Goal: Contribute content: Contribute content

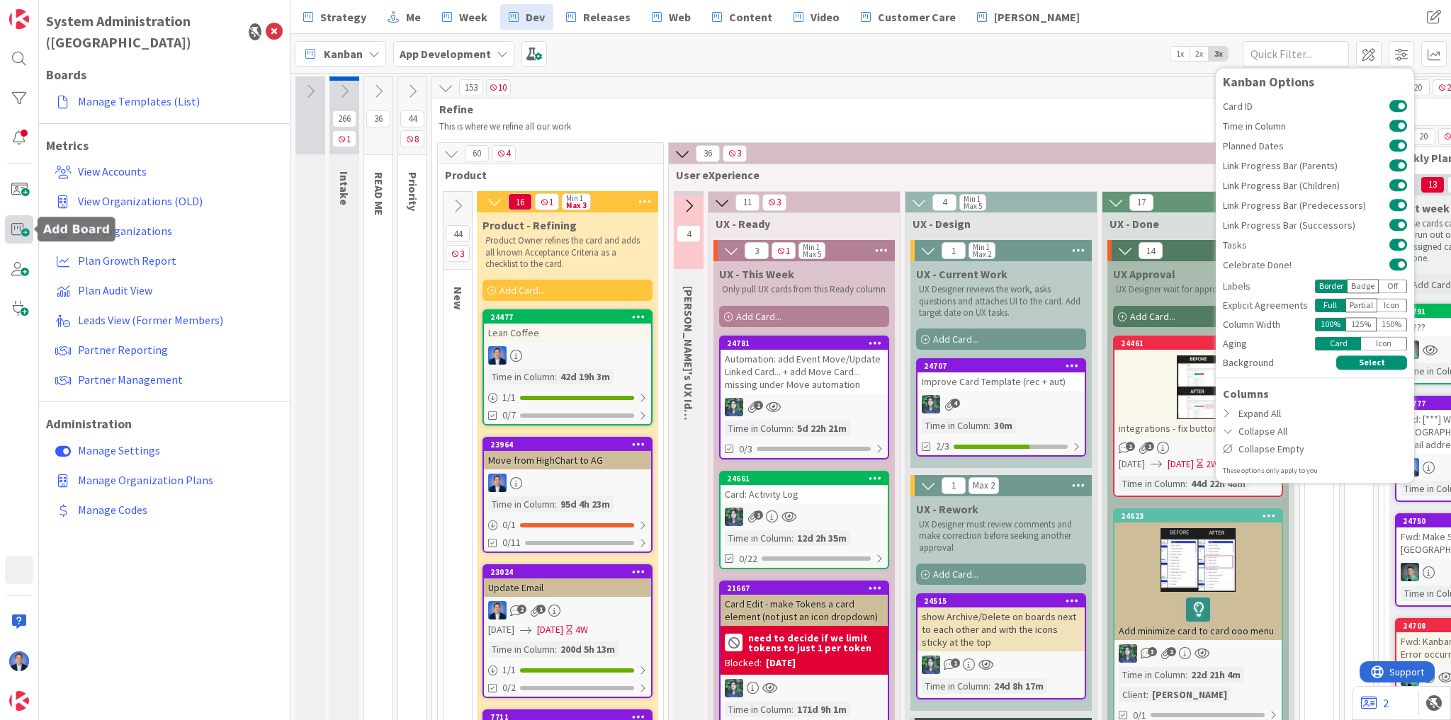
click at [21, 225] on span at bounding box center [19, 229] width 28 height 28
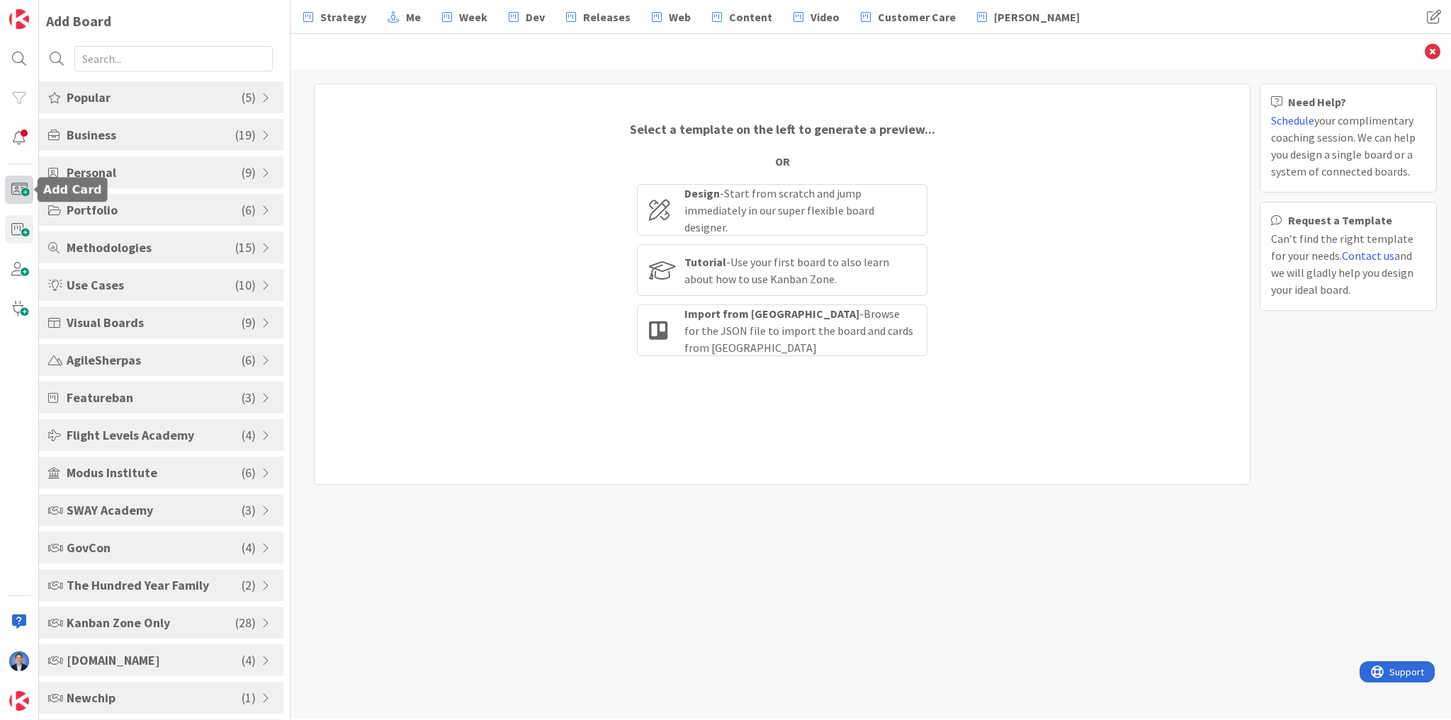
click at [22, 185] on span at bounding box center [19, 190] width 28 height 28
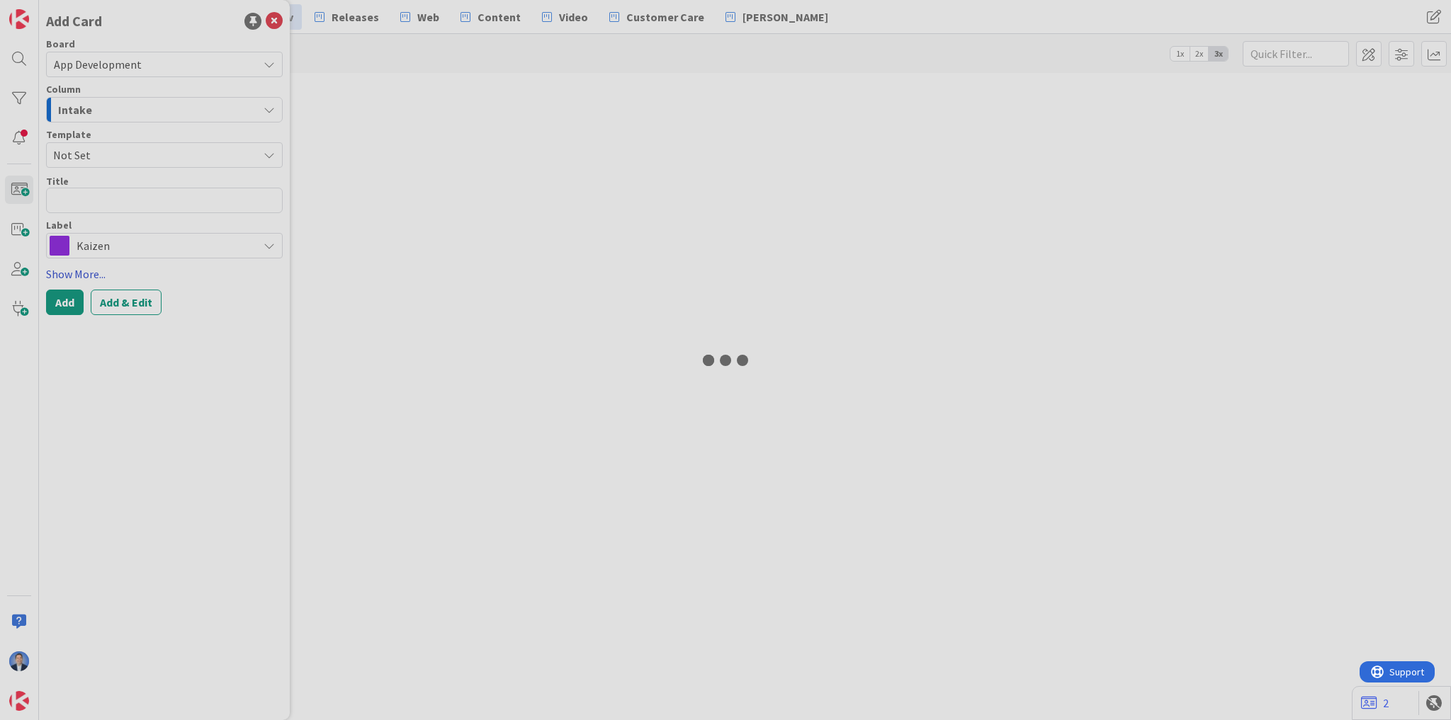
click at [85, 274] on link "Show More..." at bounding box center [164, 274] width 237 height 17
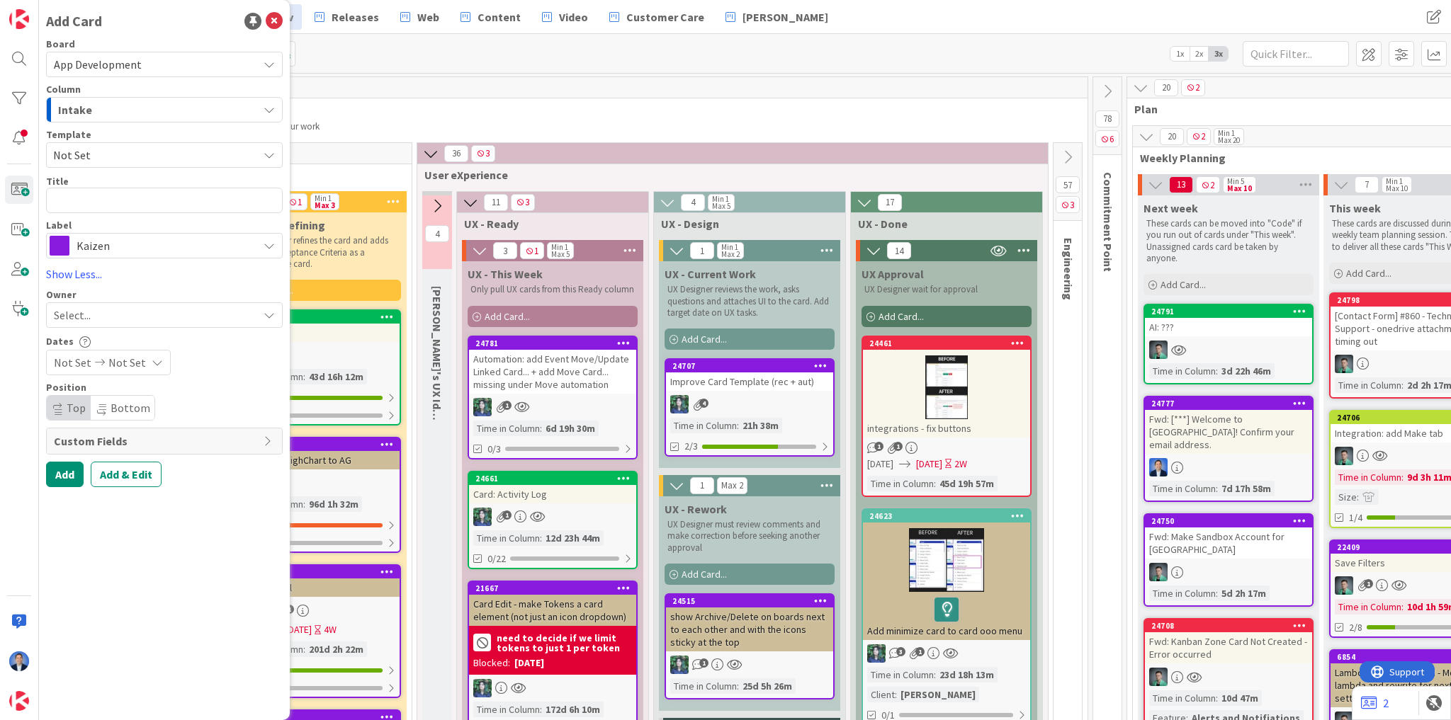
click at [1180, 51] on span "1x" at bounding box center [1179, 54] width 19 height 14
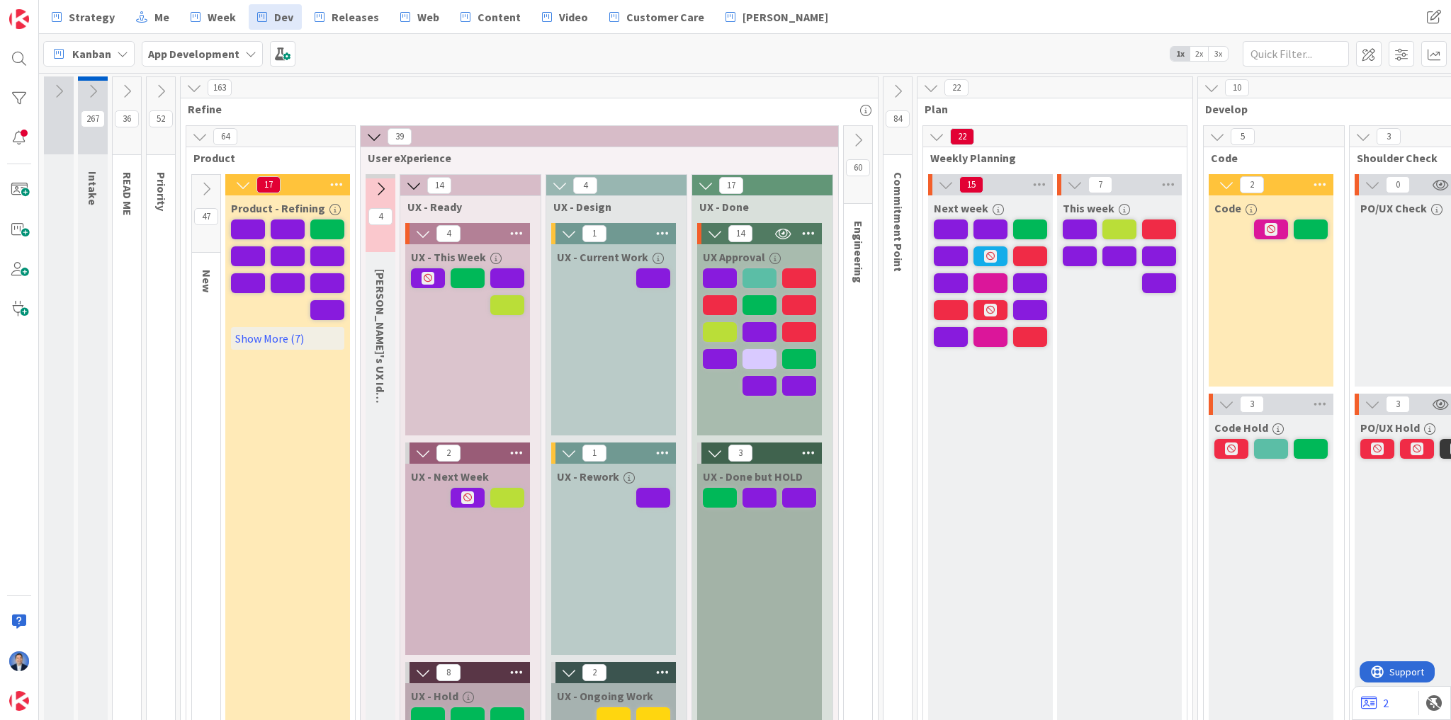
click at [196, 59] on b "App Development" at bounding box center [193, 54] width 91 height 14
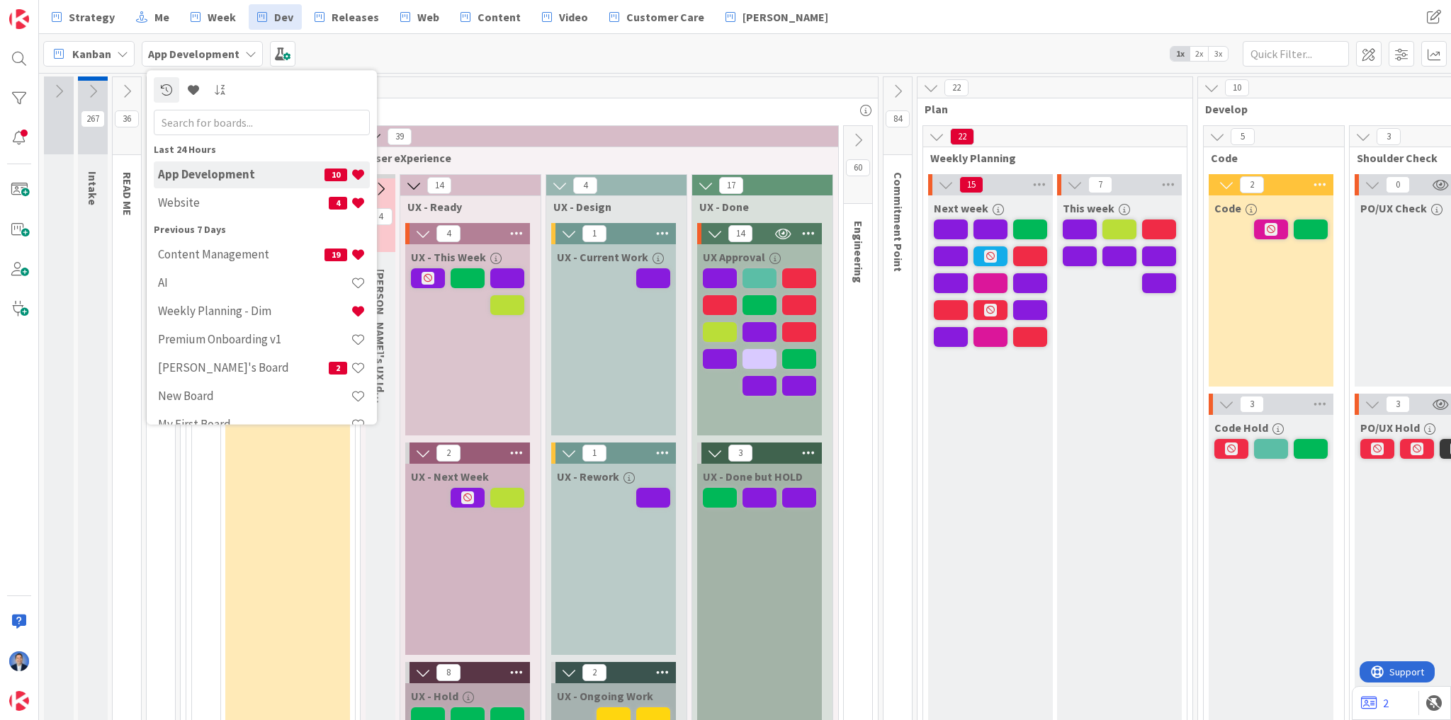
click at [1216, 53] on span "3x" at bounding box center [1218, 54] width 19 height 14
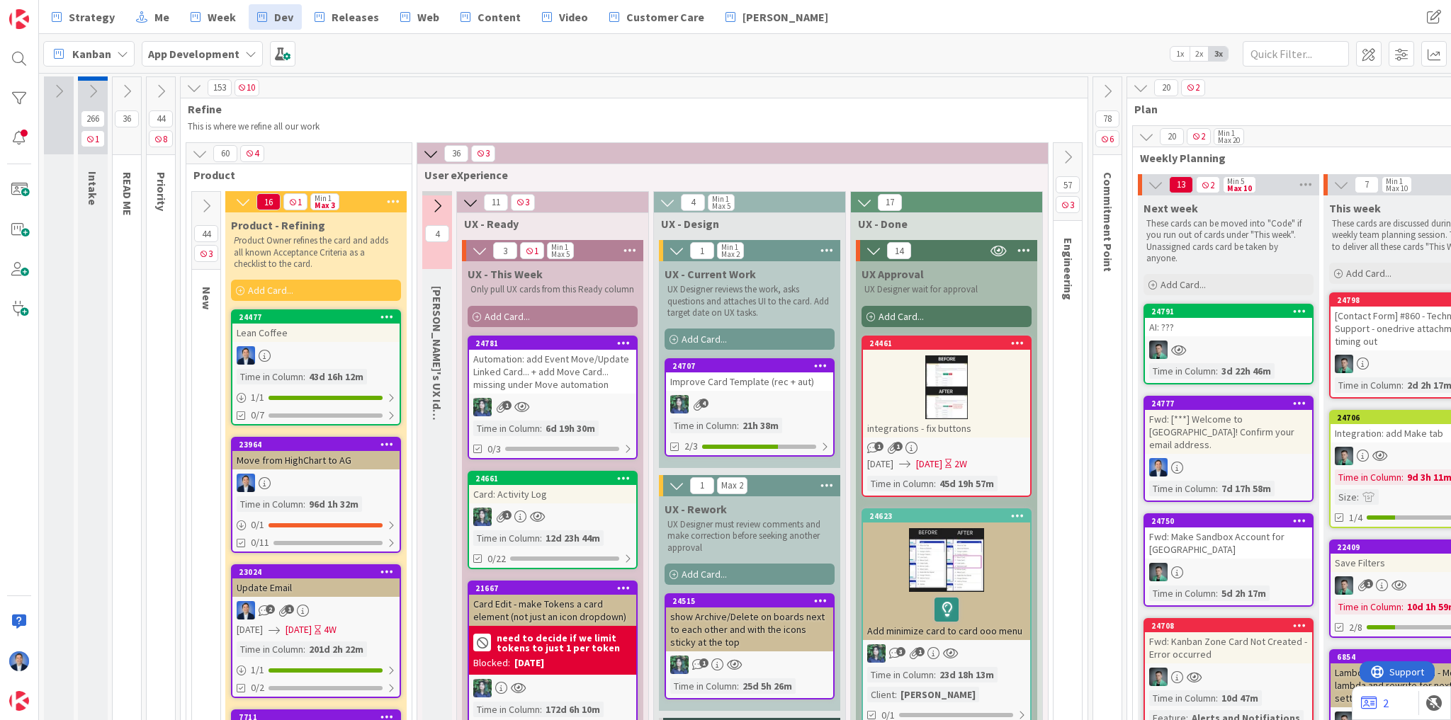
click at [191, 91] on icon at bounding box center [194, 88] width 16 height 16
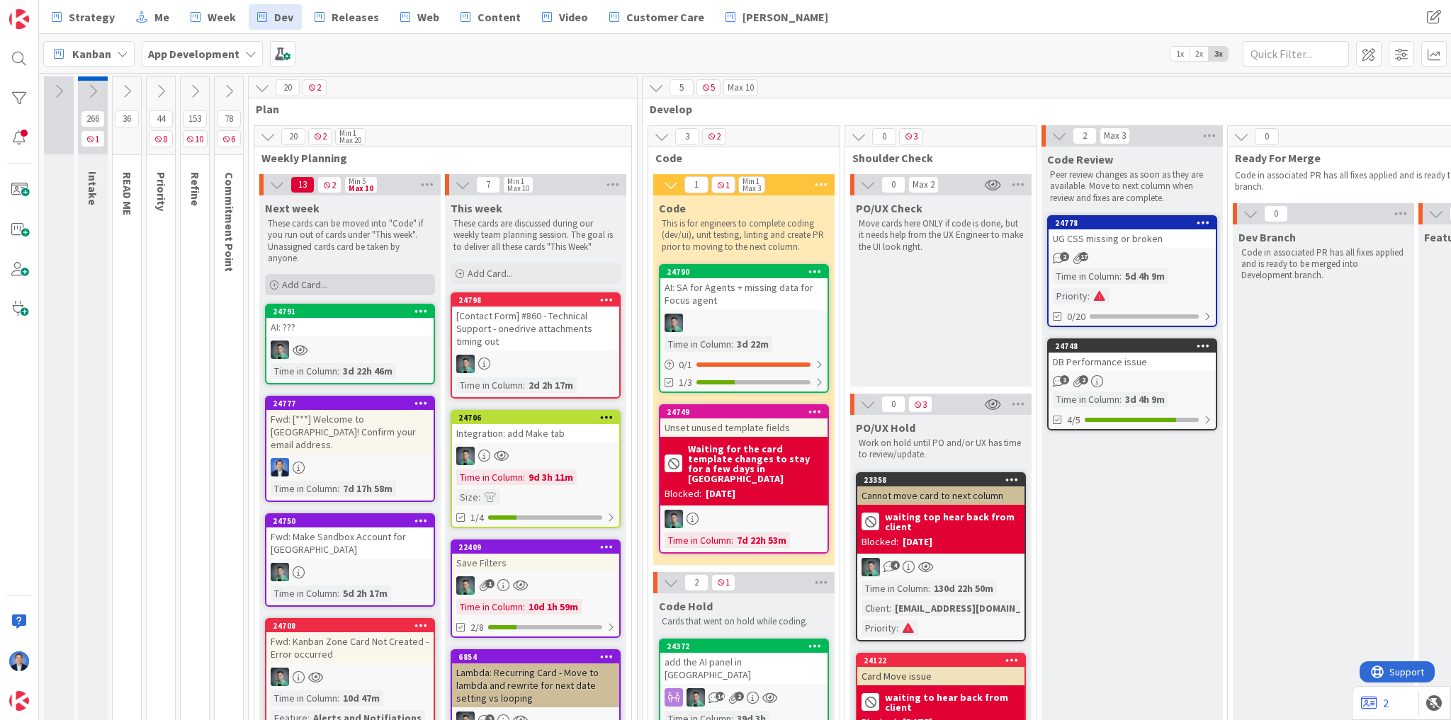
click at [362, 283] on div "Add Card..." at bounding box center [350, 284] width 170 height 21
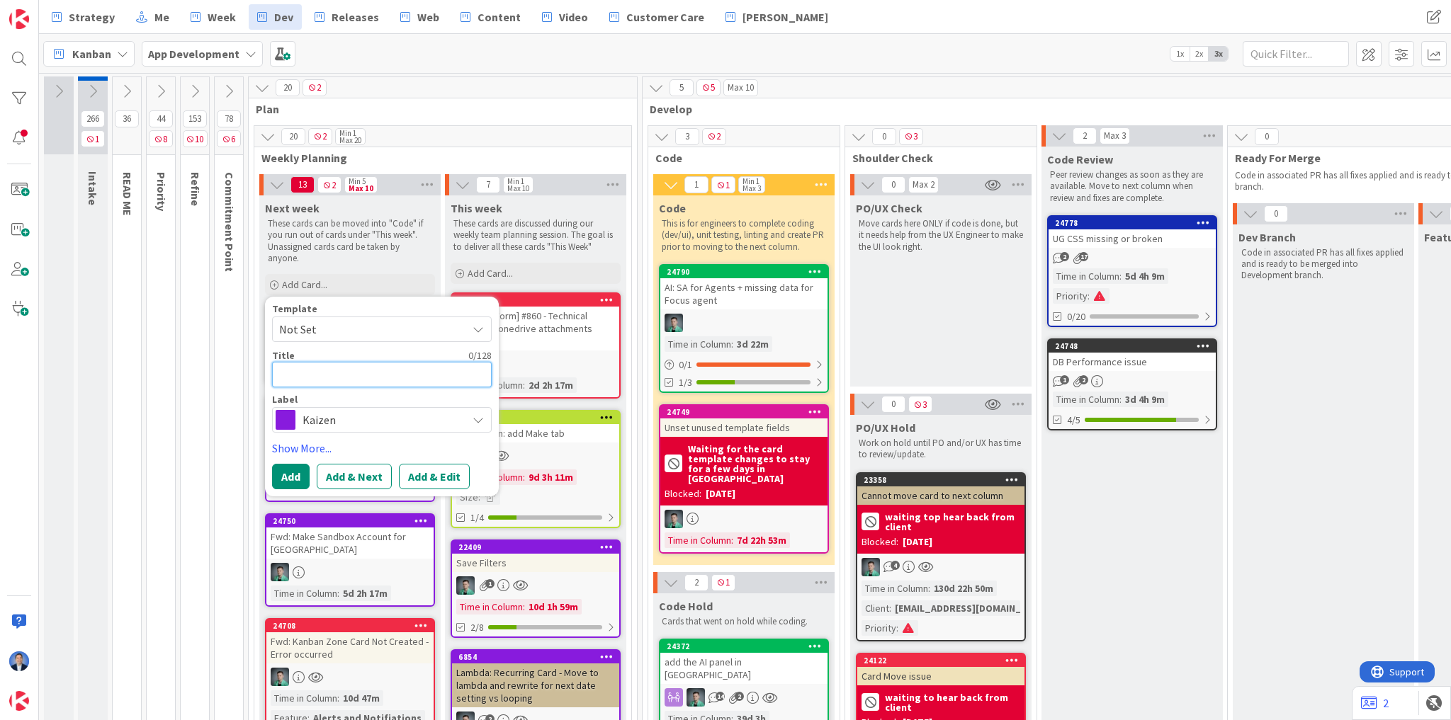
click at [290, 371] on textarea at bounding box center [382, 375] width 220 height 26
paste textarea "Board Restrictions"
type textarea "x"
type textarea "Board Restrictions"
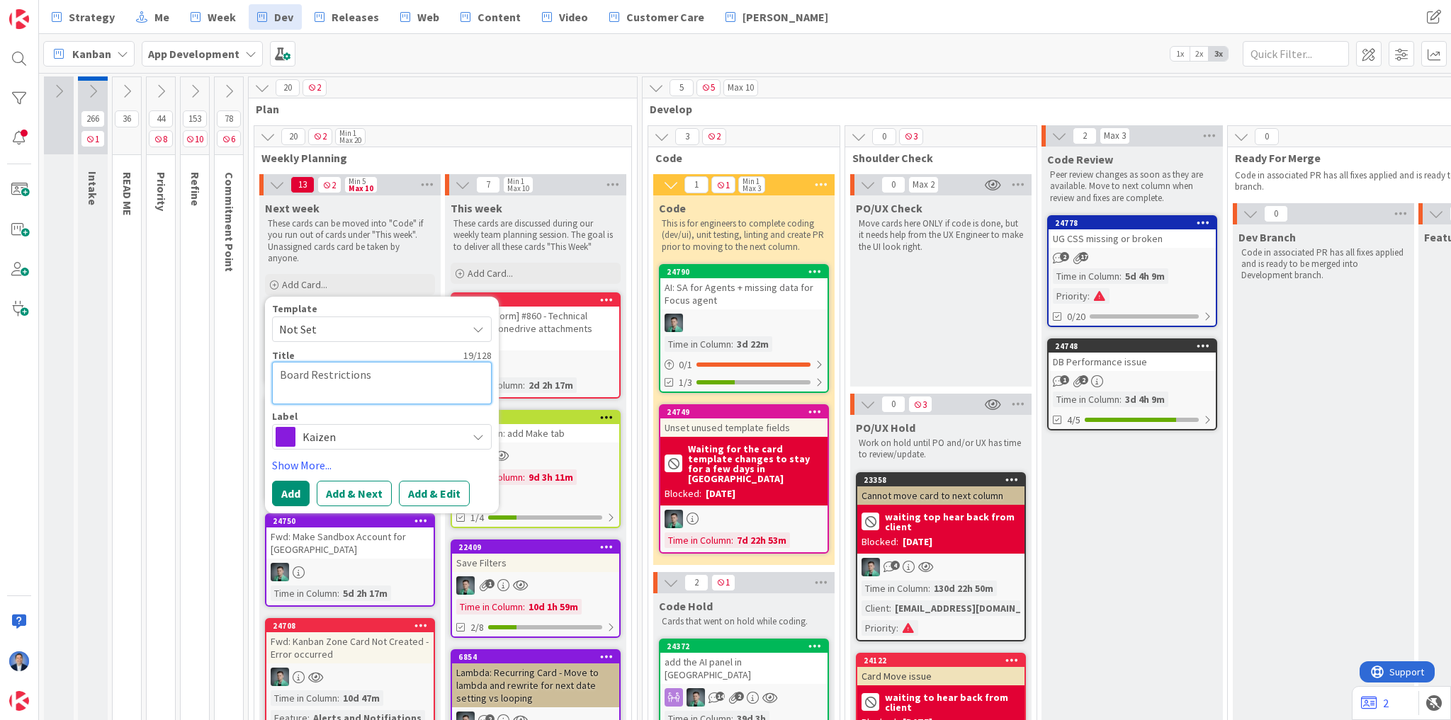
click at [281, 374] on textarea "Board Restrictions" at bounding box center [382, 383] width 220 height 43
type textarea "x"
type textarea "iBoard Restrictions"
type textarea "x"
type textarea "imBoard Restrictions"
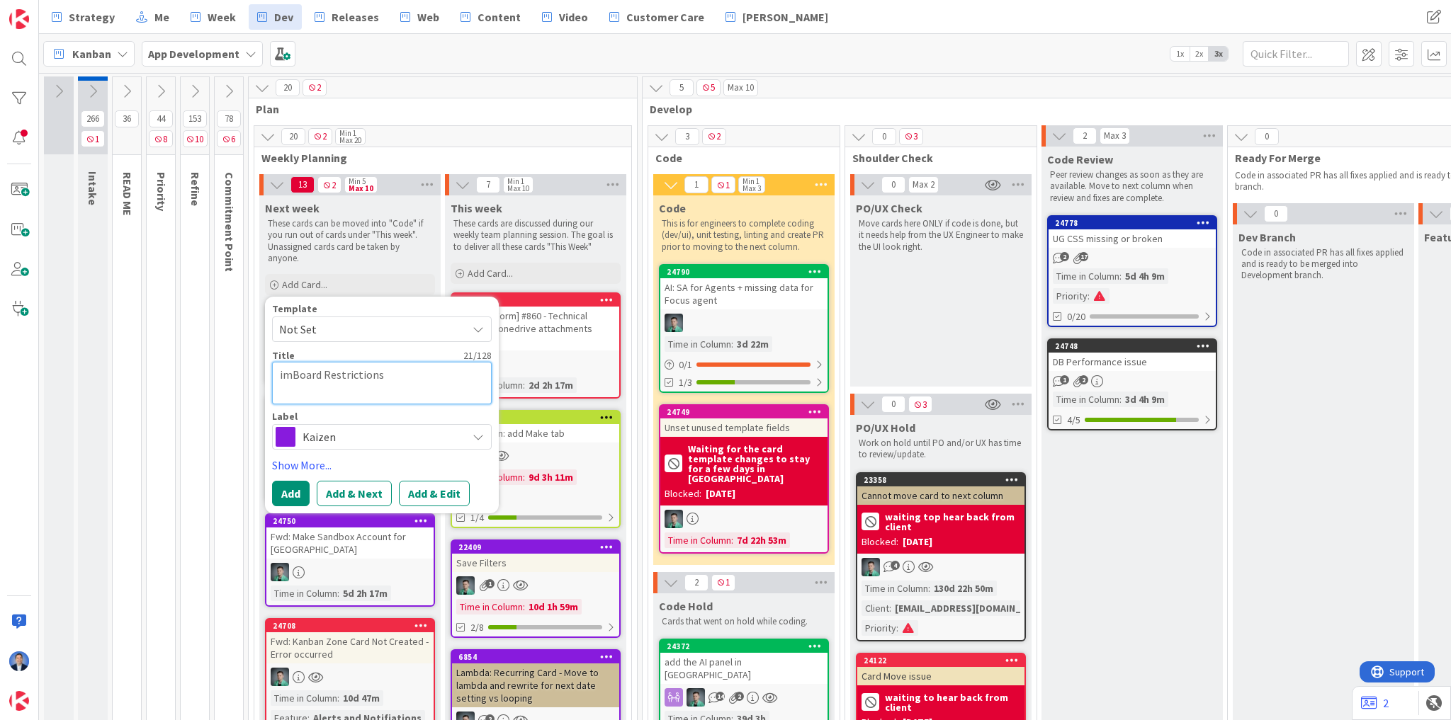
type textarea "x"
type textarea "impBoard Restrictions"
type textarea "x"
type textarea "imprBoard Restrictions"
type textarea "x"
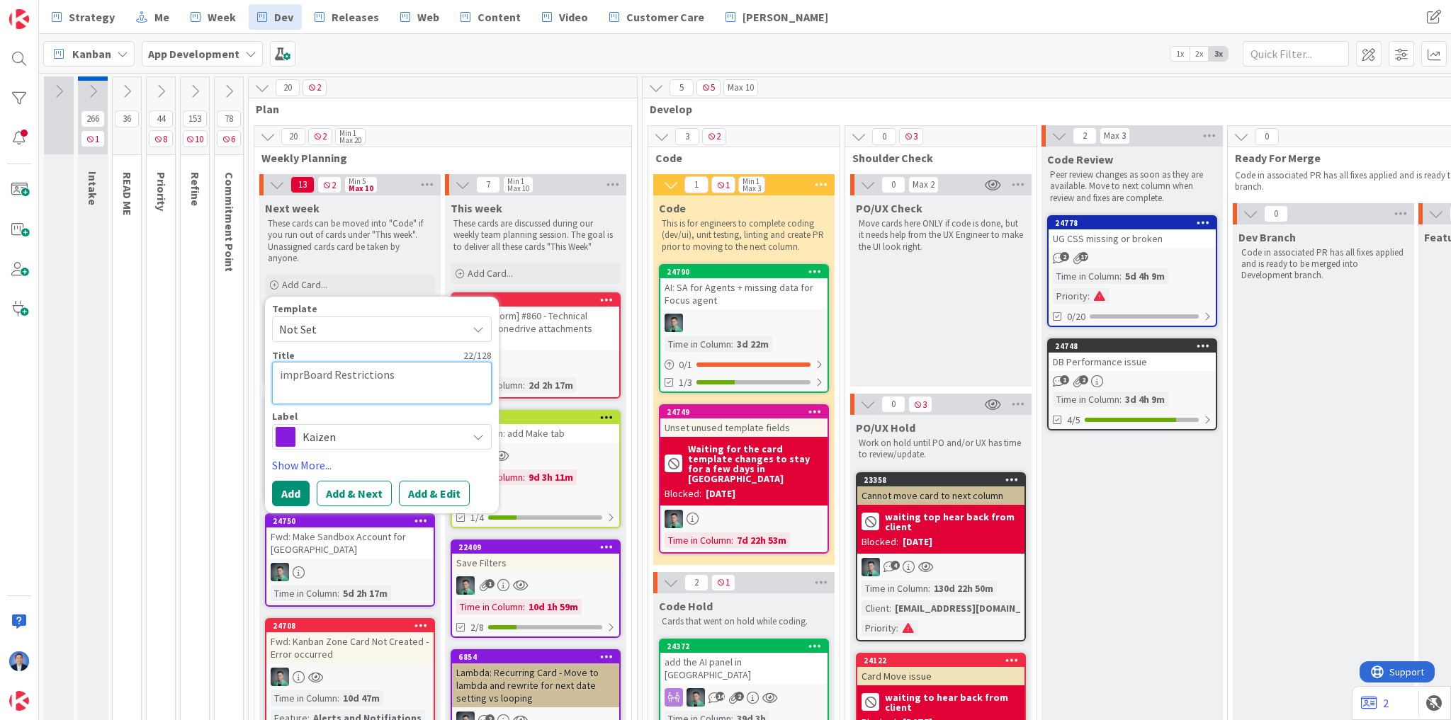
type textarea "improBoard Restrictions"
type textarea "x"
type textarea "improvBoard Restrictions"
type textarea "x"
type textarea "improveBoard Restrictions"
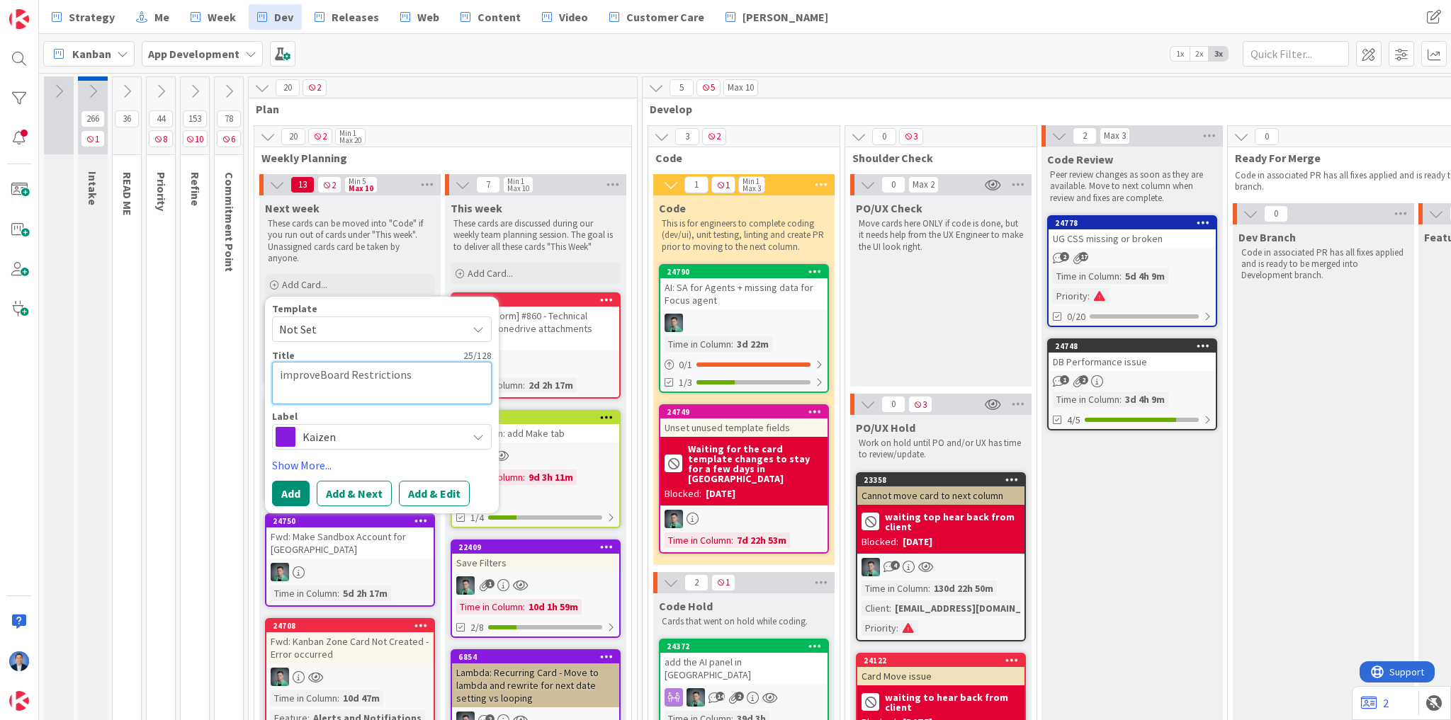
type textarea "x"
type textarea "improve Board Restrictions"
click at [442, 363] on textarea "improve Board Restrictions" at bounding box center [382, 383] width 220 height 43
type textarea "x"
type textarea "improve Board Restrictions"
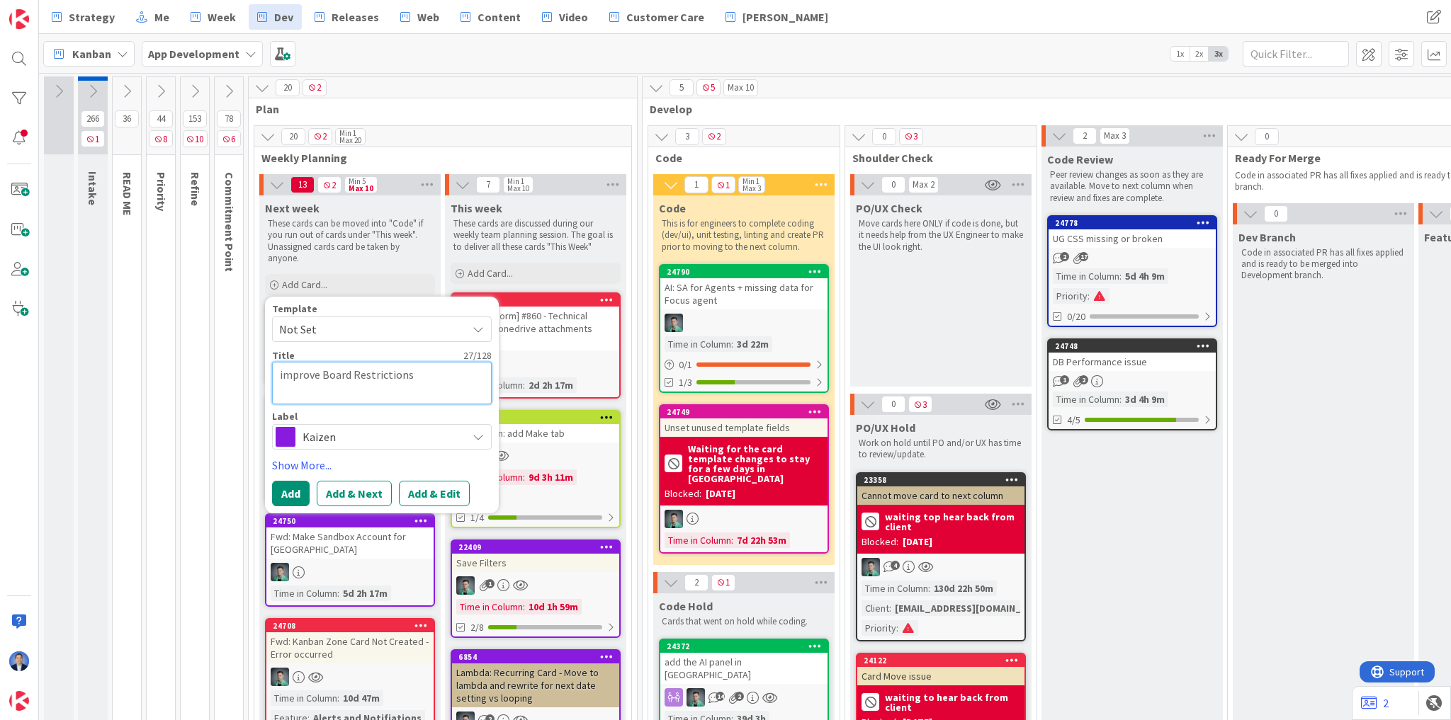
type textarea "x"
type textarea "improve Board Restrictions u"
type textarea "x"
type textarea "improve Board Restrictions un"
type textarea "x"
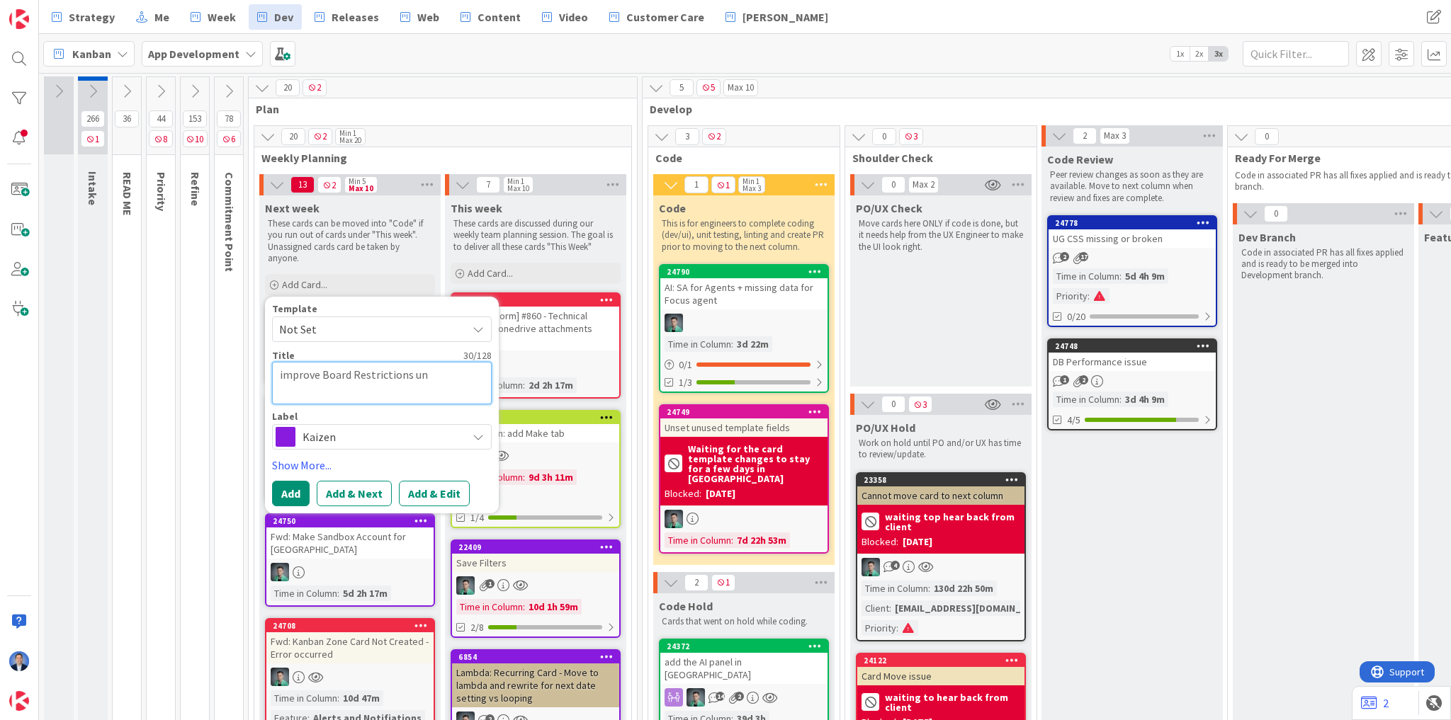
type textarea "improve Board Restrictions und"
type textarea "x"
type textarea "improve Board Restrictions unde"
type textarea "x"
type textarea "improve Board Restrictions under"
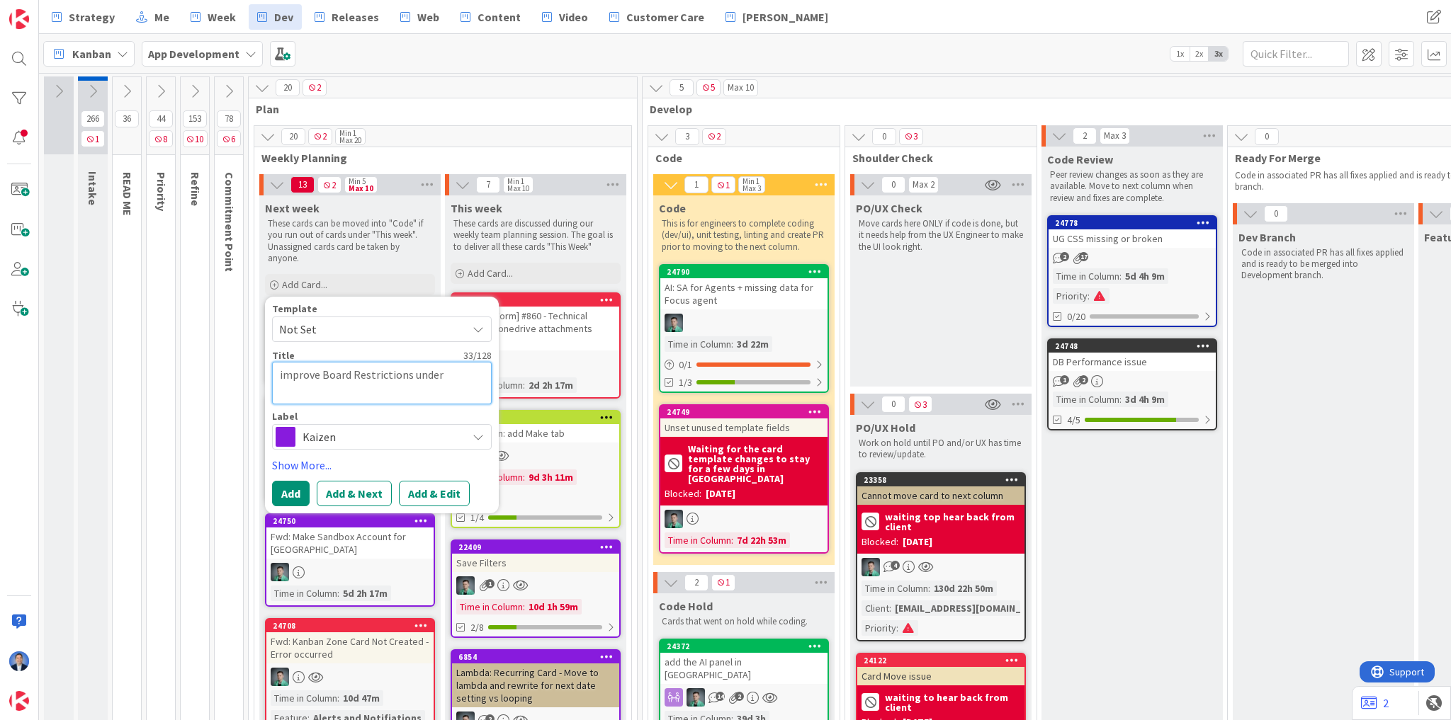
type textarea "x"
type textarea "improve Board Restrictions under"
type textarea "x"
type textarea "improve Board Restrictions under"
type textarea "x"
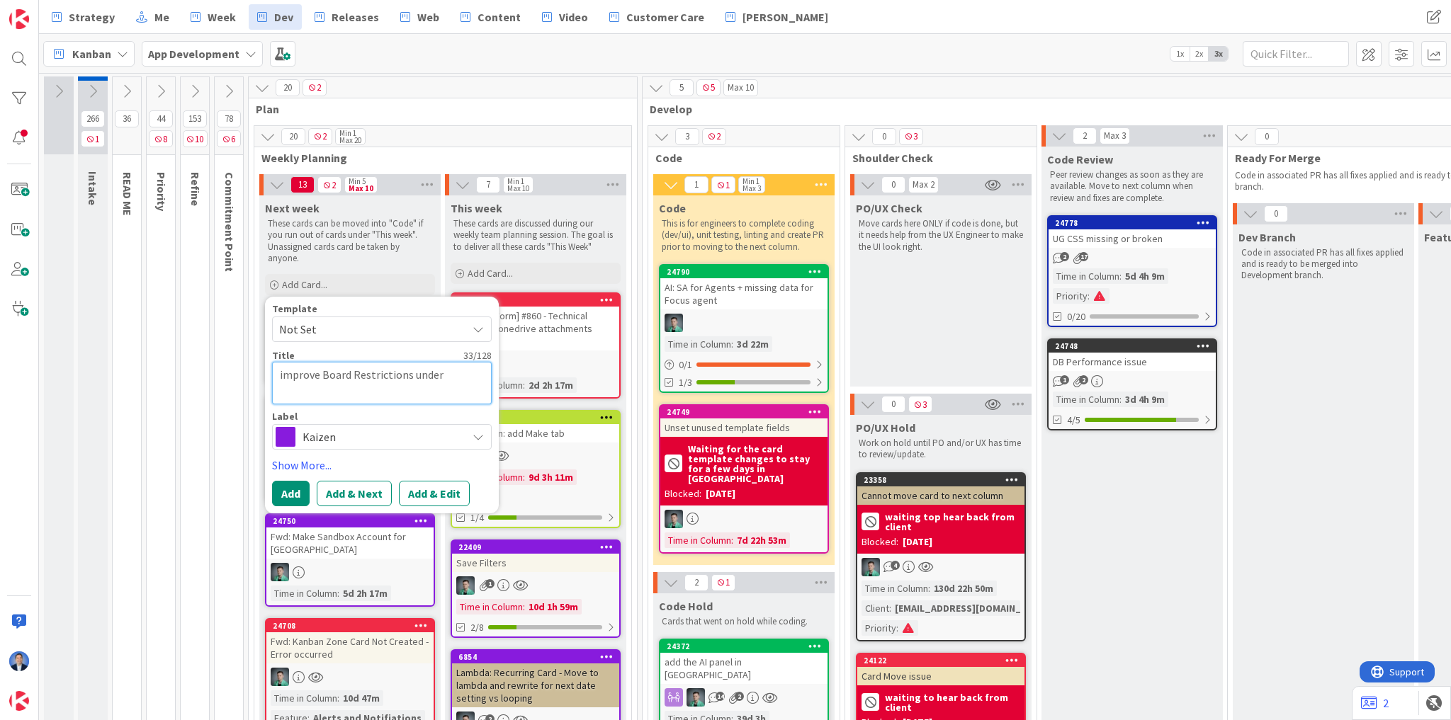
type textarea "improve Board Restrictions unde"
type textarea "x"
type textarea "improve Board Restrictions und"
type textarea "x"
type textarea "improve Board Restrictions un"
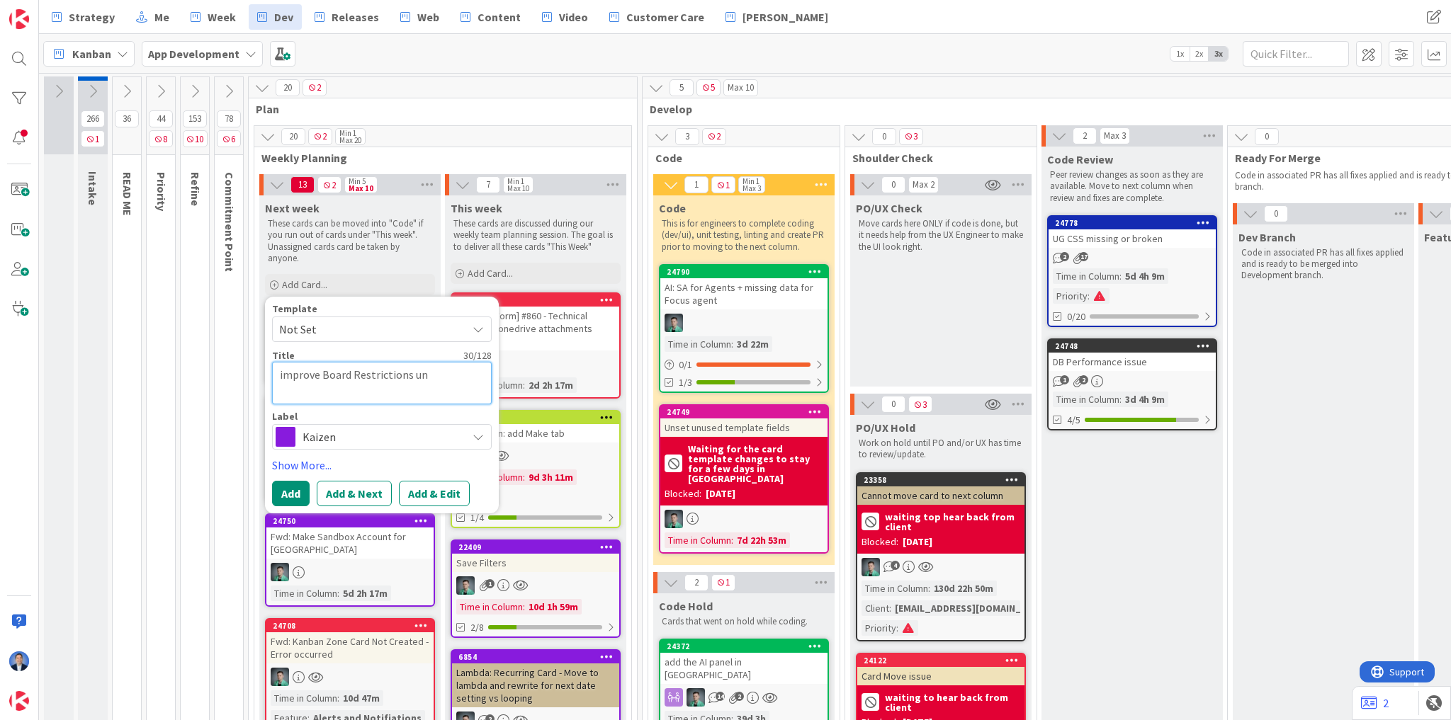
type textarea "x"
type textarea "improve Board Restrictions u"
type textarea "x"
type textarea "improve Board Restrictions"
type textarea "x"
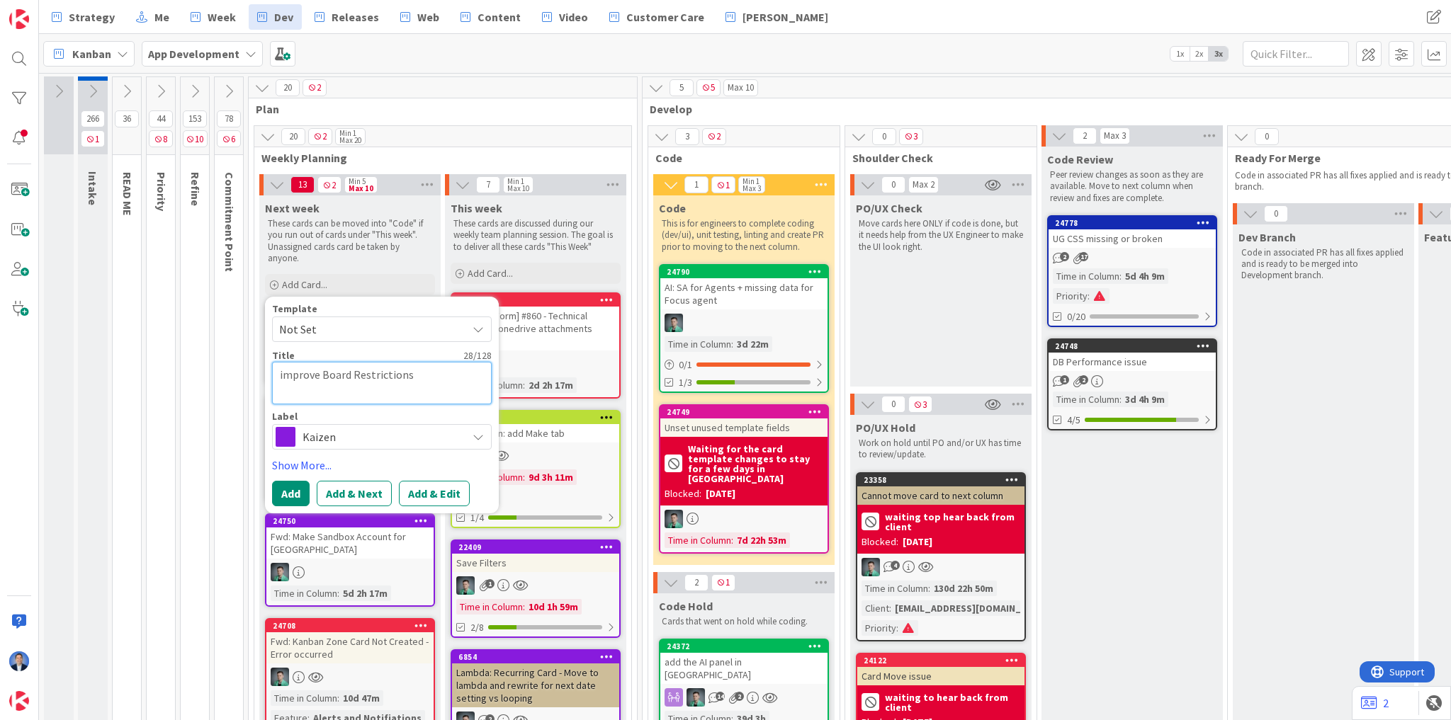
type textarea "improve Board Restrictions"
click at [278, 375] on textarea "improve Board Restrictions" at bounding box center [382, 383] width 220 height 43
type textarea "x"
type textarea "Bimprove Board Restrictions"
type textarea "x"
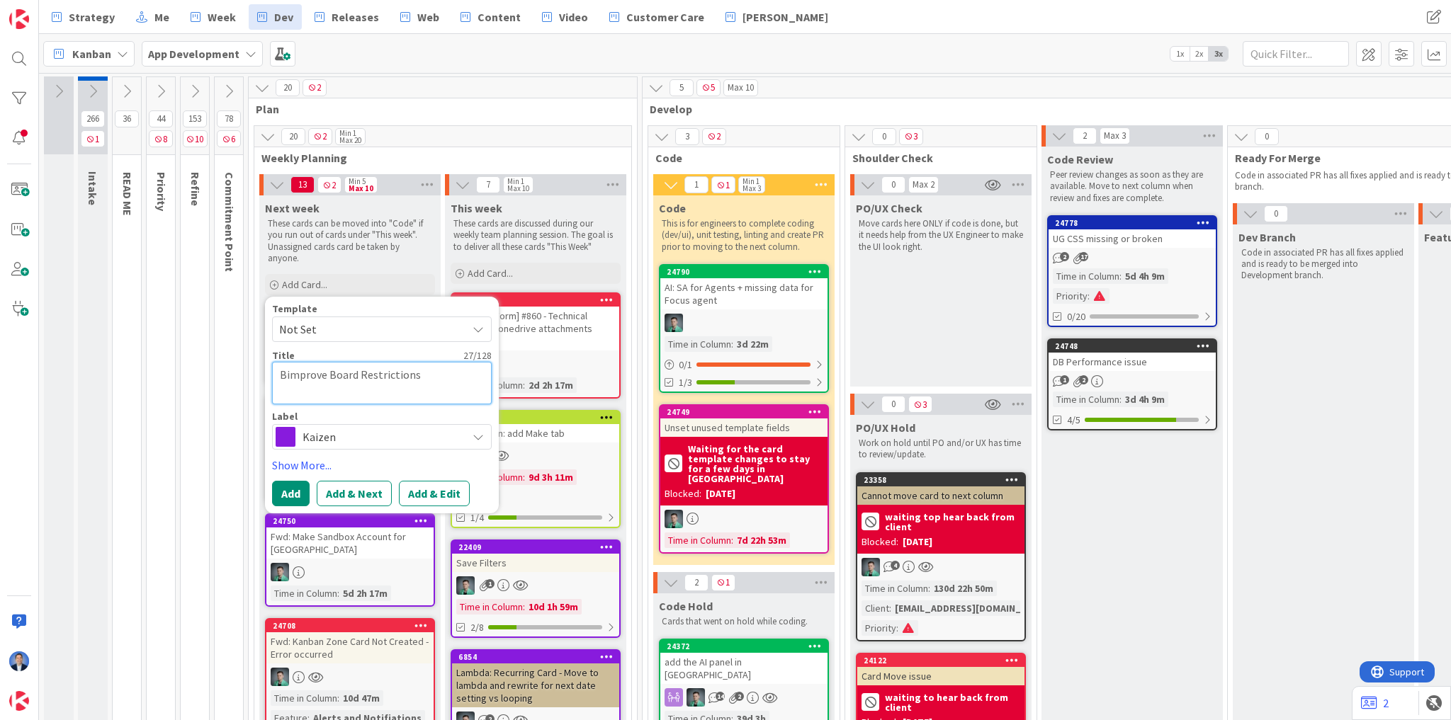
type textarea "Boimprove Board Restrictions"
type textarea "x"
type textarea "Boaimprove Board Restrictions"
type textarea "x"
type textarea "Boarimprove Board Restrictions"
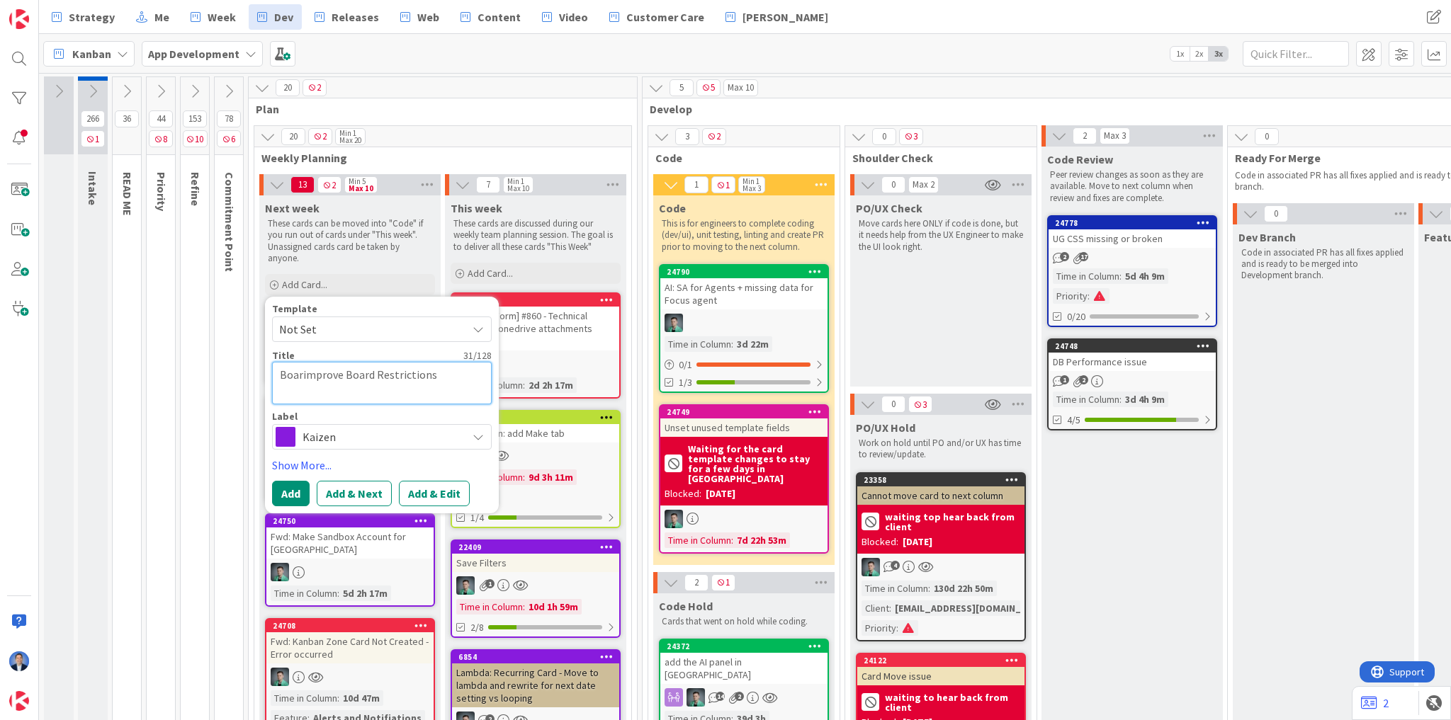
type textarea "x"
type textarea "Boardimprove Board Restrictions"
type textarea "x"
type textarea "Board improve Board Restrictions"
type textarea "x"
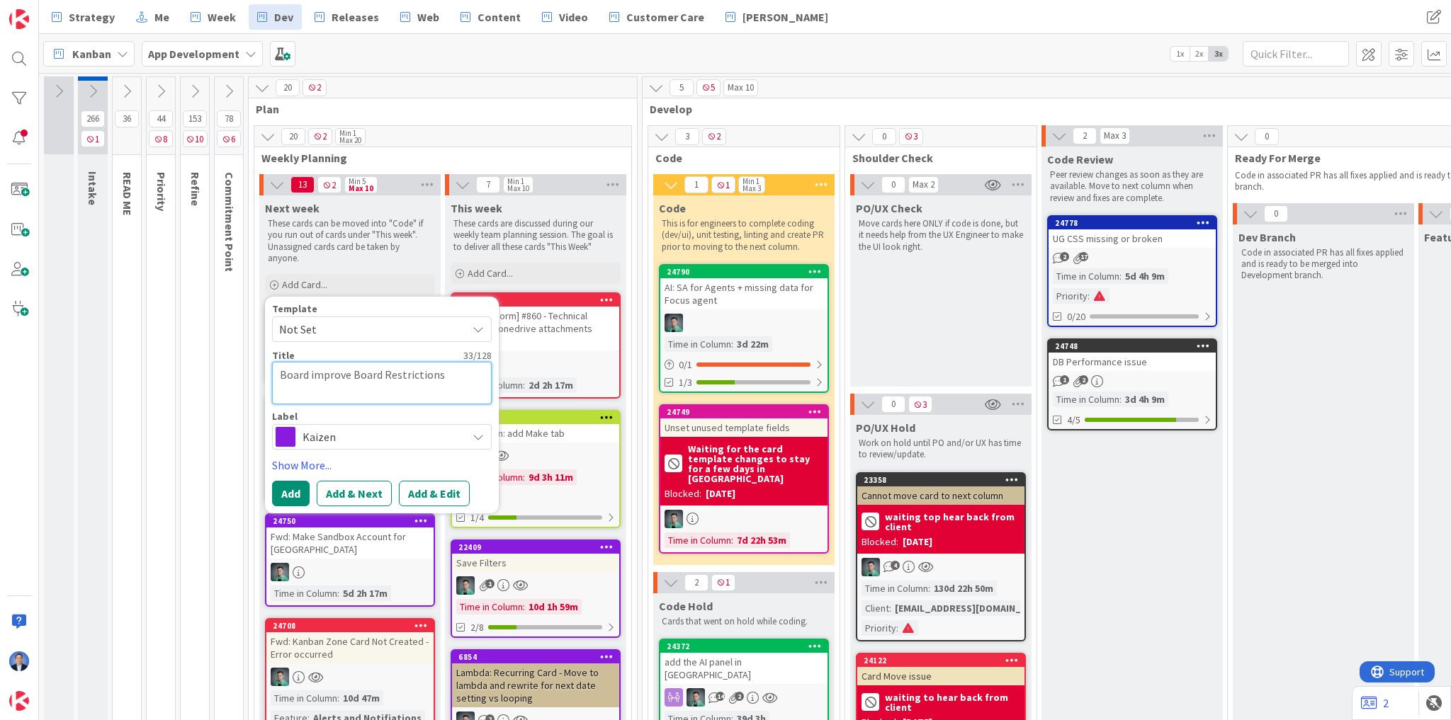
type textarea "Board Simprove Board Restrictions"
type textarea "x"
type textarea "Board Seimprove Board Restrictions"
type textarea "x"
type textarea "Board Setimprove Board Restrictions"
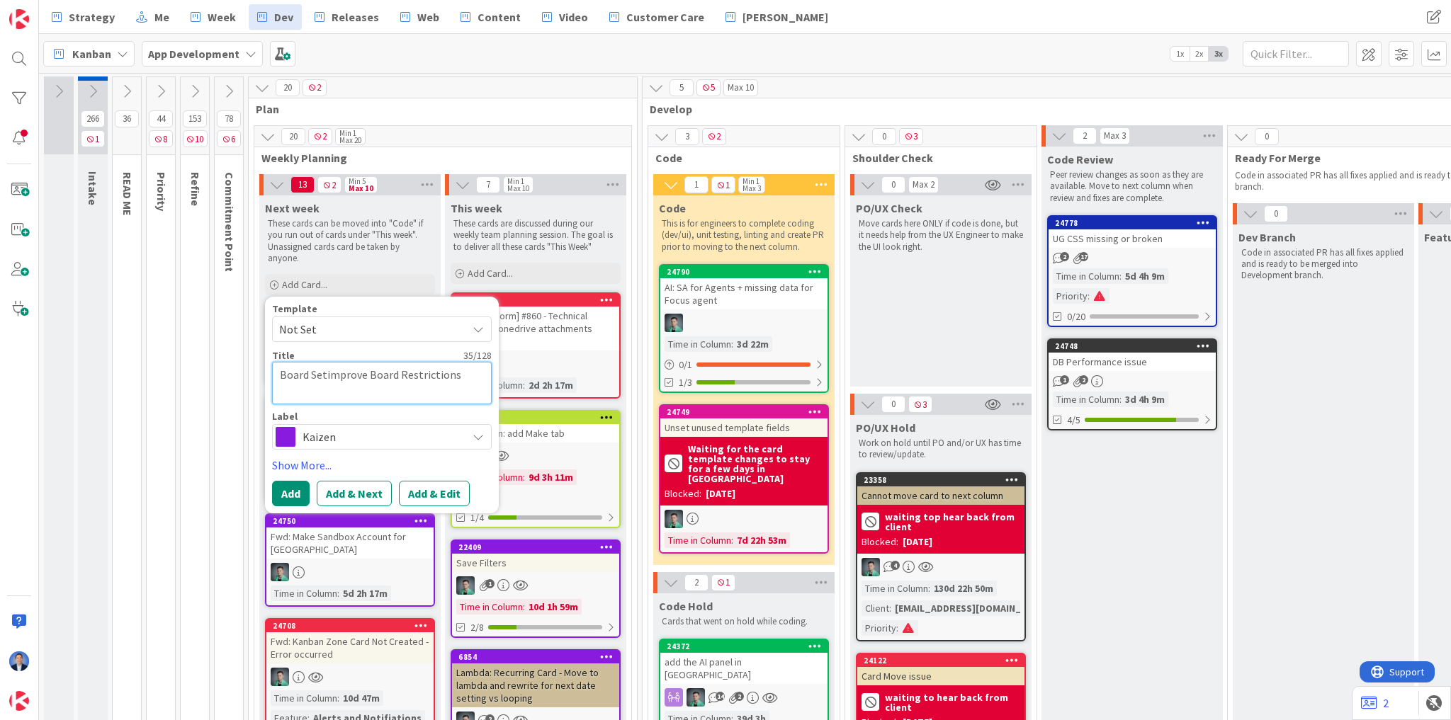
type textarea "x"
type textarea "Board Settimprove Board Restrictions"
type textarea "x"
type textarea "Board Settiimprove Board Restrictions"
type textarea "x"
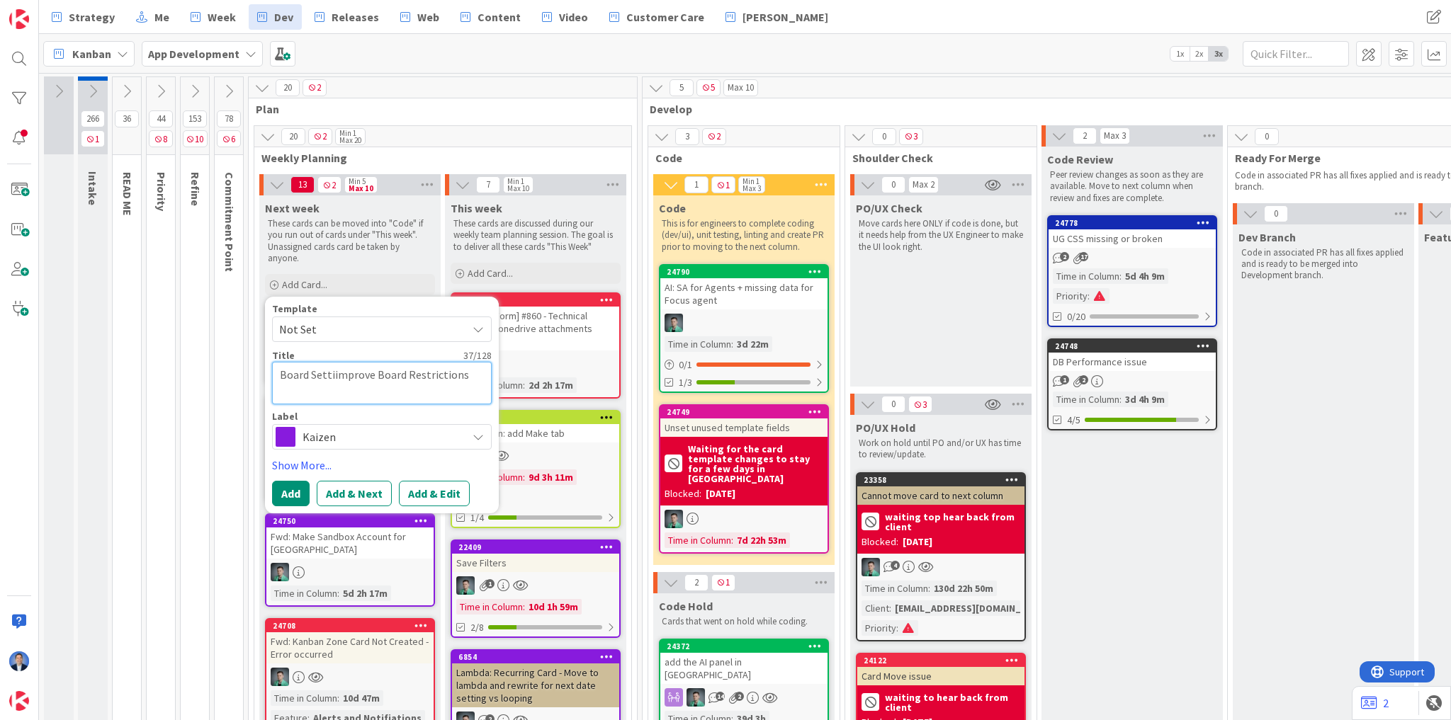
type textarea "Board Settinimprove Board Restrictions"
type textarea "x"
type textarea "Board Settingimprove Board Restrictions"
type textarea "x"
type textarea "Board Settingsimprove Board Restrictions"
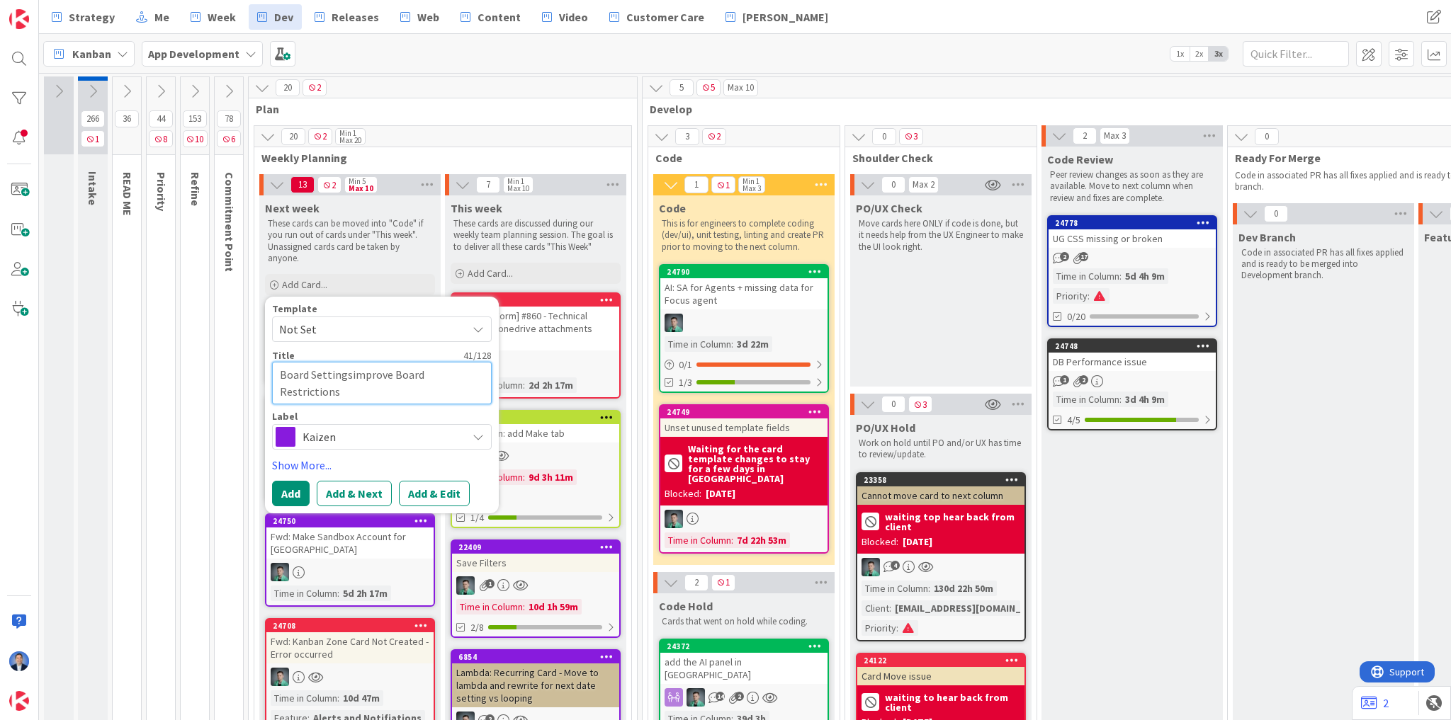
type textarea "x"
type textarea "Board SettingsLimprove Board Restrictions"
type textarea "x"
type textarea "Board SettingsL improve Board Restrictions"
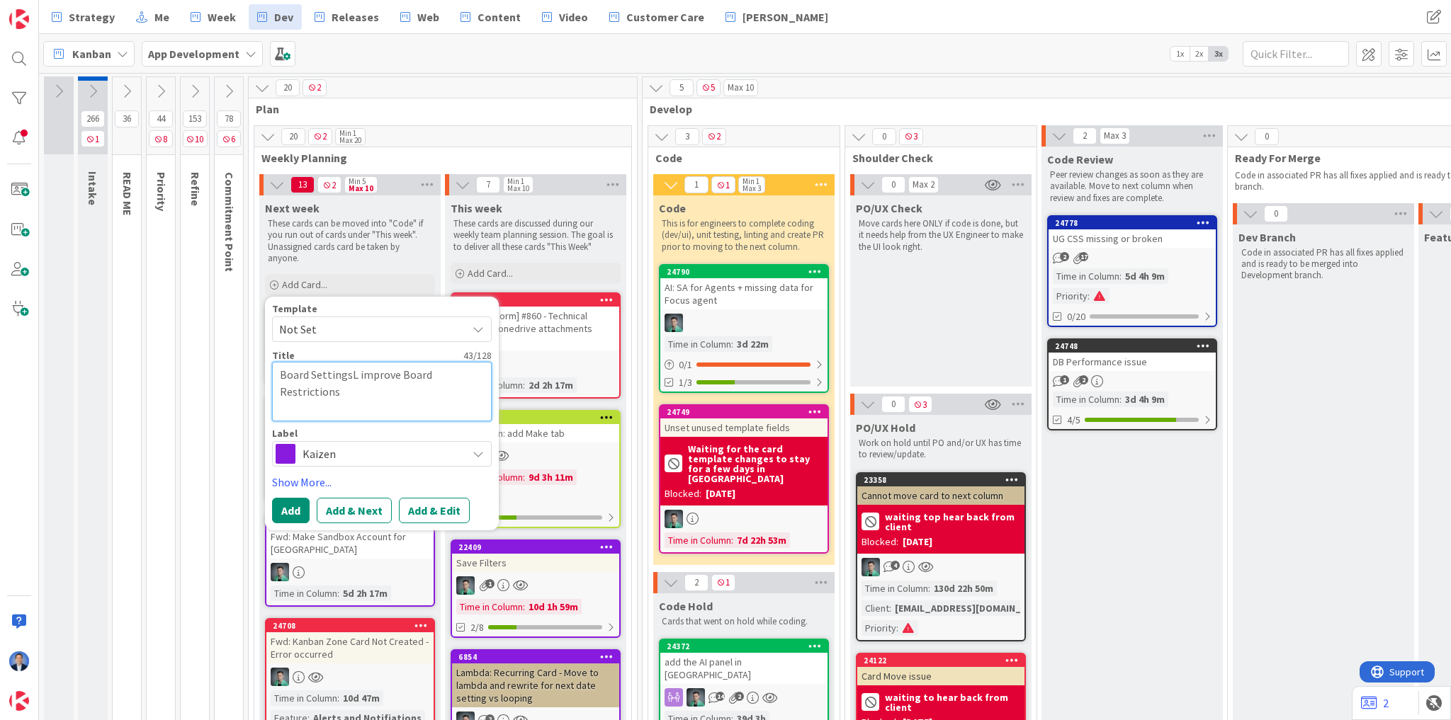
type textarea "x"
type textarea "Board SettingsLimprove Board Restrictions"
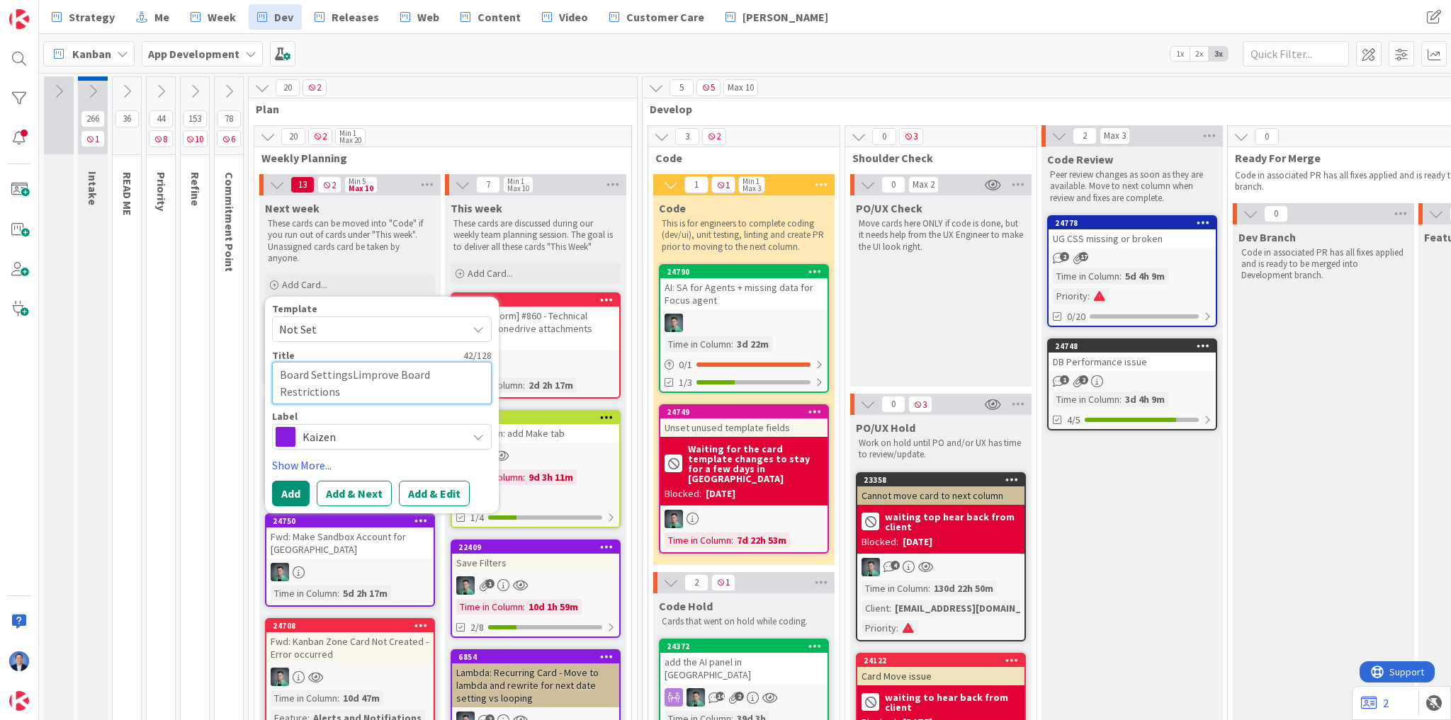
type textarea "x"
type textarea "Board Settingsimprove Board Restrictions"
type textarea "x"
type textarea "Board Settings:improve Board Restrictions"
type textarea "x"
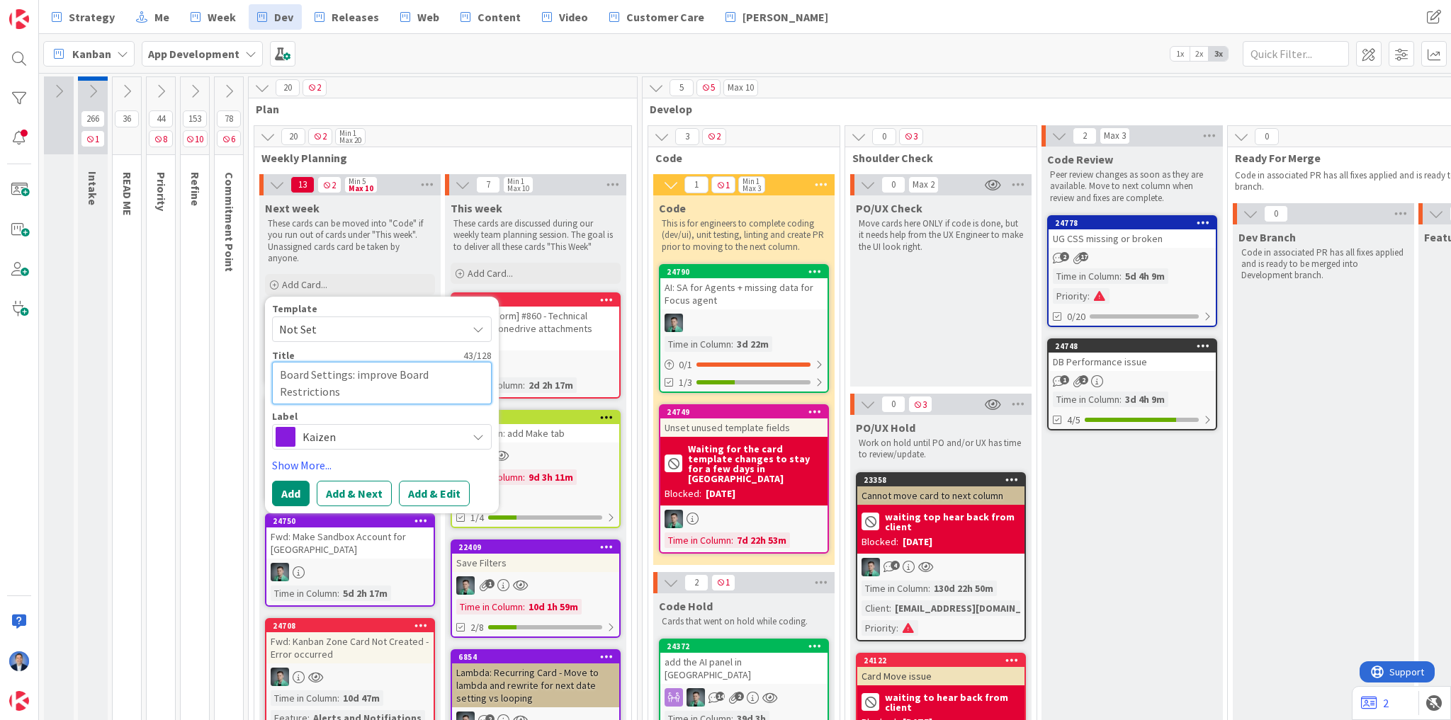
click at [486, 371] on textarea "Board Settings: improve Board Restrictions" at bounding box center [382, 383] width 220 height 43
type textarea "Board Settings: improve Board Restrictions"
click at [445, 497] on button "Add & Edit" at bounding box center [434, 494] width 71 height 26
type textarea "x"
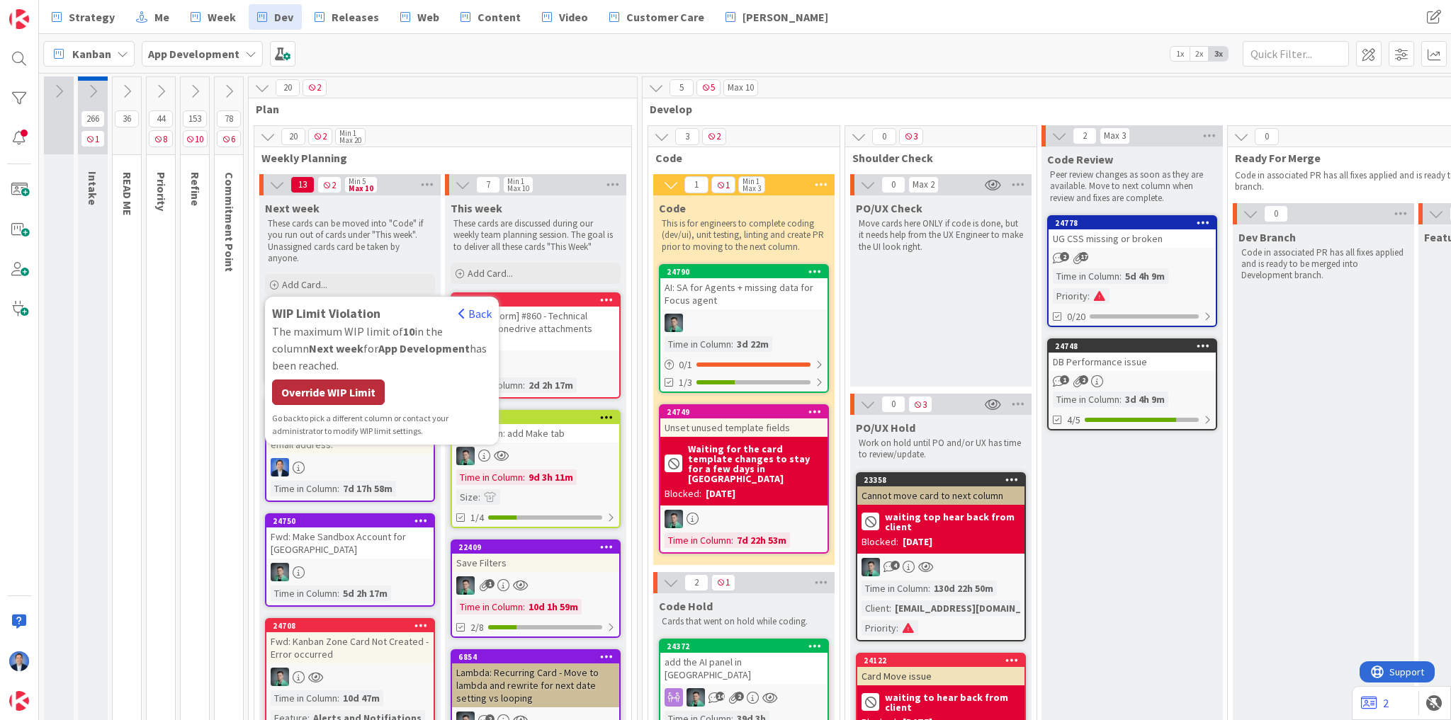
click at [326, 391] on div "Override WIP Limit" at bounding box center [328, 393] width 113 height 26
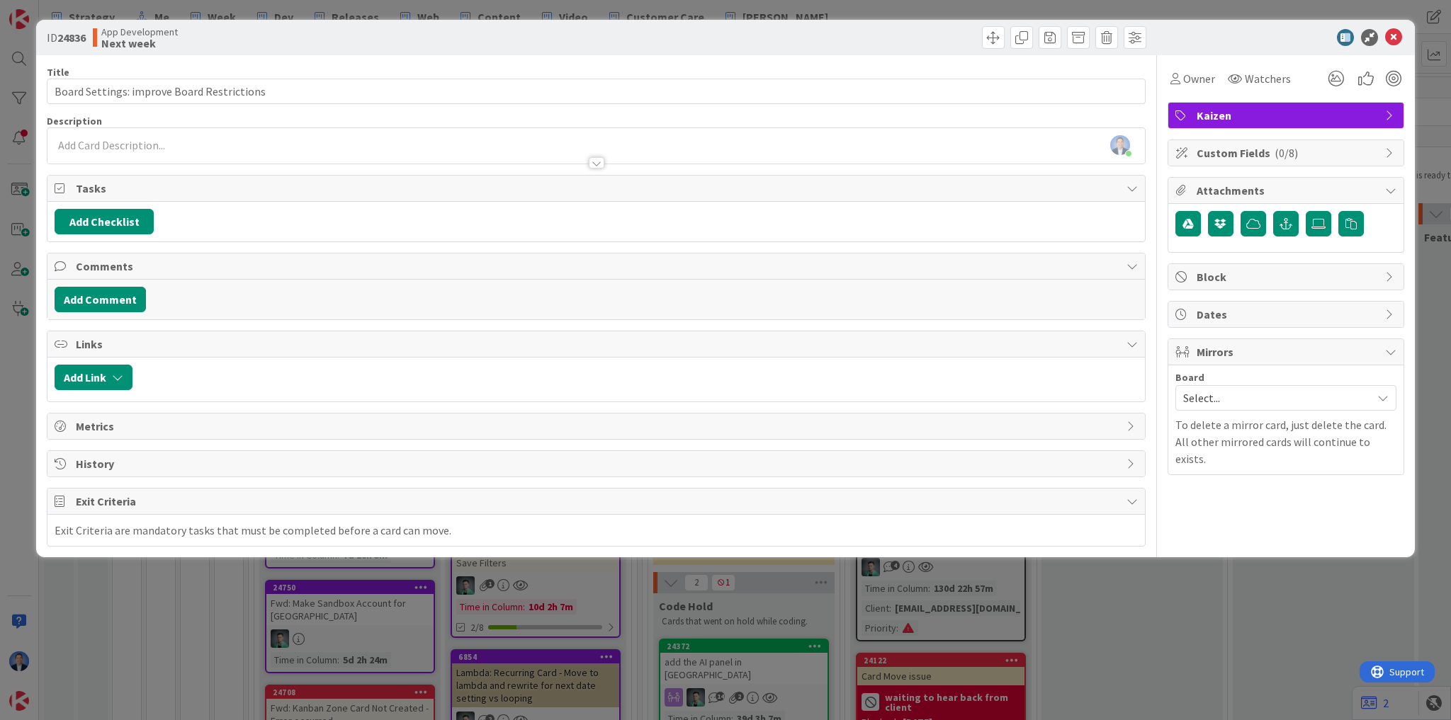
click at [1287, 497] on div "Owner Watchers Kaizen Custom Fields ( 0/8 ) Attachments Block Dates Mirrors Boa…" at bounding box center [1286, 301] width 237 height 492
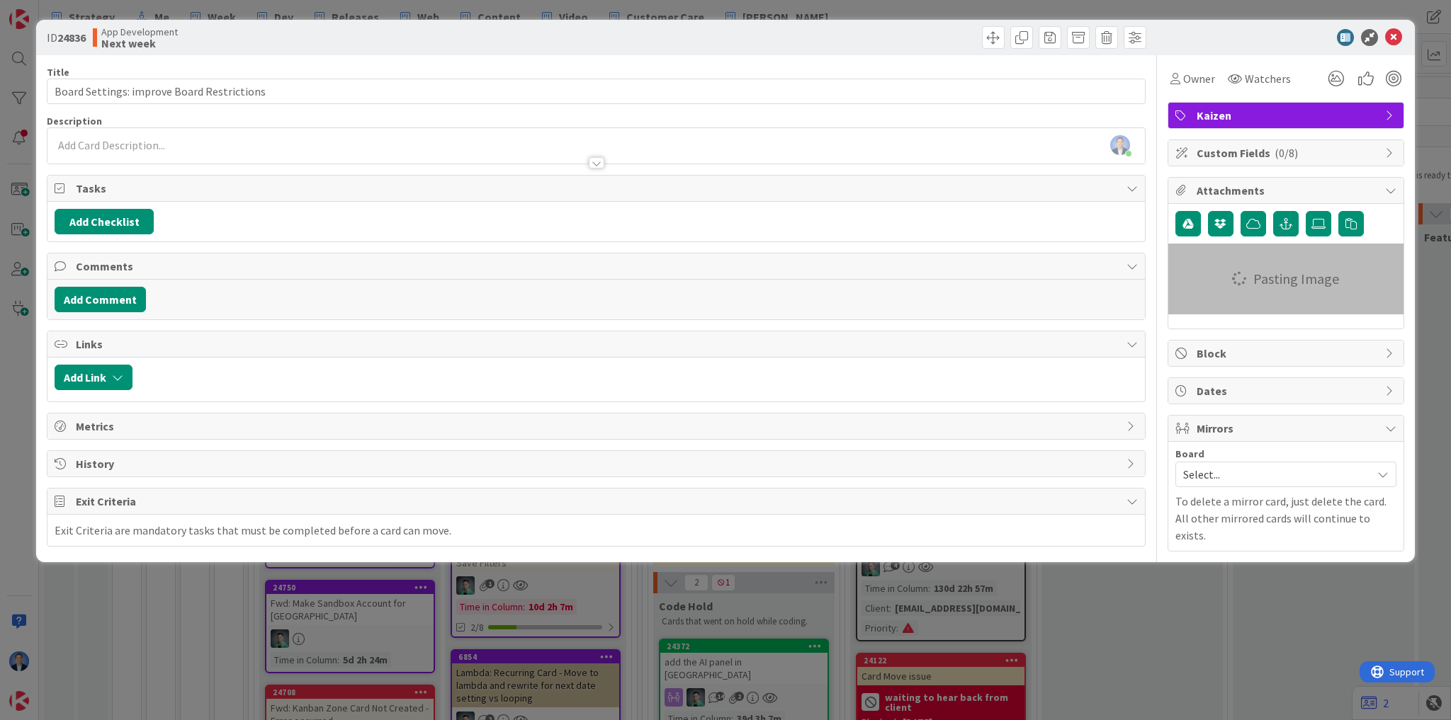
type input "Board Settings: improve Board Restrictions"
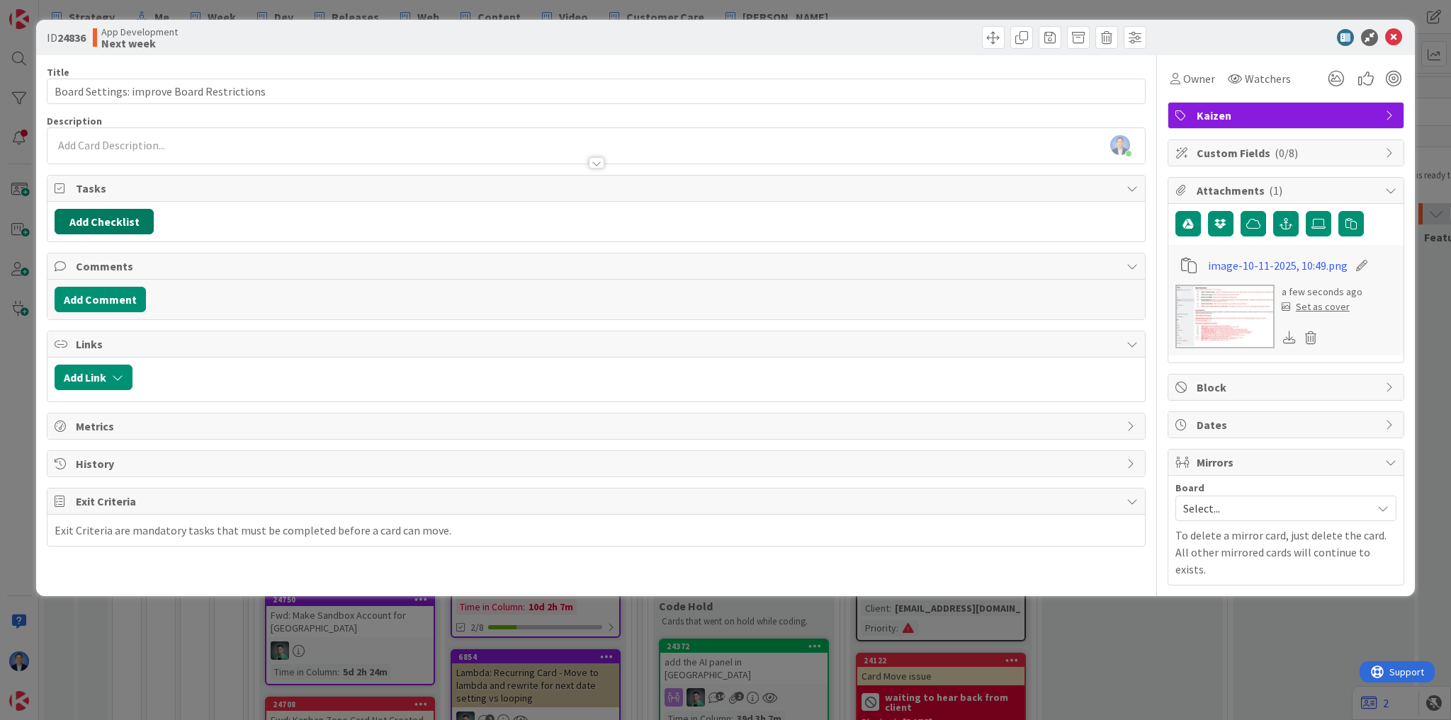
click at [113, 226] on button "Add Checklist" at bounding box center [104, 222] width 99 height 26
type input "UX"
type input "Board Settings: improve Board Restrictions"
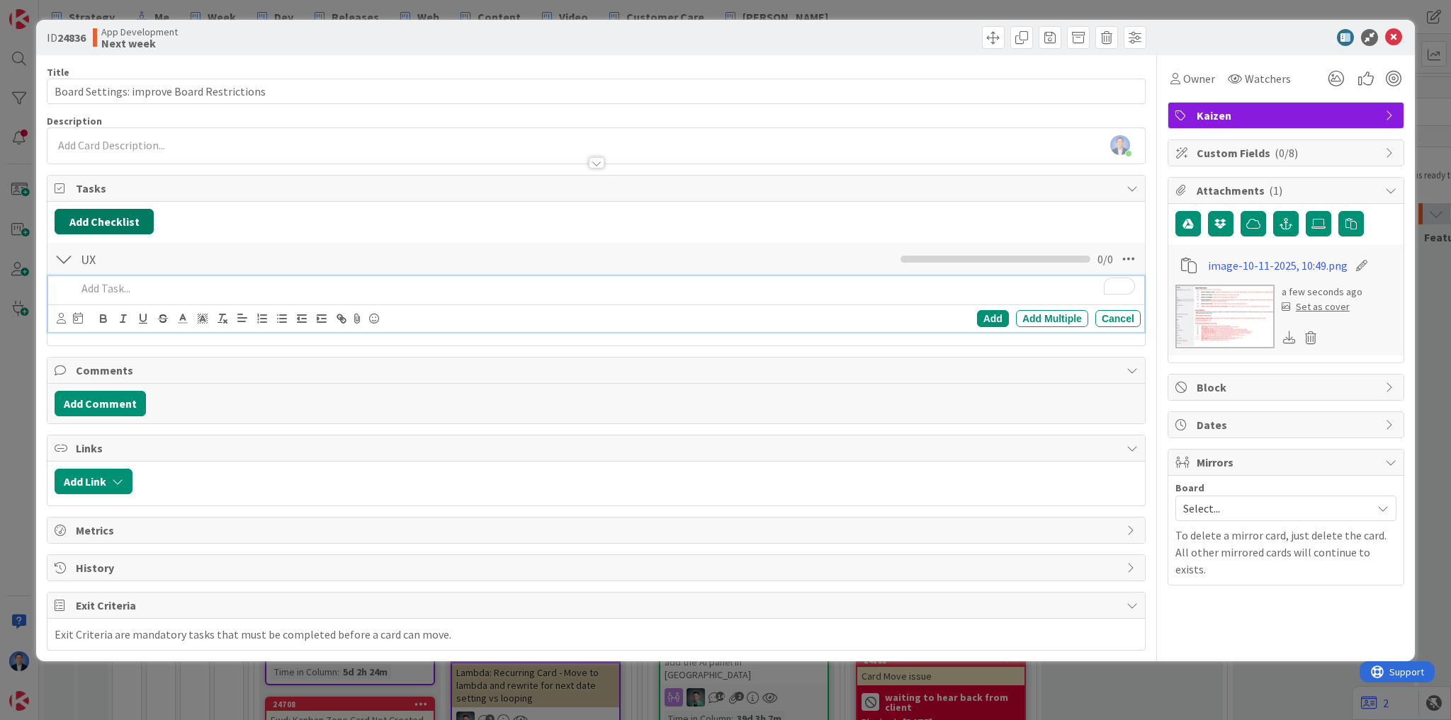
click at [113, 225] on button "Add Checklist" at bounding box center [104, 222] width 99 height 26
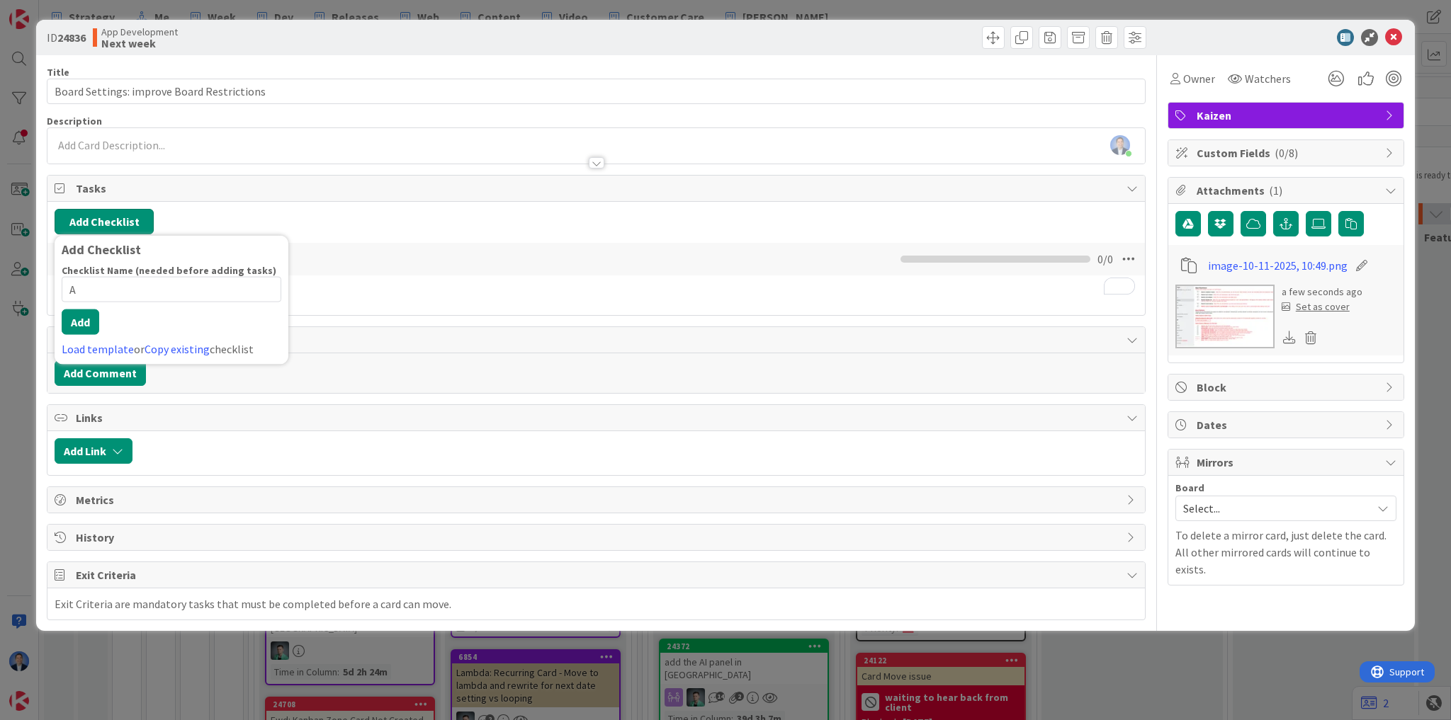
type input "AC"
type input "Board Settings: improve Board Restrictions"
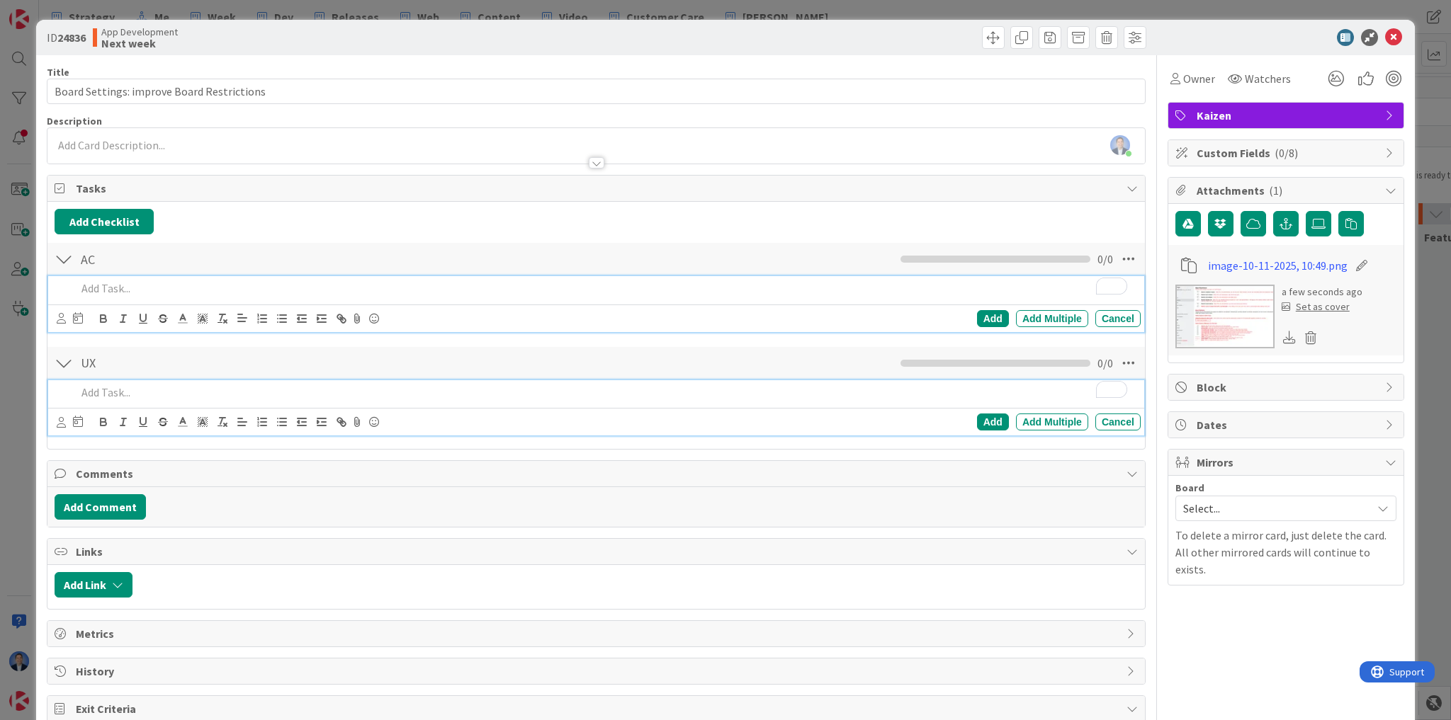
click at [102, 388] on p "To enrich screen reader interactions, please activate Accessibility in Grammarl…" at bounding box center [606, 393] width 1058 height 16
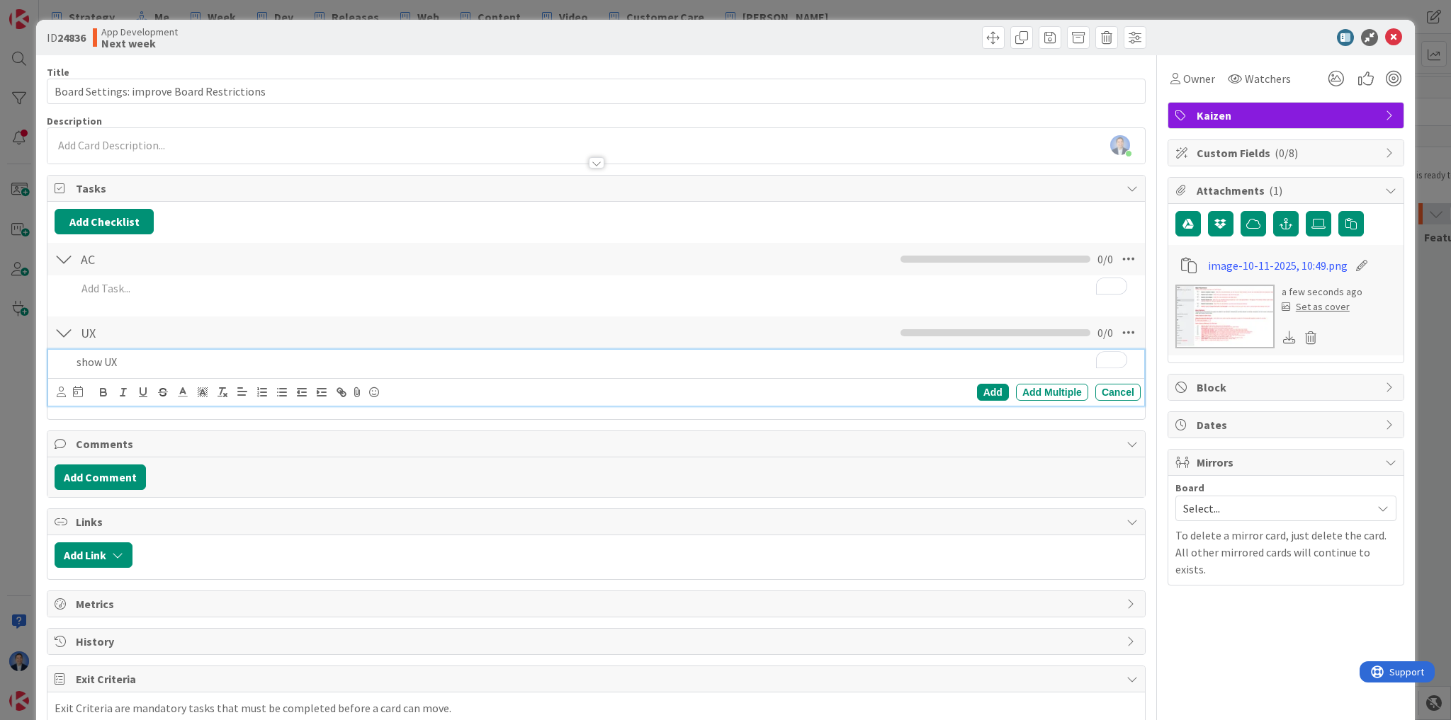
click at [94, 149] on div at bounding box center [595, 156] width 1097 height 15
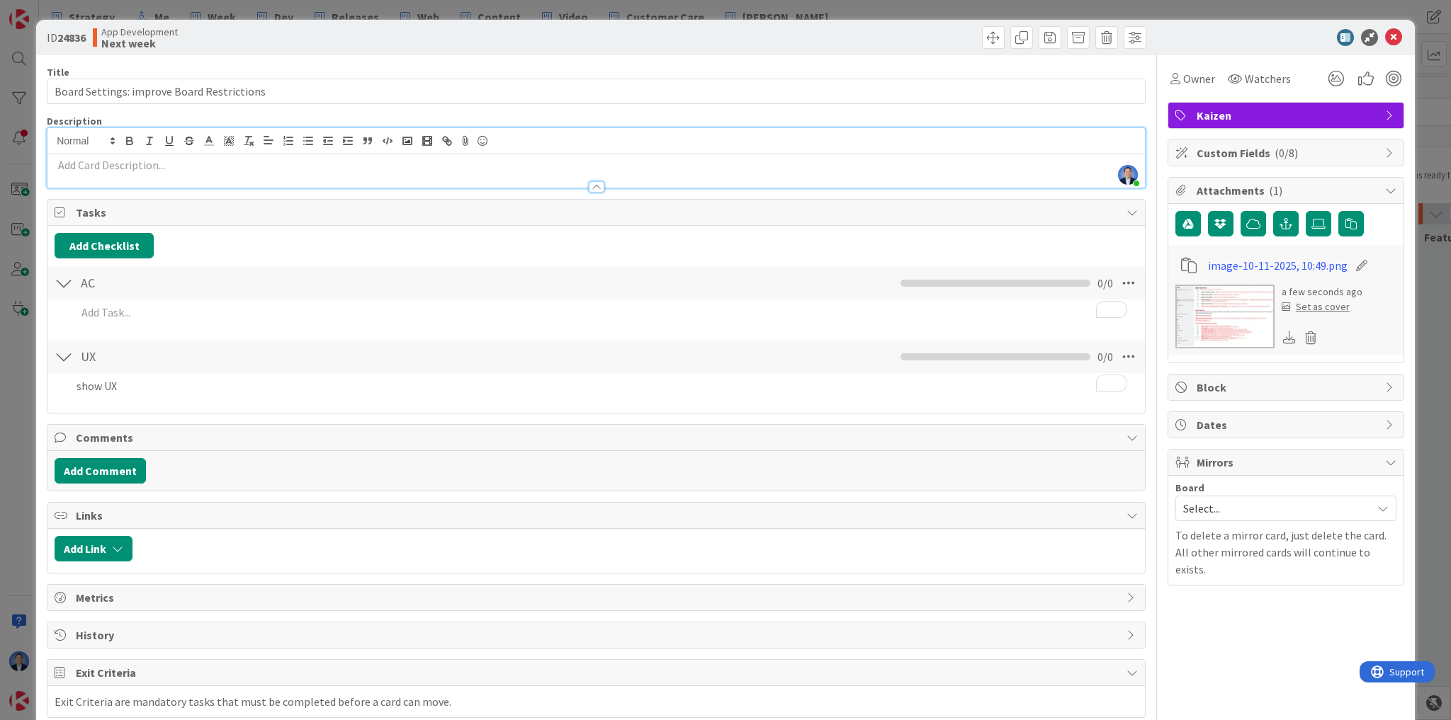
click at [97, 173] on div at bounding box center [595, 180] width 1097 height 15
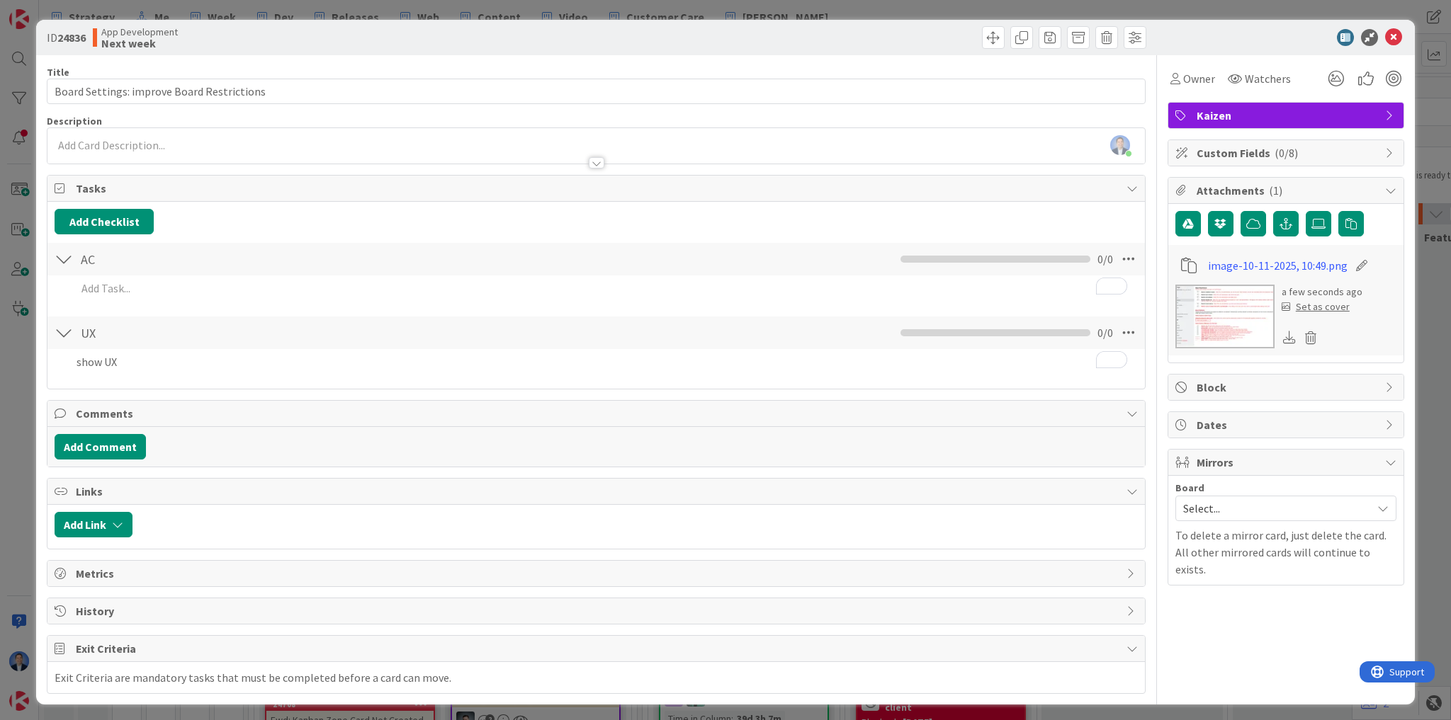
click at [103, 149] on div at bounding box center [595, 156] width 1097 height 15
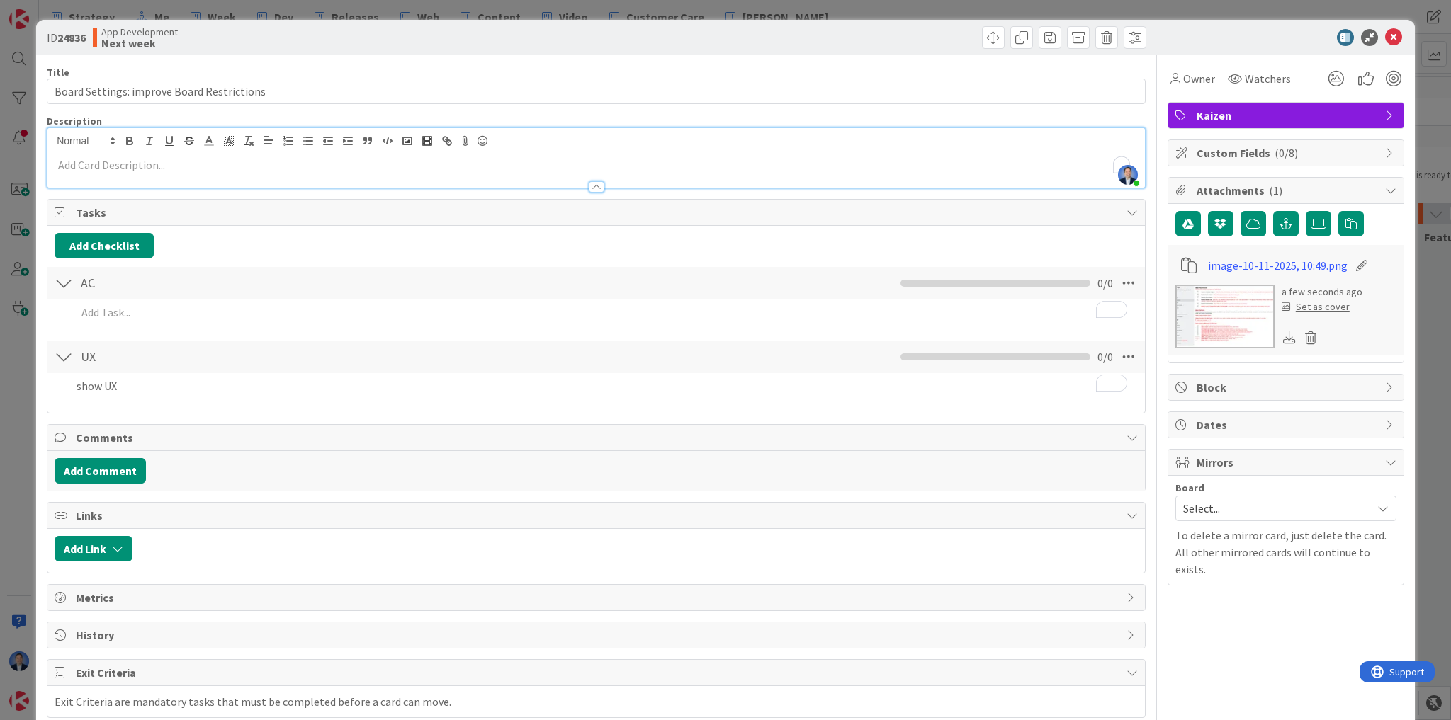
click at [108, 162] on p "To enrich screen reader interactions, please activate Accessibility in Grammarl…" at bounding box center [596, 165] width 1083 height 16
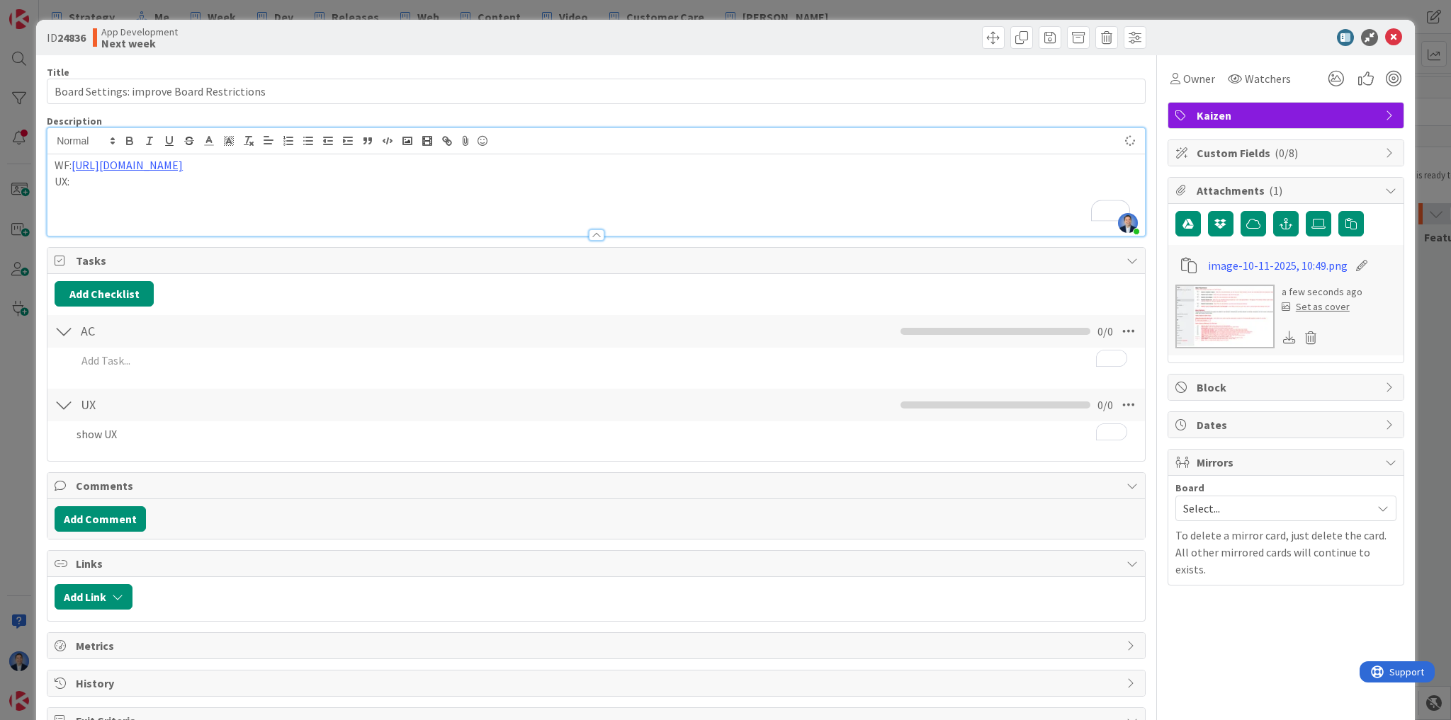
type input "Board Settings: improve Board Restrictions"
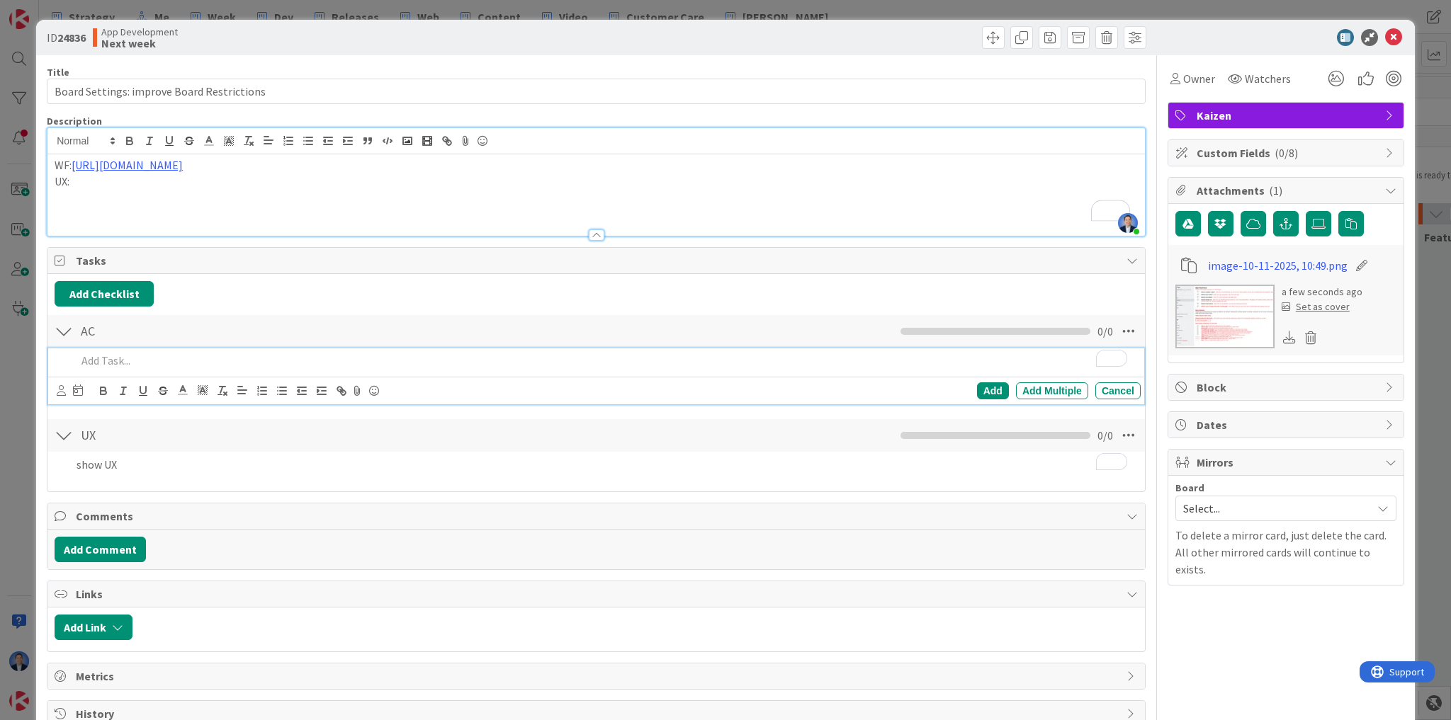
click at [147, 363] on p "To enrich screen reader interactions, please activate Accessibility in Grammarl…" at bounding box center [606, 361] width 1058 height 16
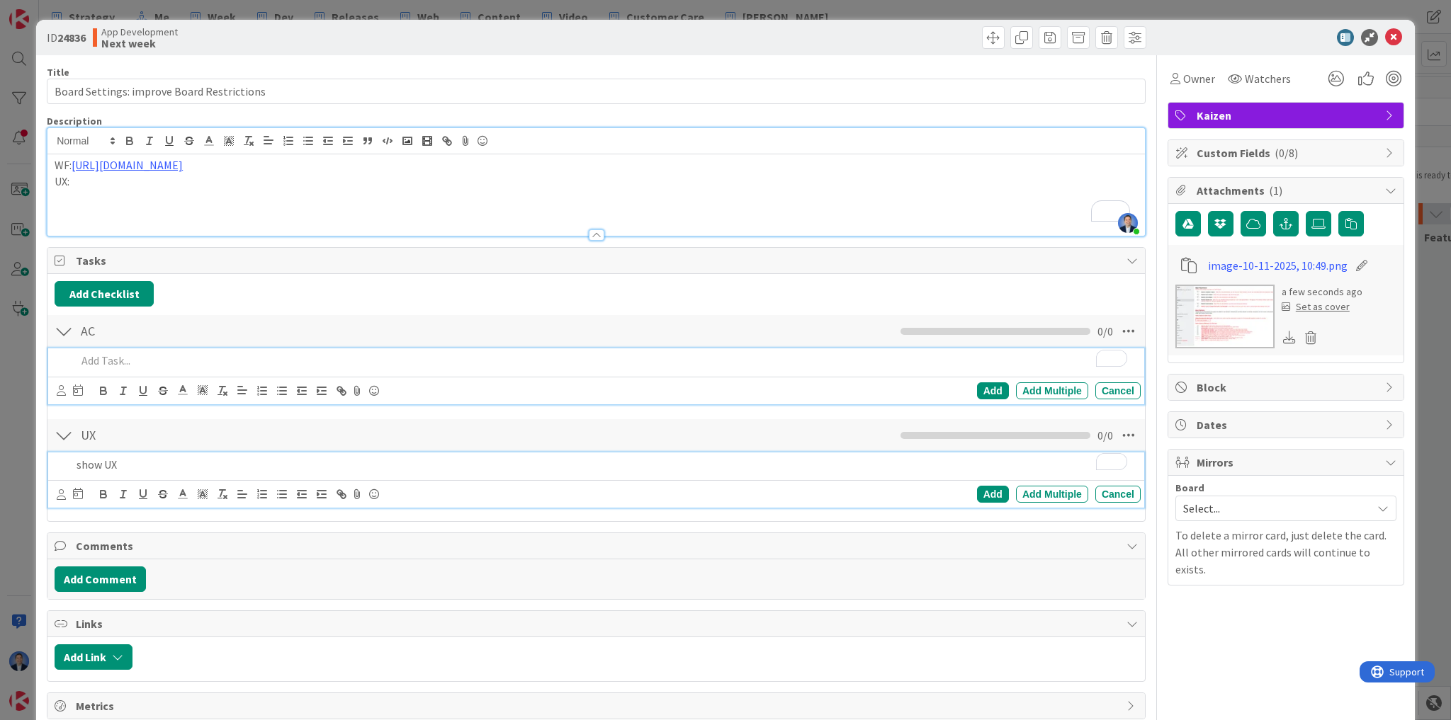
click at [130, 464] on p "show UX" at bounding box center [606, 465] width 1058 height 16
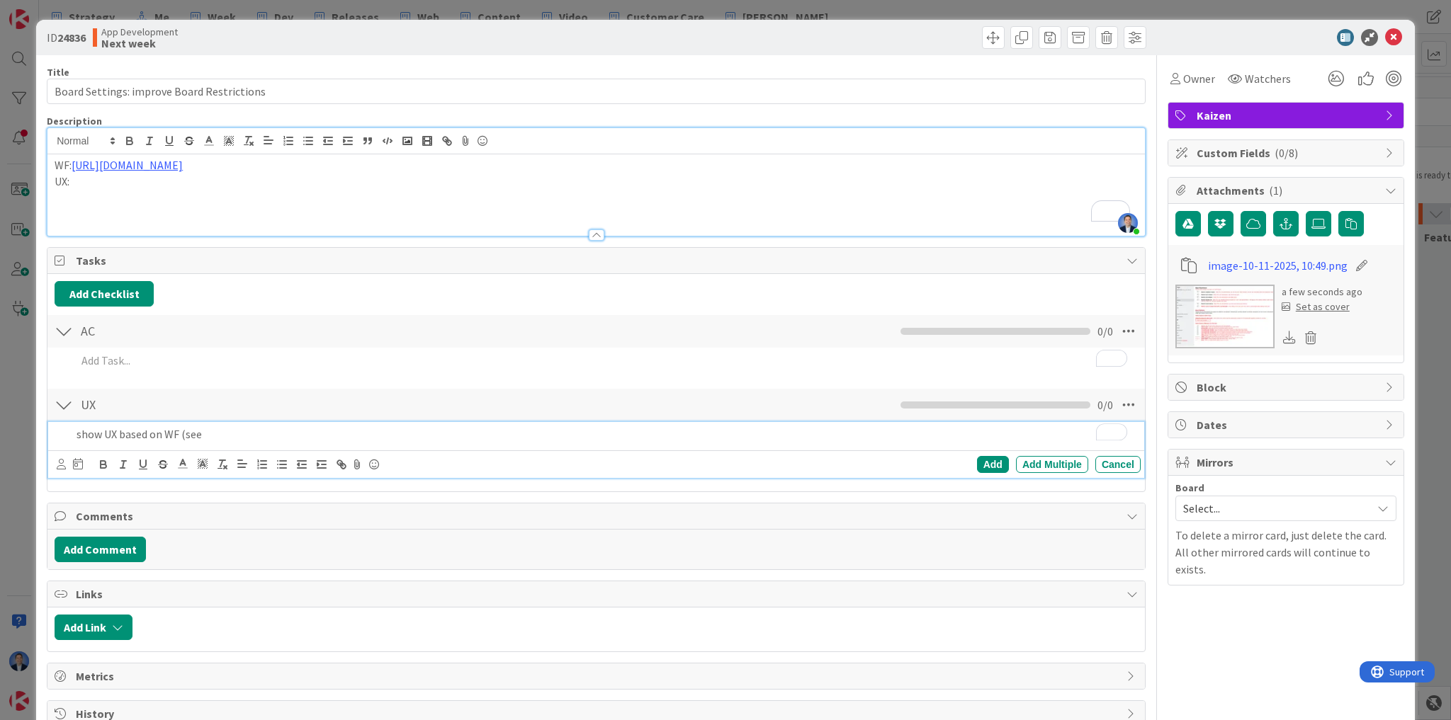
click at [1352, 270] on icon at bounding box center [1362, 266] width 20 height 14
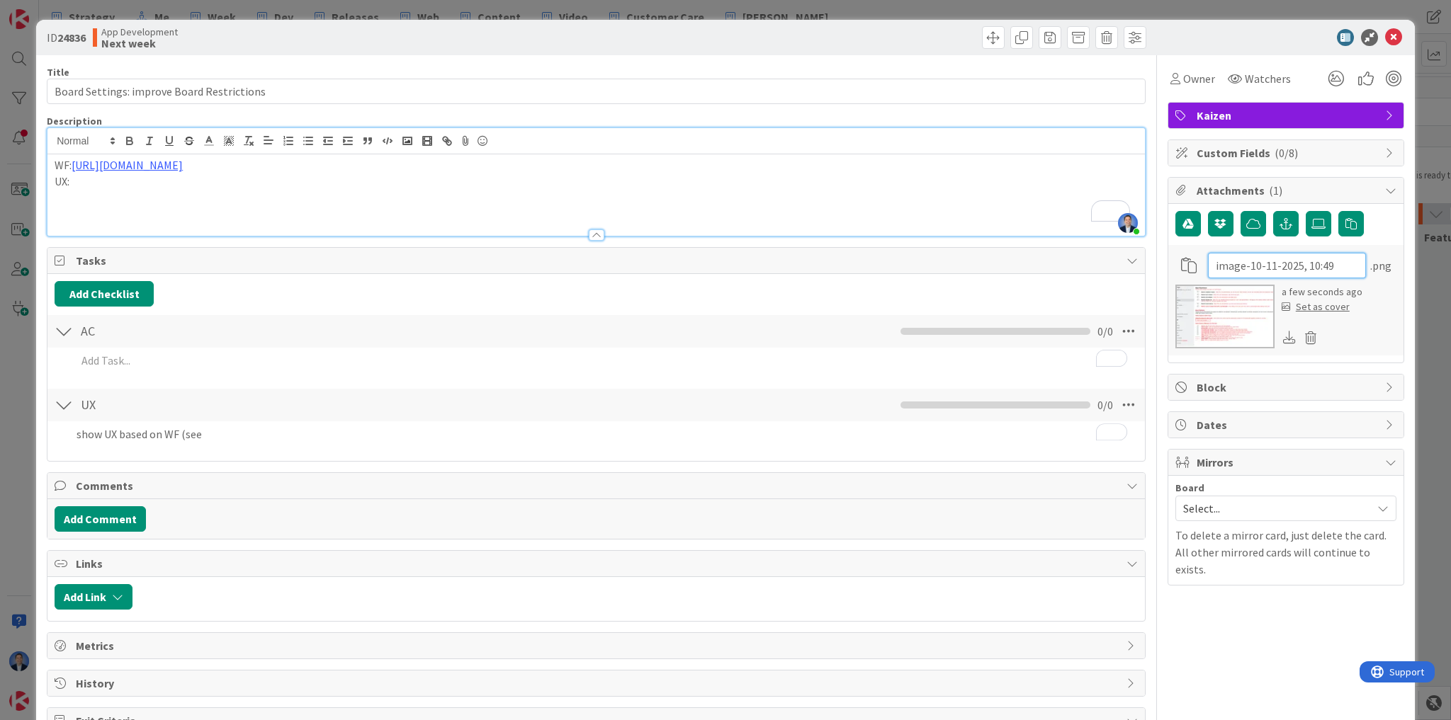
click at [1292, 273] on input "image-10-11-2025, 10:49" at bounding box center [1287, 266] width 158 height 26
type input "WF"
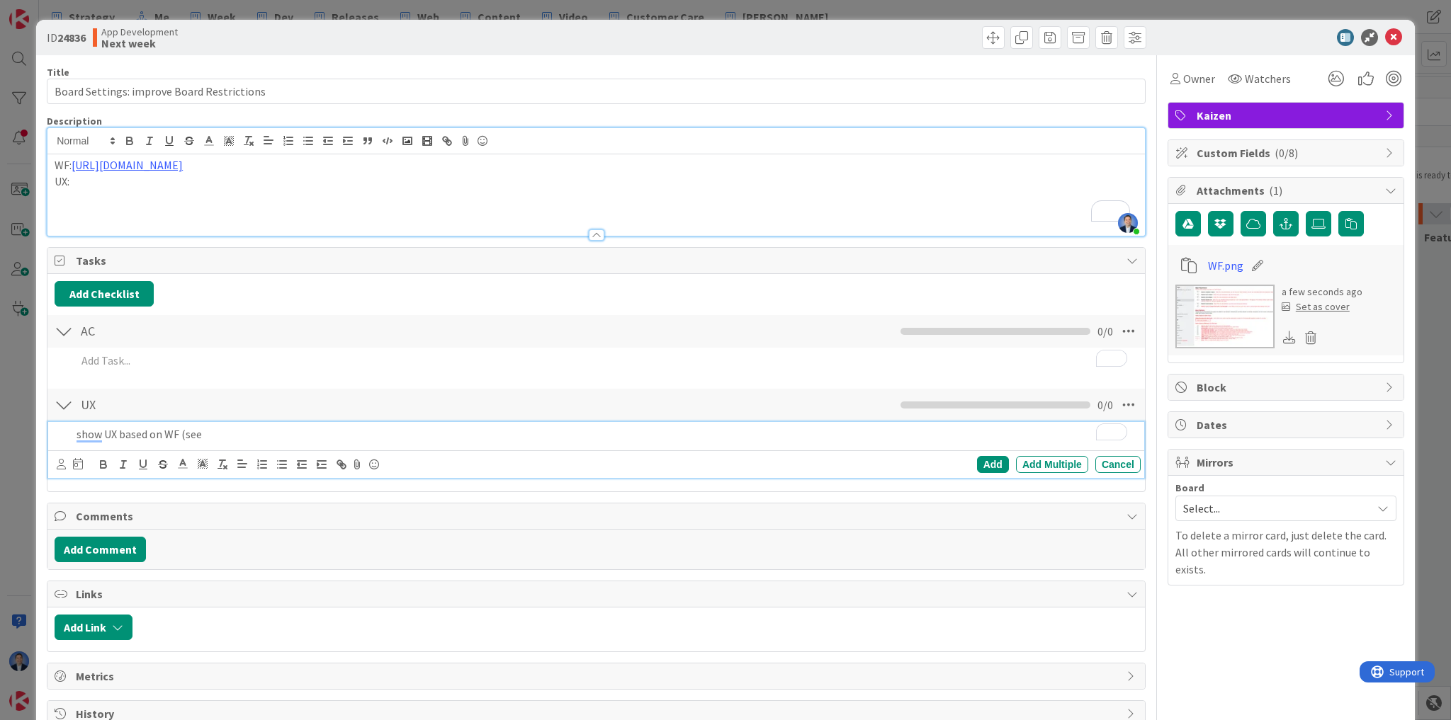
click at [234, 426] on p "show UX based on WF (see" at bounding box center [606, 434] width 1058 height 16
click at [356, 465] on icon at bounding box center [357, 465] width 17 height 20
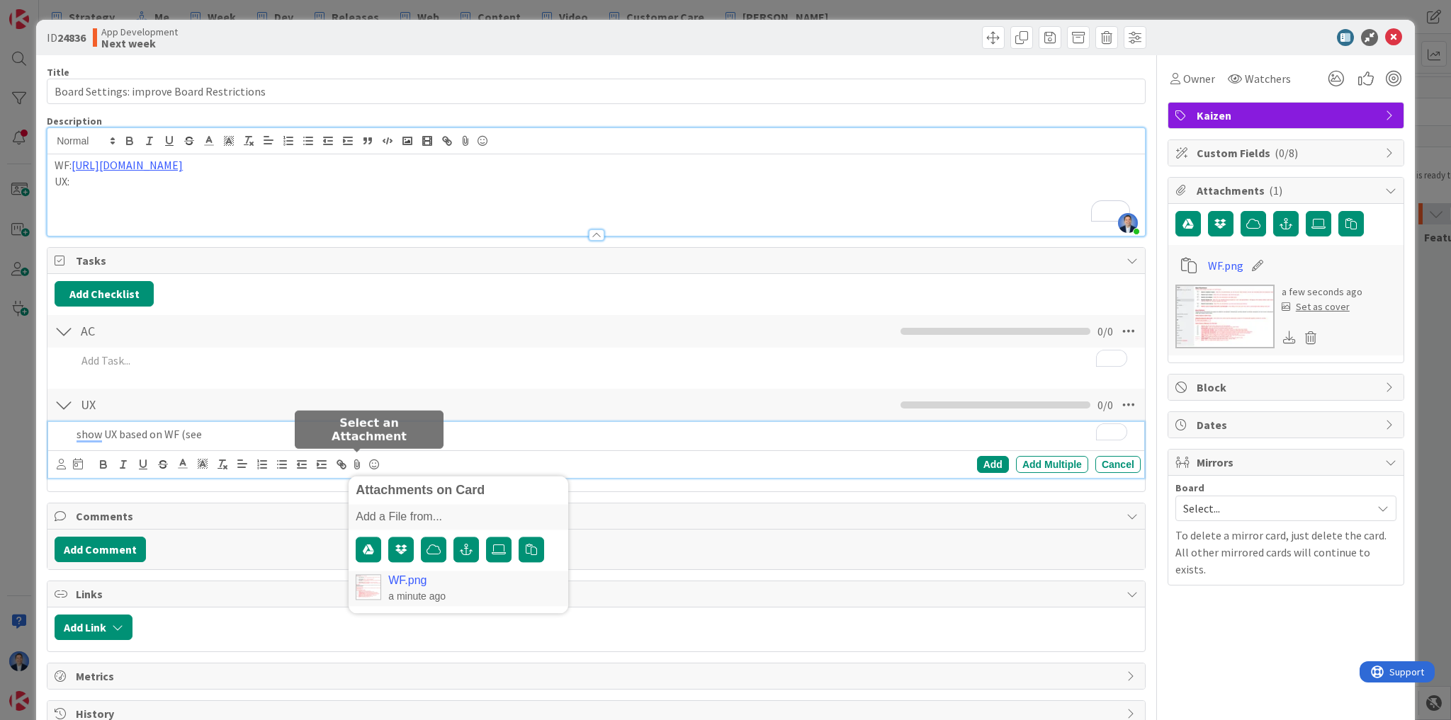
click at [422, 575] on link "WF.png" at bounding box center [407, 581] width 38 height 13
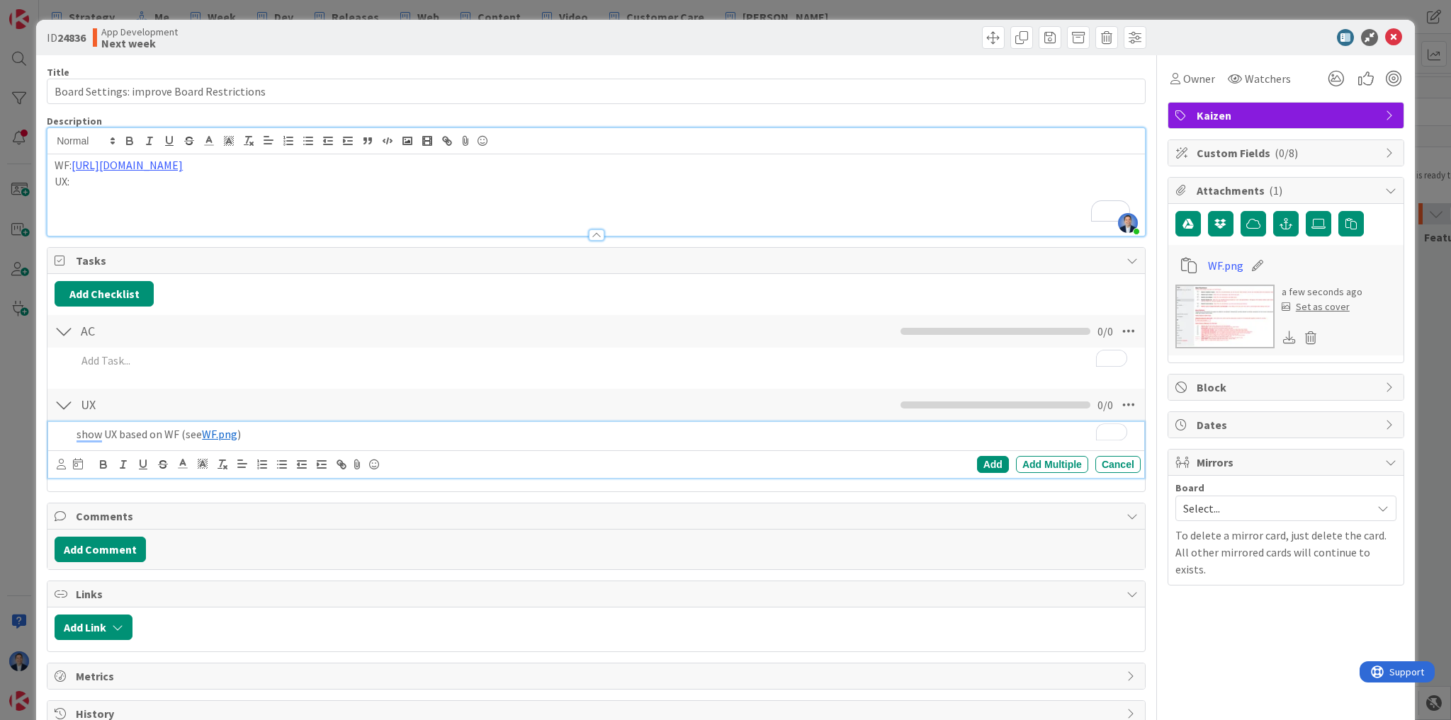
type input "Board Settings: improve Board Restrictions"
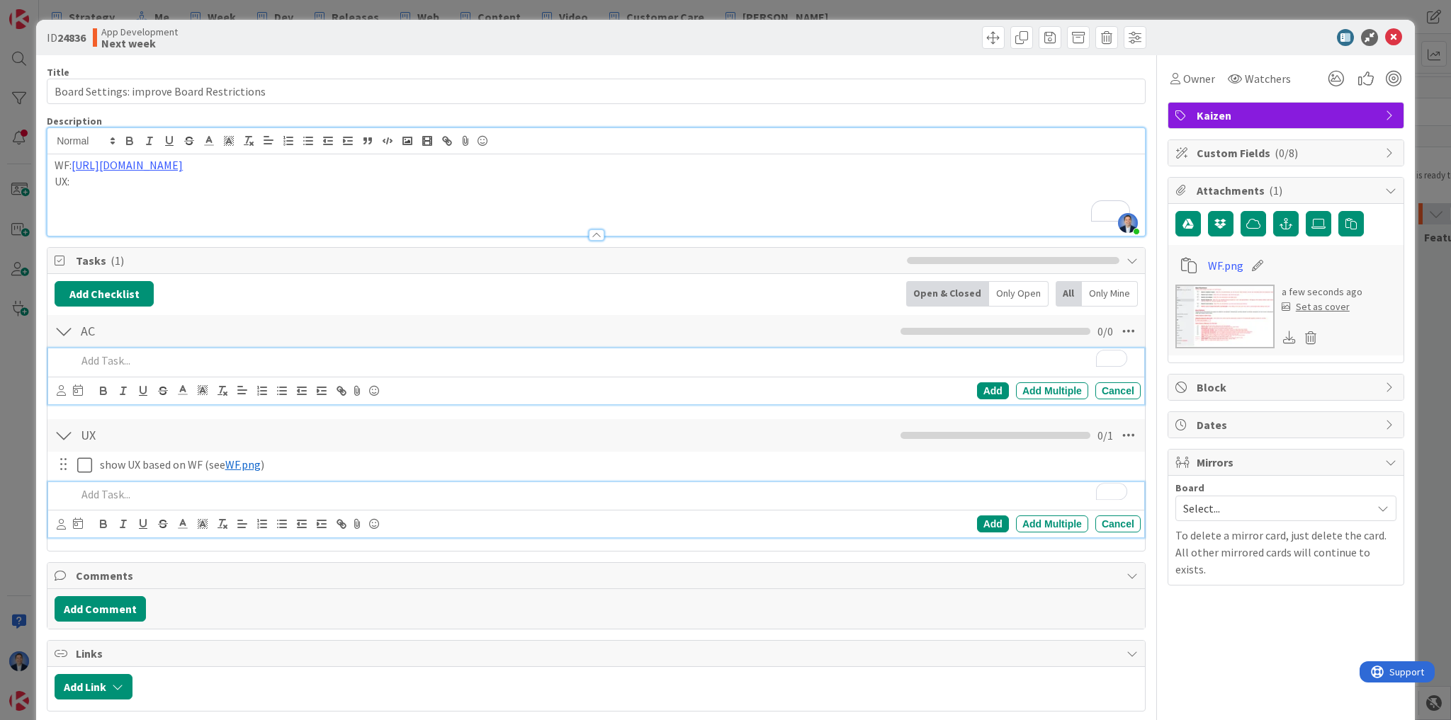
click at [170, 356] on p "To enrich screen reader interactions, please activate Accessibility in Grammarl…" at bounding box center [606, 361] width 1058 height 16
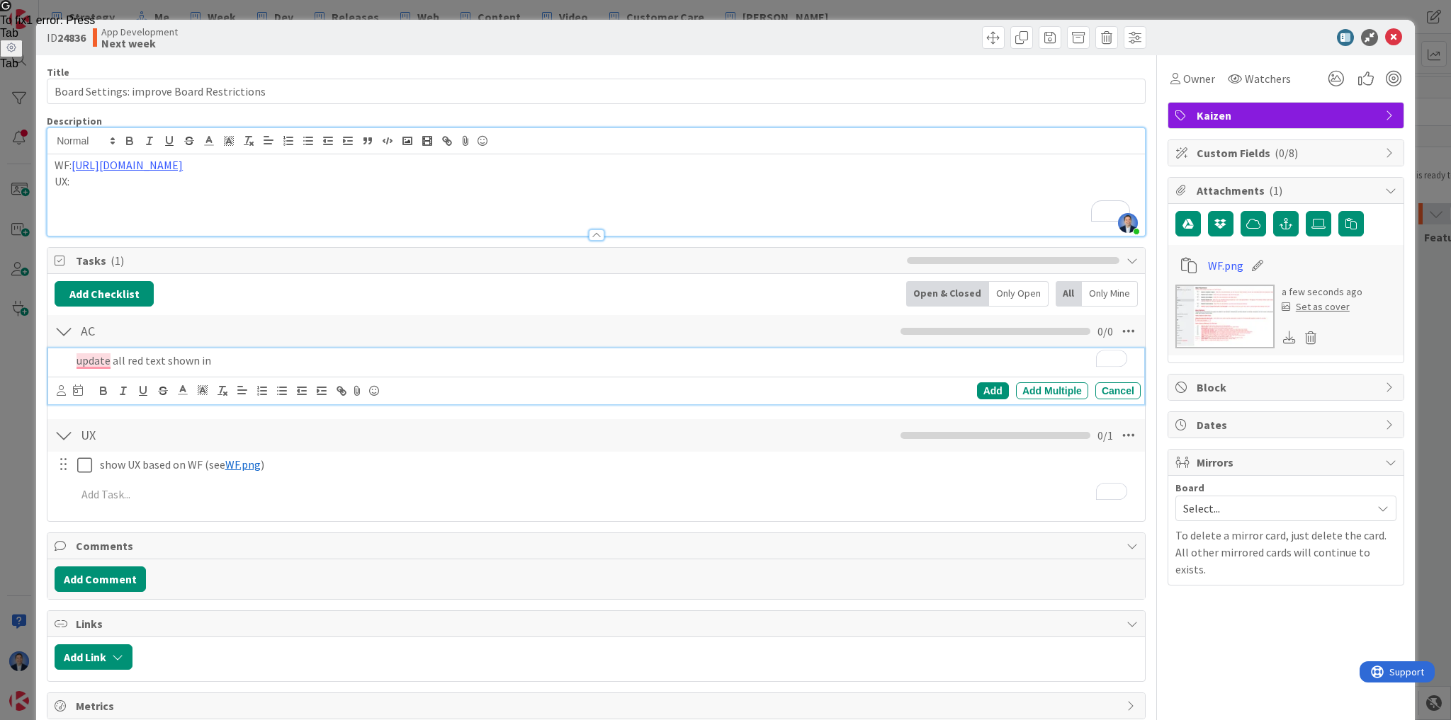
click at [658, 162] on p "WF: [URL][DOMAIN_NAME]" at bounding box center [596, 165] width 1083 height 16
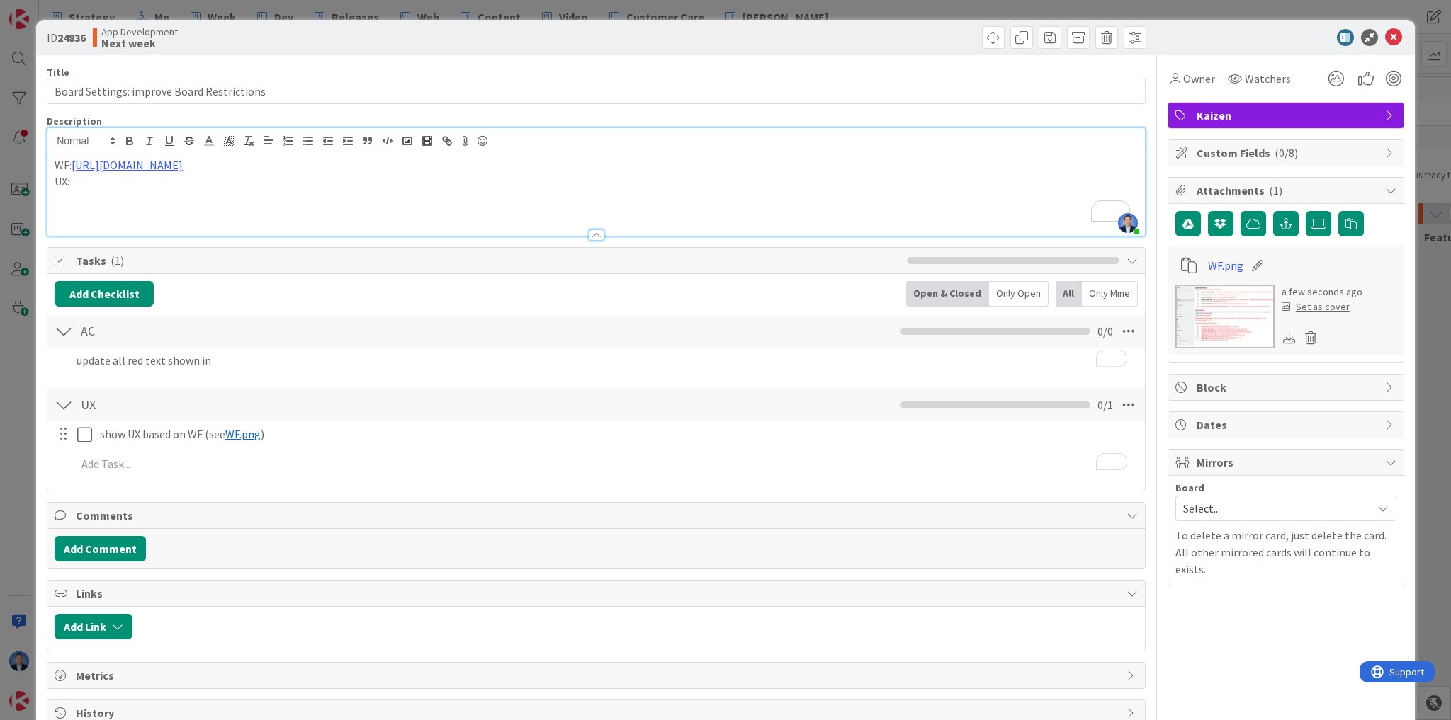
click at [658, 162] on p "WF: [URL][DOMAIN_NAME]" at bounding box center [596, 165] width 1083 height 16
click at [208, 197] on p "To enrich screen reader interactions, please activate Accessibility in Grammarl…" at bounding box center [596, 197] width 1083 height 16
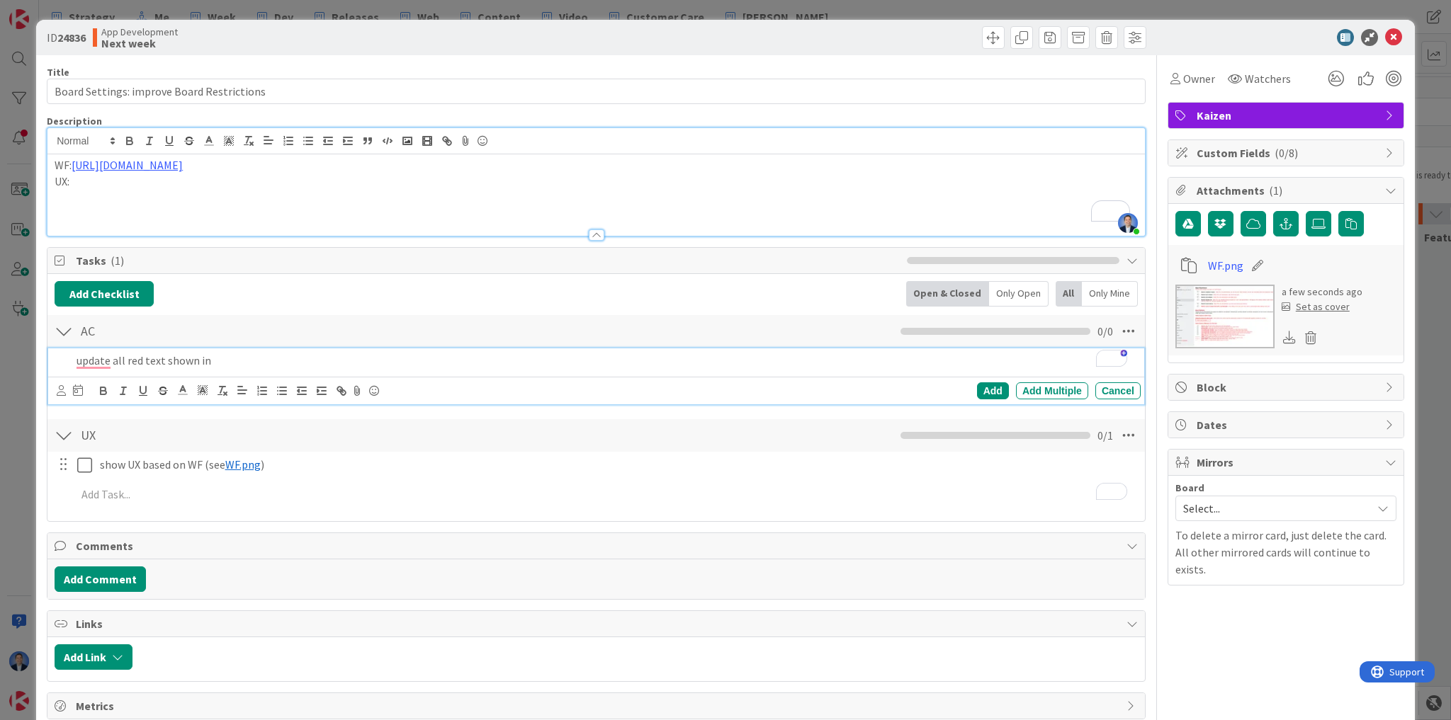
click at [234, 355] on p "update all red text shown in" at bounding box center [606, 361] width 1058 height 16
click at [356, 394] on icon at bounding box center [357, 391] width 17 height 20
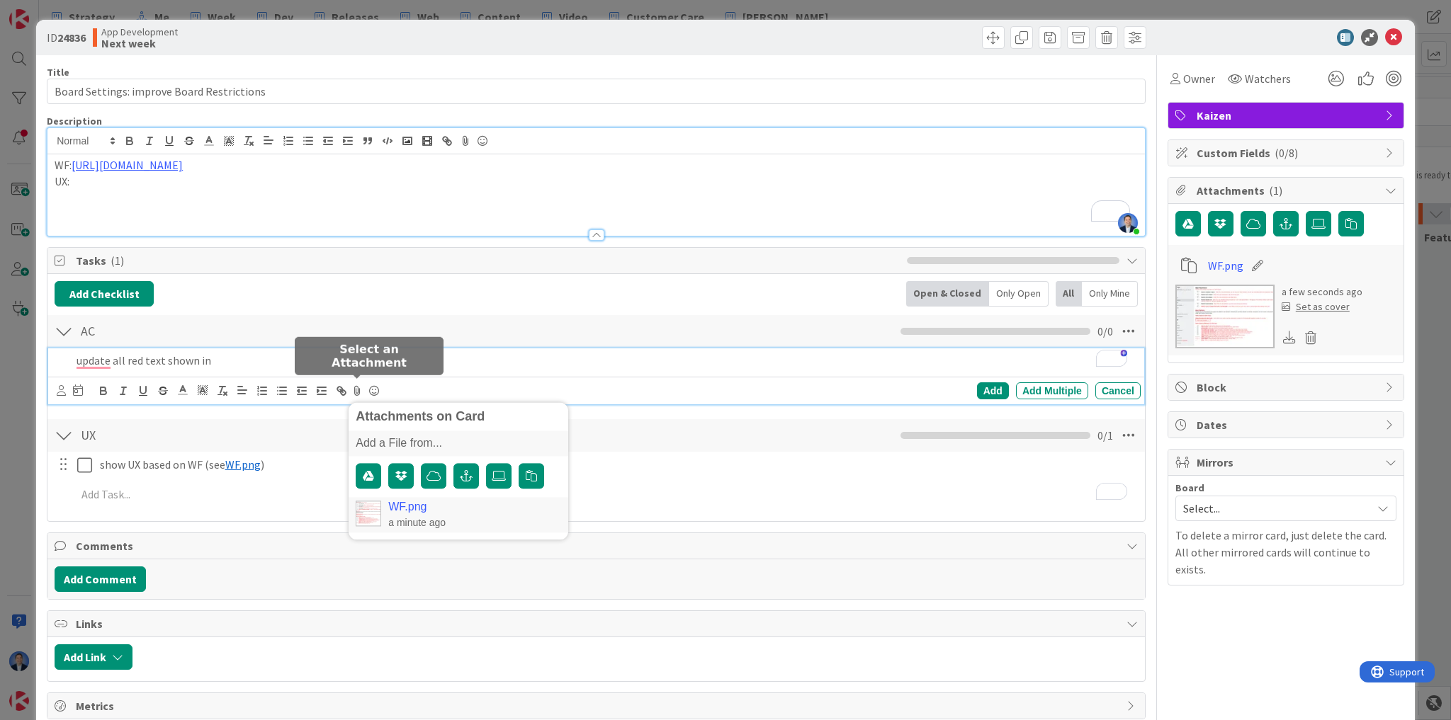
click at [405, 503] on link "WF.png" at bounding box center [407, 507] width 38 height 13
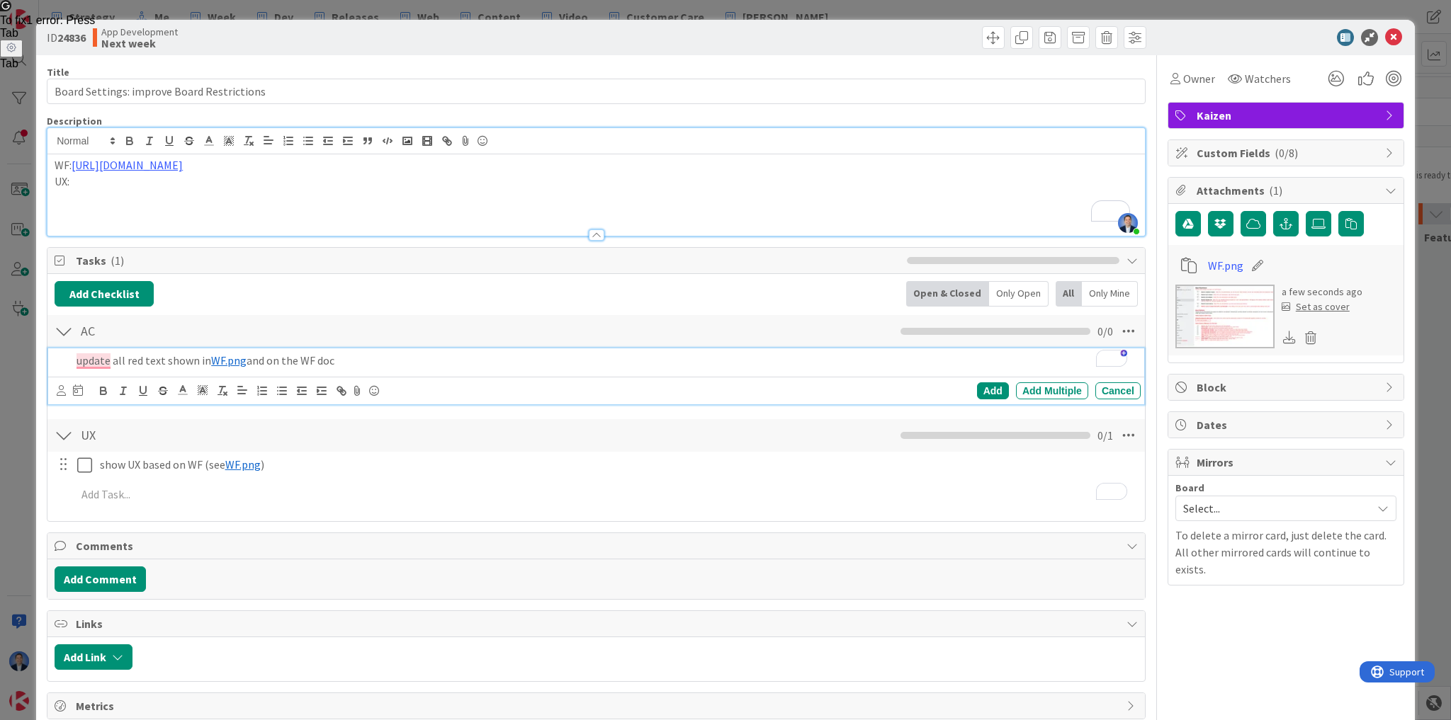
click at [300, 360] on p "update all red text shown in ﻿ WF.png ﻿ and on the WF doc" at bounding box center [606, 361] width 1058 height 16
drag, startPoint x: 300, startPoint y: 360, endPoint x: 329, endPoint y: 357, distance: 28.5
click at [329, 357] on p "update all red text shown in ﻿ WF.png ﻿ and on the WF doc" at bounding box center [606, 361] width 1058 height 16
click at [356, 389] on icon at bounding box center [357, 391] width 17 height 20
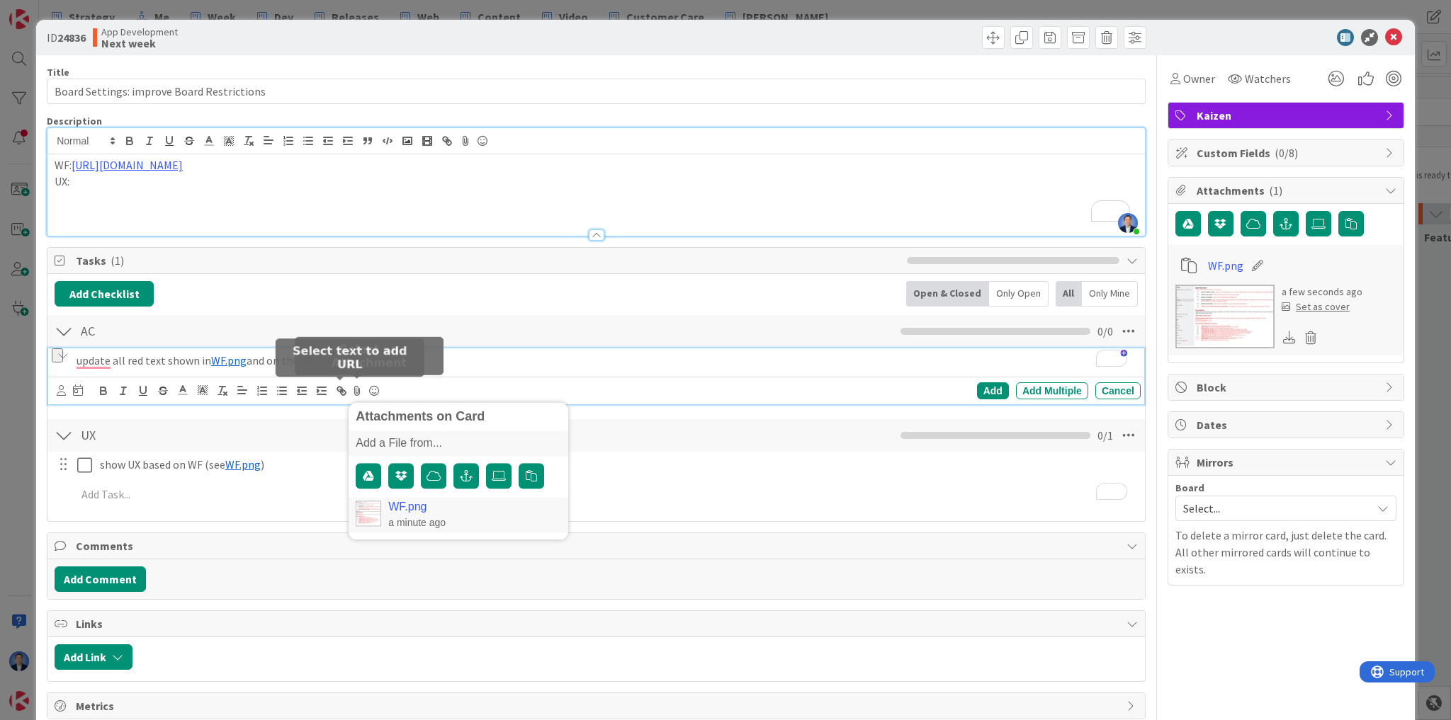
click at [340, 392] on icon "button" at bounding box center [341, 391] width 13 height 13
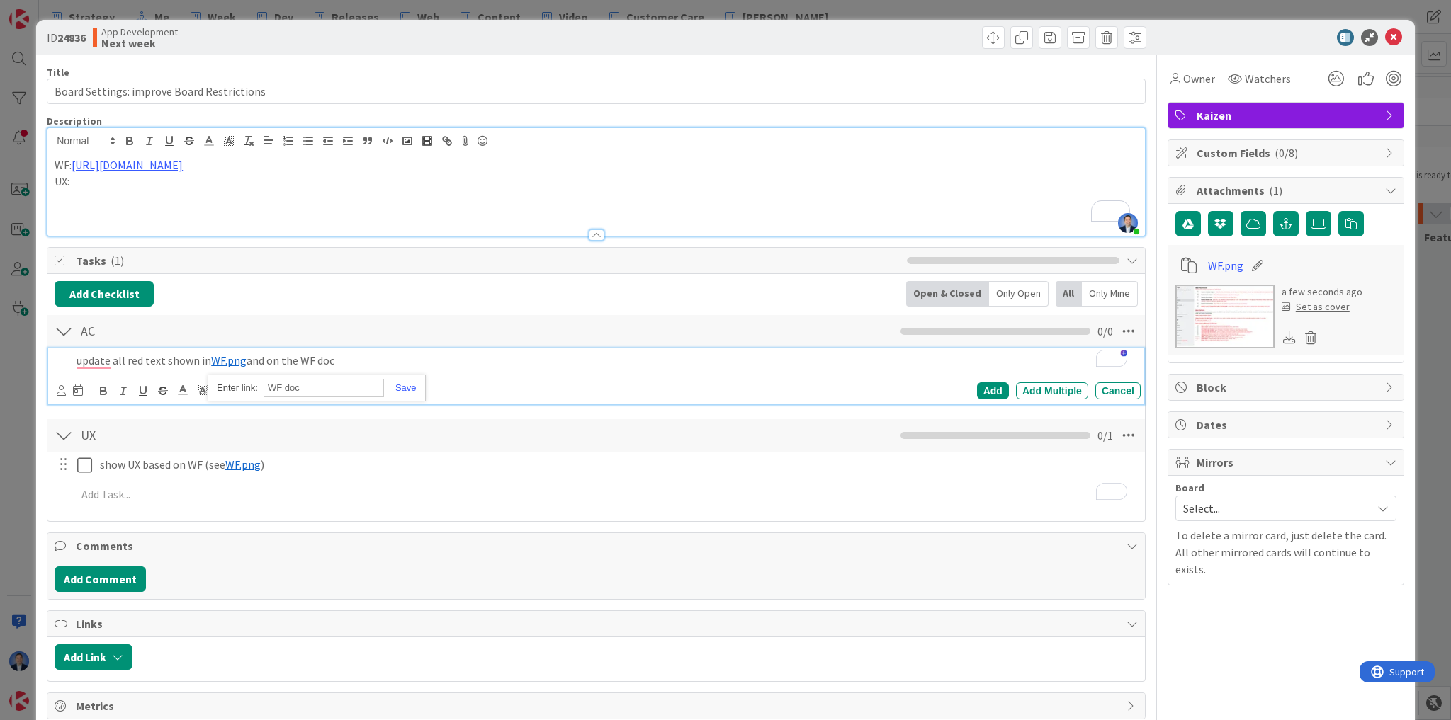
paste input "[URL][DOMAIN_NAME]"
type input "[URL][DOMAIN_NAME]"
click at [396, 385] on link at bounding box center [400, 388] width 33 height 11
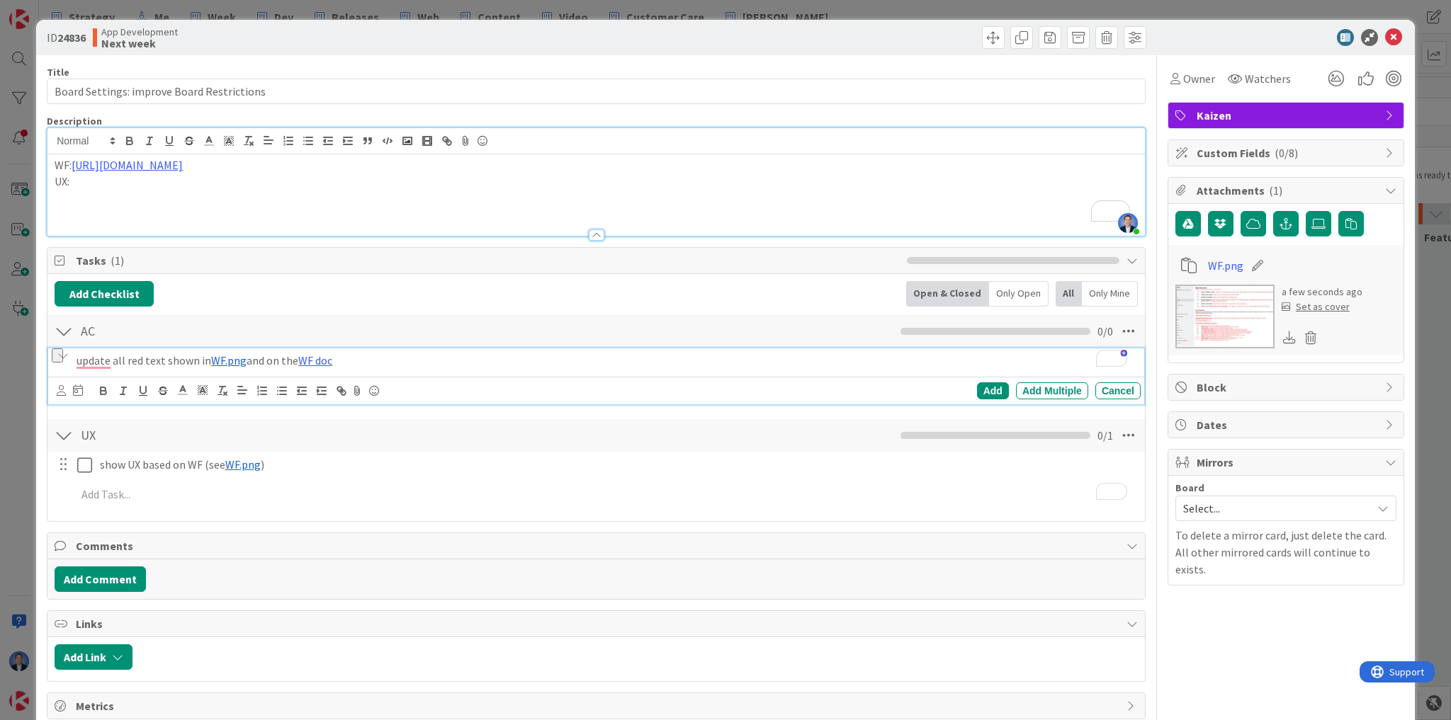
click at [368, 363] on p "update all red text shown in ﻿ WF.png ﻿ and on the WF doc" at bounding box center [606, 361] width 1058 height 16
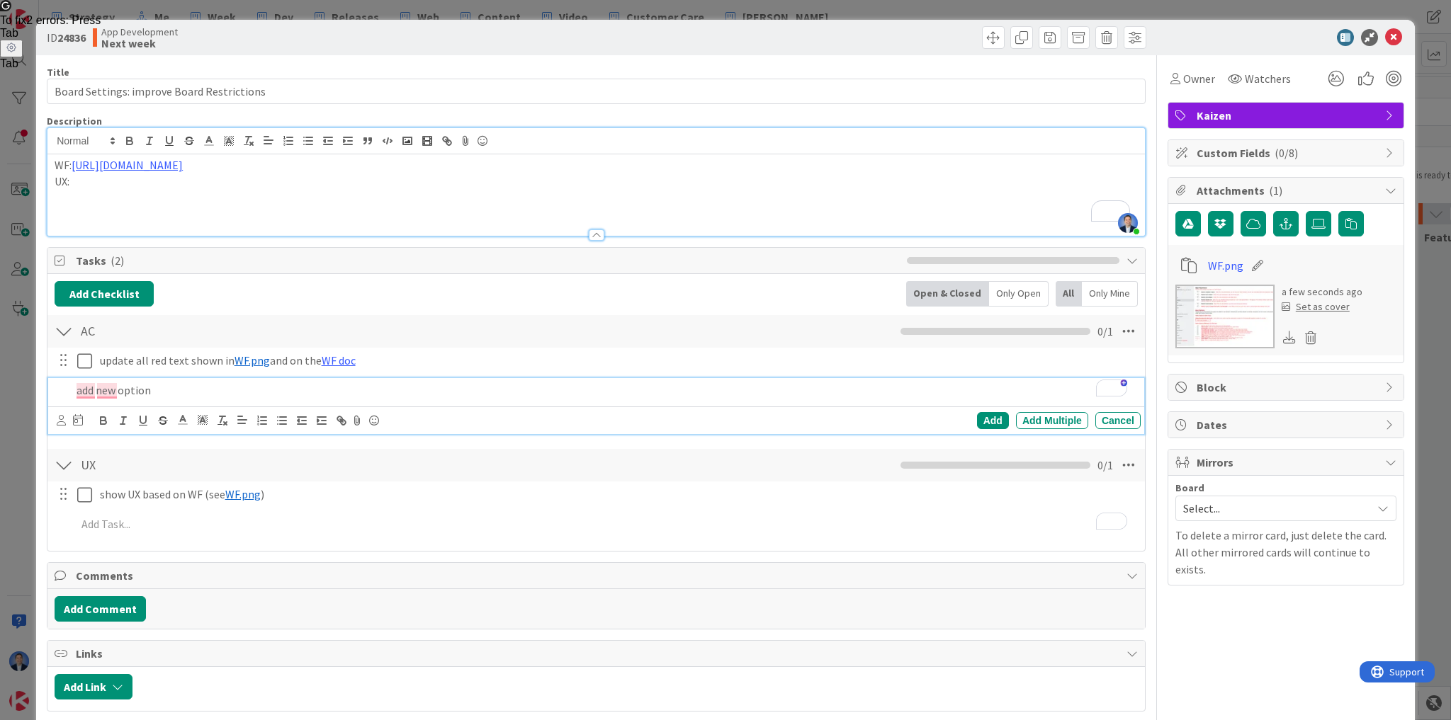
click at [165, 385] on p "add new option" at bounding box center [606, 391] width 1058 height 16
click at [487, 385] on p "add new option called " Restrict cards to always start with a card template "" at bounding box center [606, 391] width 1058 height 16
click at [465, 383] on p "add new option called " Restrict cards to always start with a card template "" at bounding box center [606, 391] width 1058 height 16
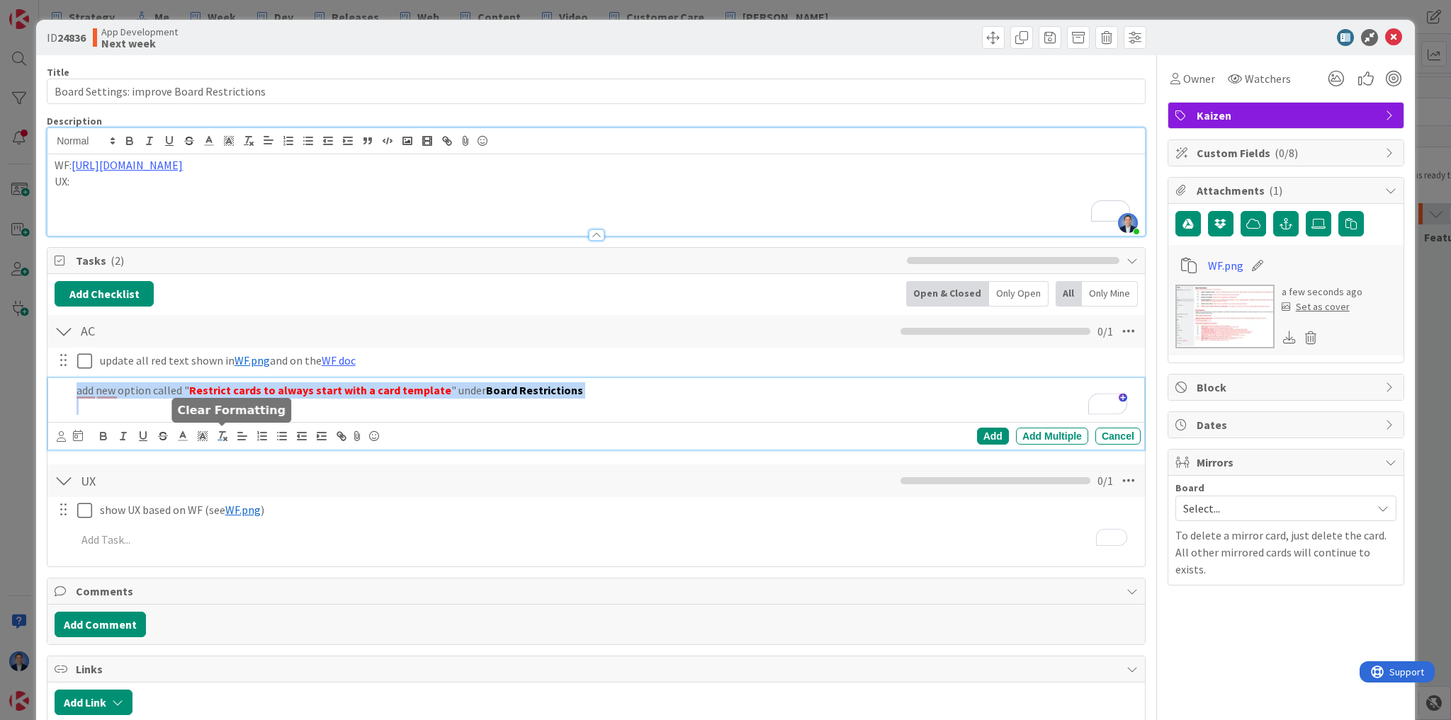
click at [222, 436] on icon "button" at bounding box center [222, 436] width 13 height 13
click at [312, 388] on p "add new option called "Restrict cards to always start with a card template" und…" at bounding box center [606, 391] width 1058 height 16
click at [234, 403] on p "To enrich screen reader interactions, please activate Accessibility in Grammarl…" at bounding box center [606, 407] width 1058 height 16
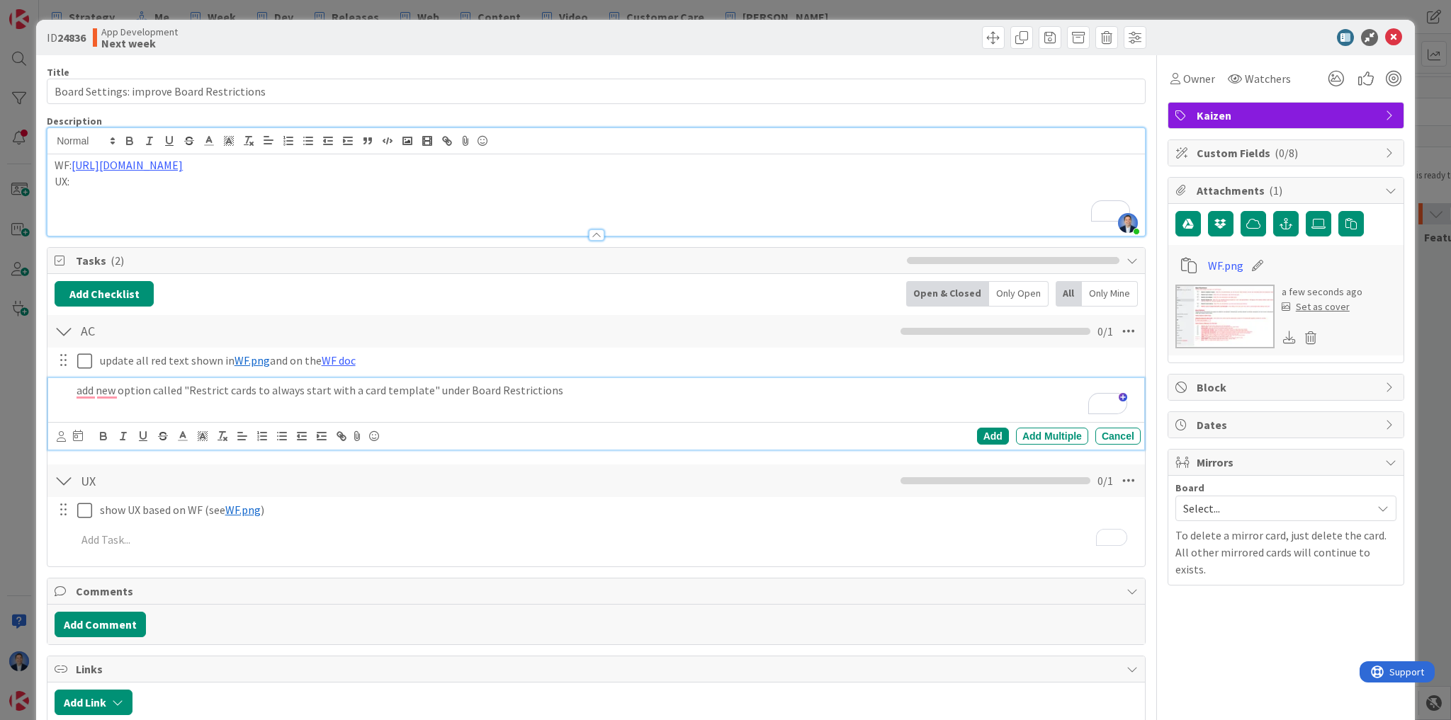
click at [577, 392] on p "add new option called "Restrict cards to always start with a card template" und…" at bounding box center [606, 391] width 1058 height 16
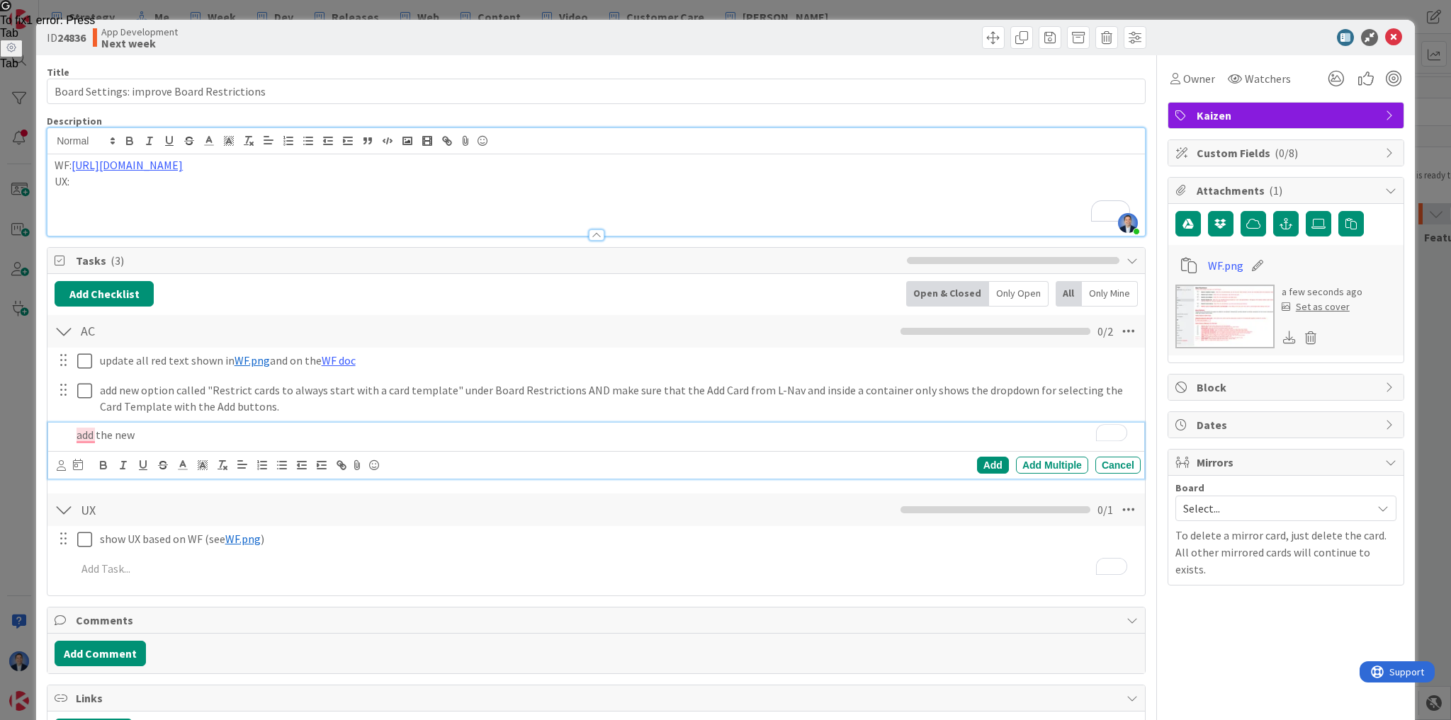
click at [157, 427] on p "add the new" at bounding box center [606, 435] width 1058 height 16
click at [441, 429] on p "add the new Board Defaults section and rename this board setting from" at bounding box center [606, 435] width 1058 height 16
click at [647, 424] on div "add the new Board Defaults section and rename this board setting from Board Res…" at bounding box center [606, 435] width 1070 height 25
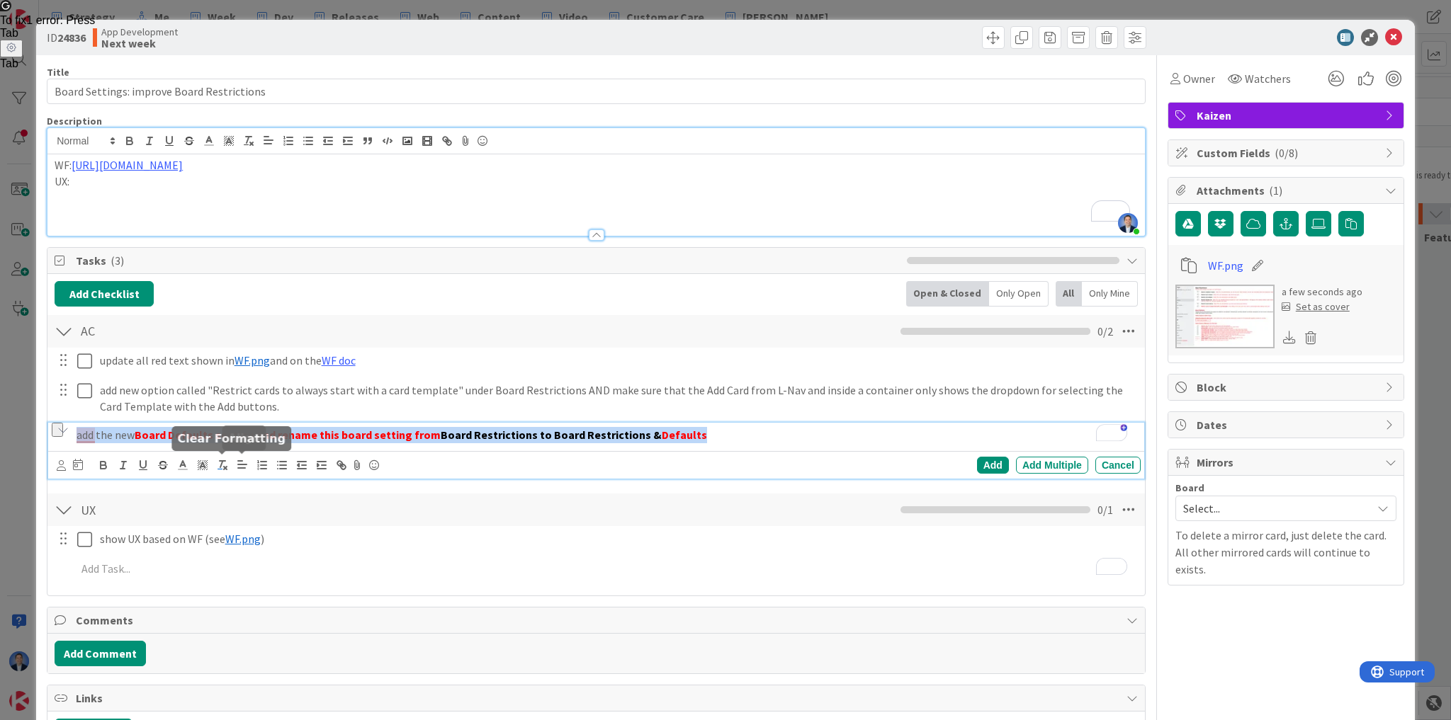
click at [221, 466] on icon "button" at bounding box center [222, 465] width 13 height 13
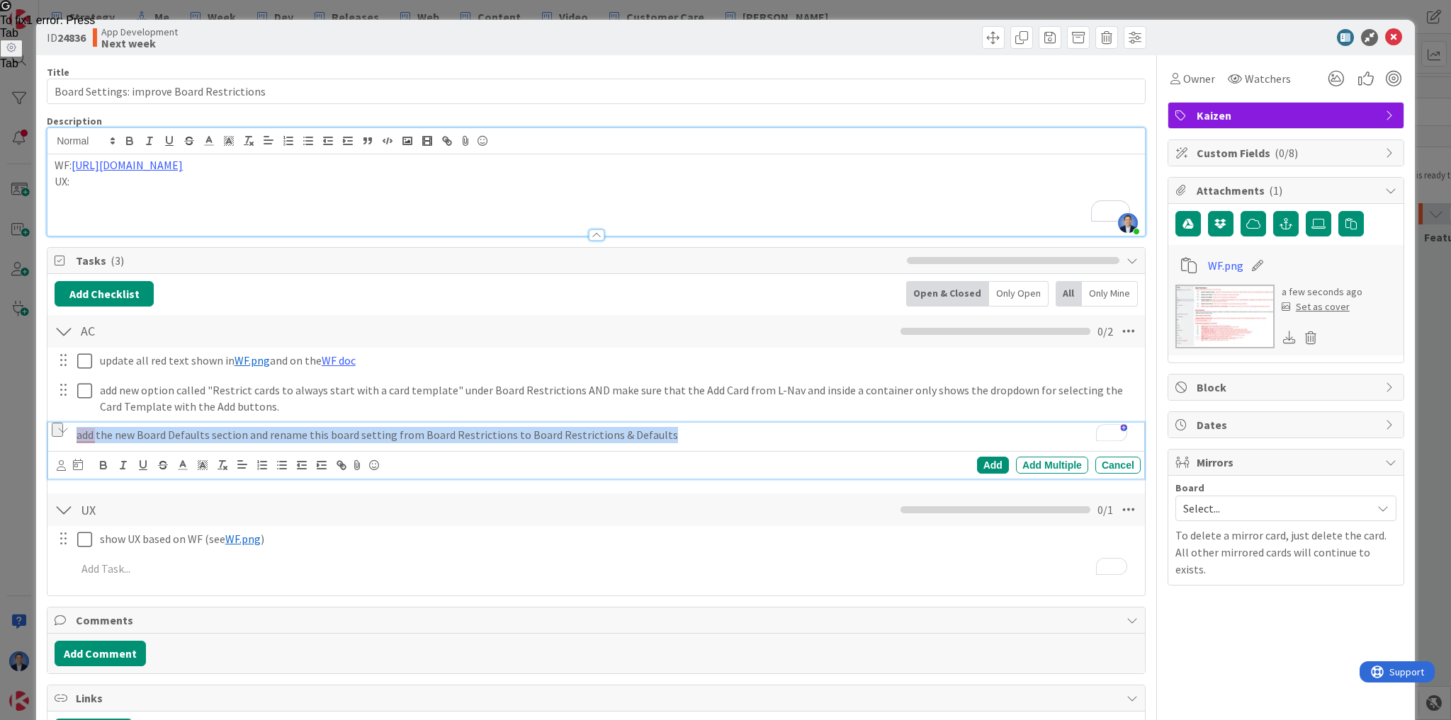
click at [320, 431] on p "add the new Board Defaults section and rename this board setting from Board Res…" at bounding box center [606, 435] width 1058 height 16
click at [422, 439] on p "add the new Board Defaults section and rename this board setting from Board Res…" at bounding box center [606, 435] width 1058 height 16
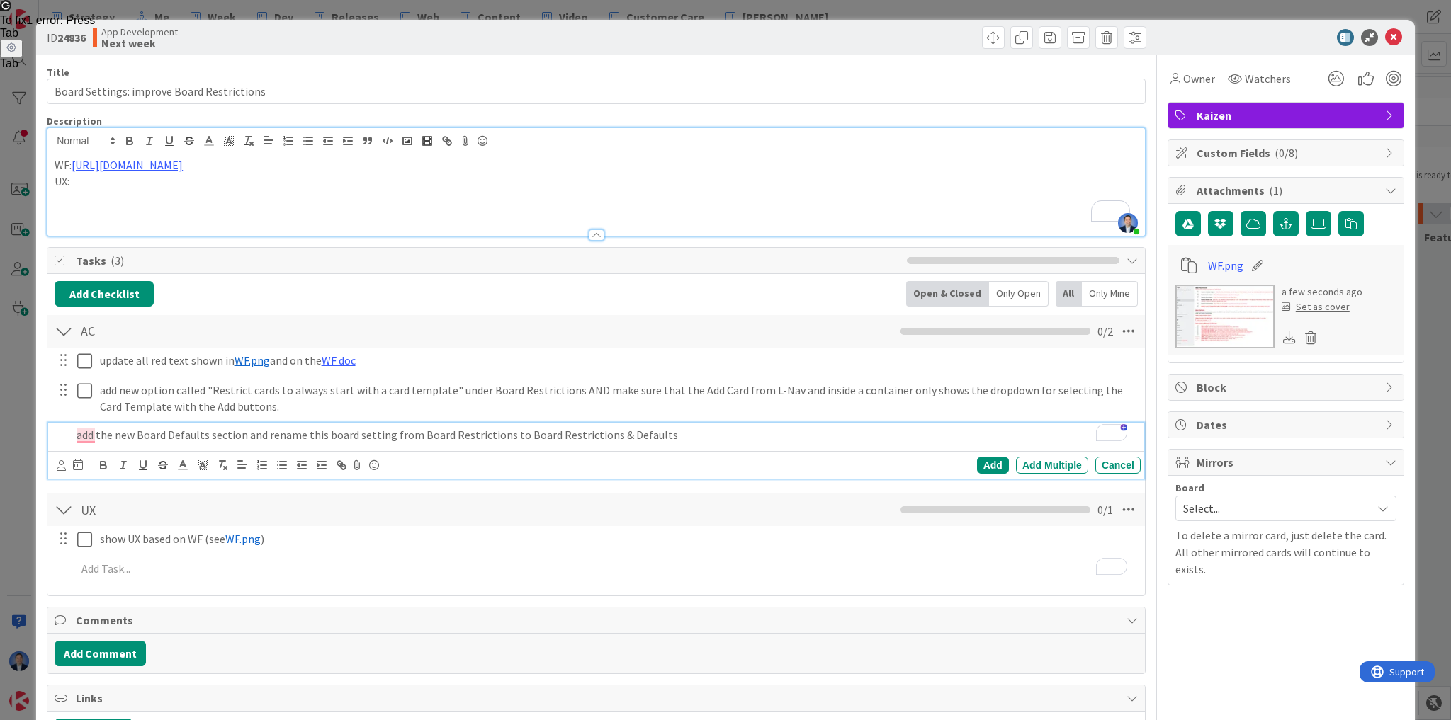
click at [415, 432] on p "add the new Board Defaults section and rename this board setting from Board Res…" at bounding box center [606, 435] width 1058 height 16
click at [504, 434] on p "add the new Board Defaults section and rename this board setting from "Board Re…" at bounding box center [606, 435] width 1058 height 16
click at [526, 434] on p "add the new Board Defaults section and rename this board setting from "Board Re…" at bounding box center [606, 435] width 1058 height 16
click at [525, 432] on p "add the new Board Defaults section and rename this board setting from "Board Re…" at bounding box center [606, 435] width 1058 height 16
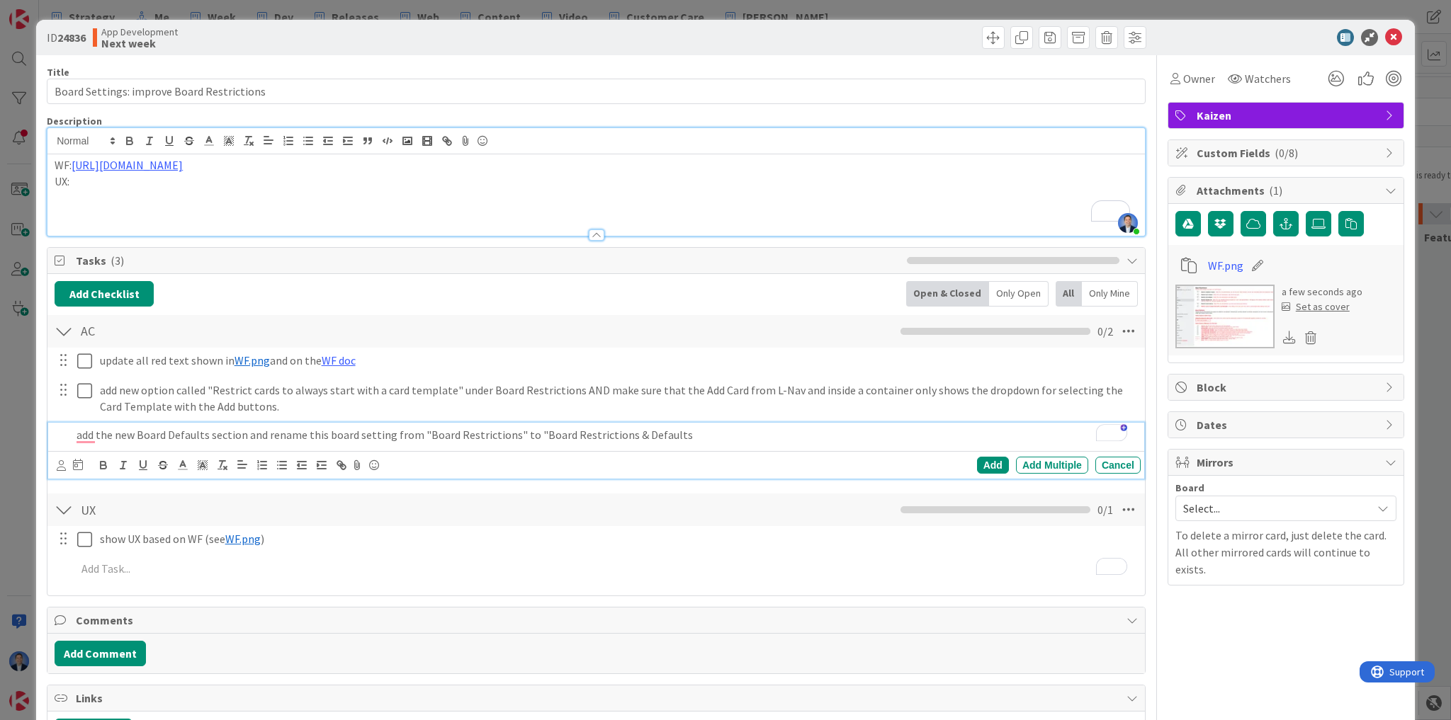
click at [686, 432] on p "add the new Board Defaults section and rename this board setting from "Board Re…" at bounding box center [606, 435] width 1058 height 16
drag, startPoint x: 619, startPoint y: 436, endPoint x: 666, endPoint y: 434, distance: 46.8
click at [666, 434] on p "add the new Board Defaults section and rename this board setting from "Board Re…" at bounding box center [606, 435] width 1058 height 16
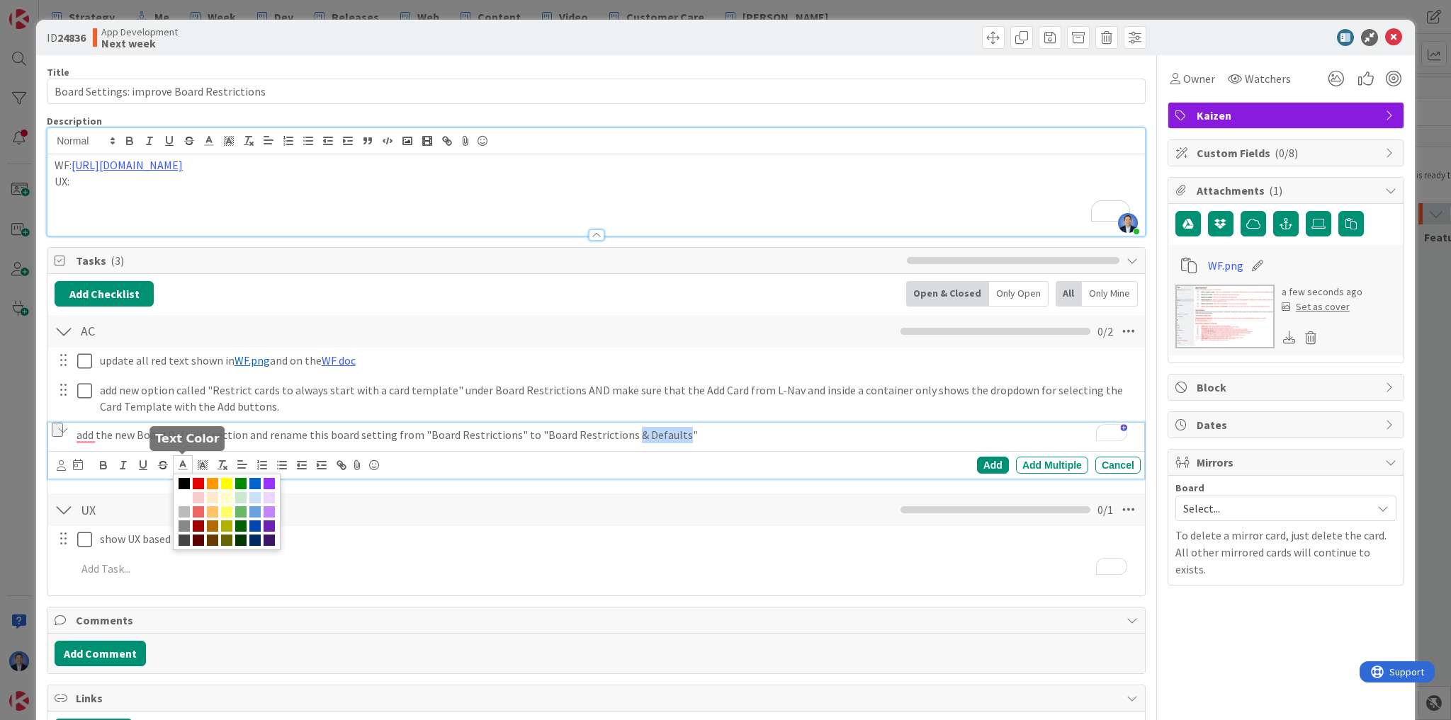
click at [180, 463] on icon at bounding box center [182, 465] width 13 height 13
click at [199, 484] on span at bounding box center [198, 483] width 11 height 11
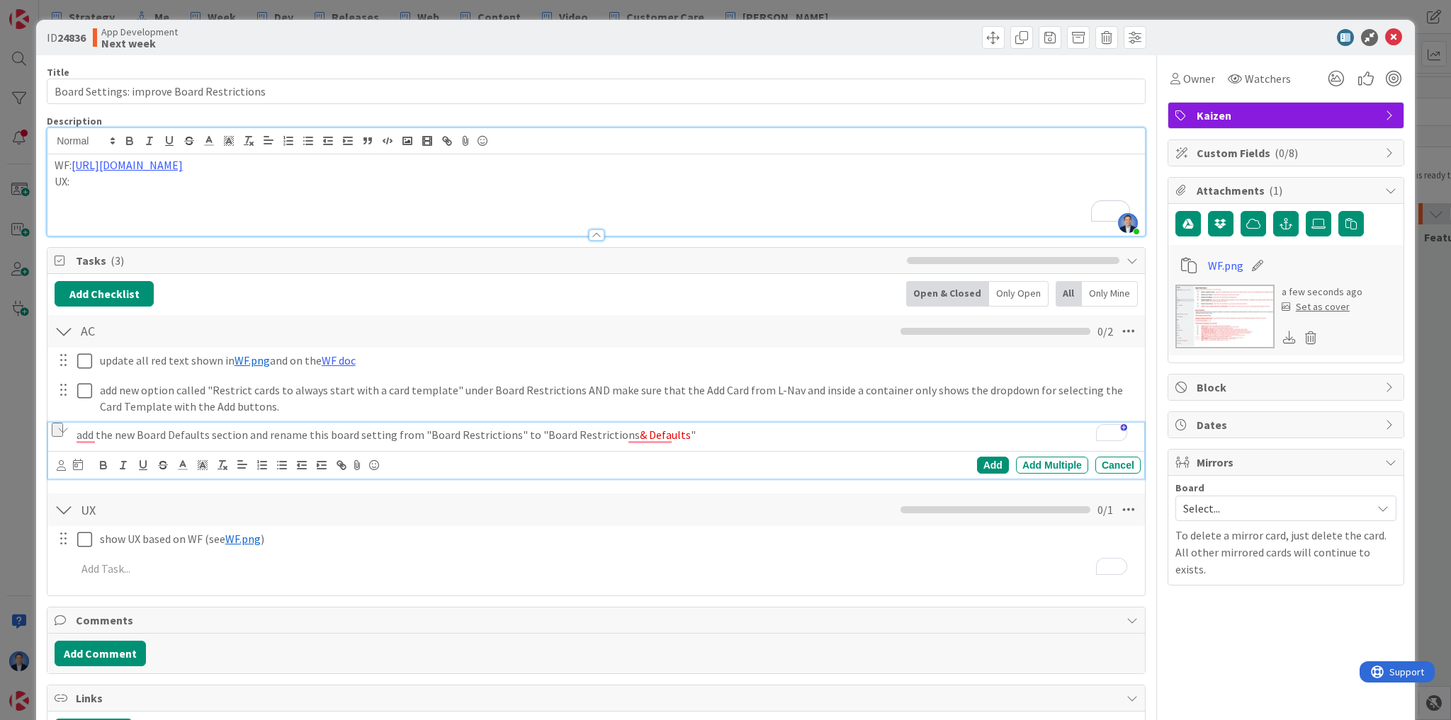
click at [856, 439] on p "add the new Board Defaults section and rename this board setting from "Board Re…" at bounding box center [606, 435] width 1058 height 16
click at [989, 465] on div "Add" at bounding box center [993, 465] width 32 height 17
type input "Board Settings: improve Board Restrictions"
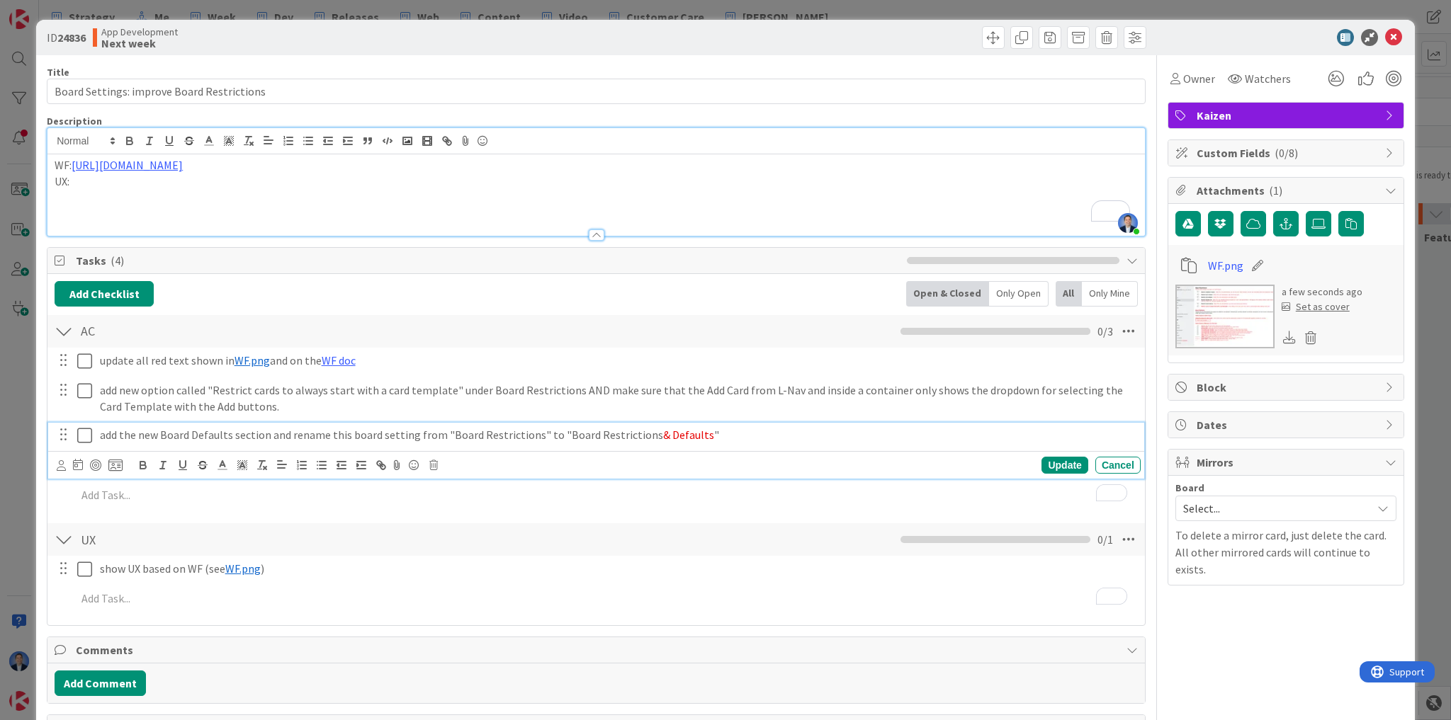
click at [726, 434] on p "add the new Board Defaults section and rename this board setting from "Board Re…" at bounding box center [617, 435] width 1035 height 16
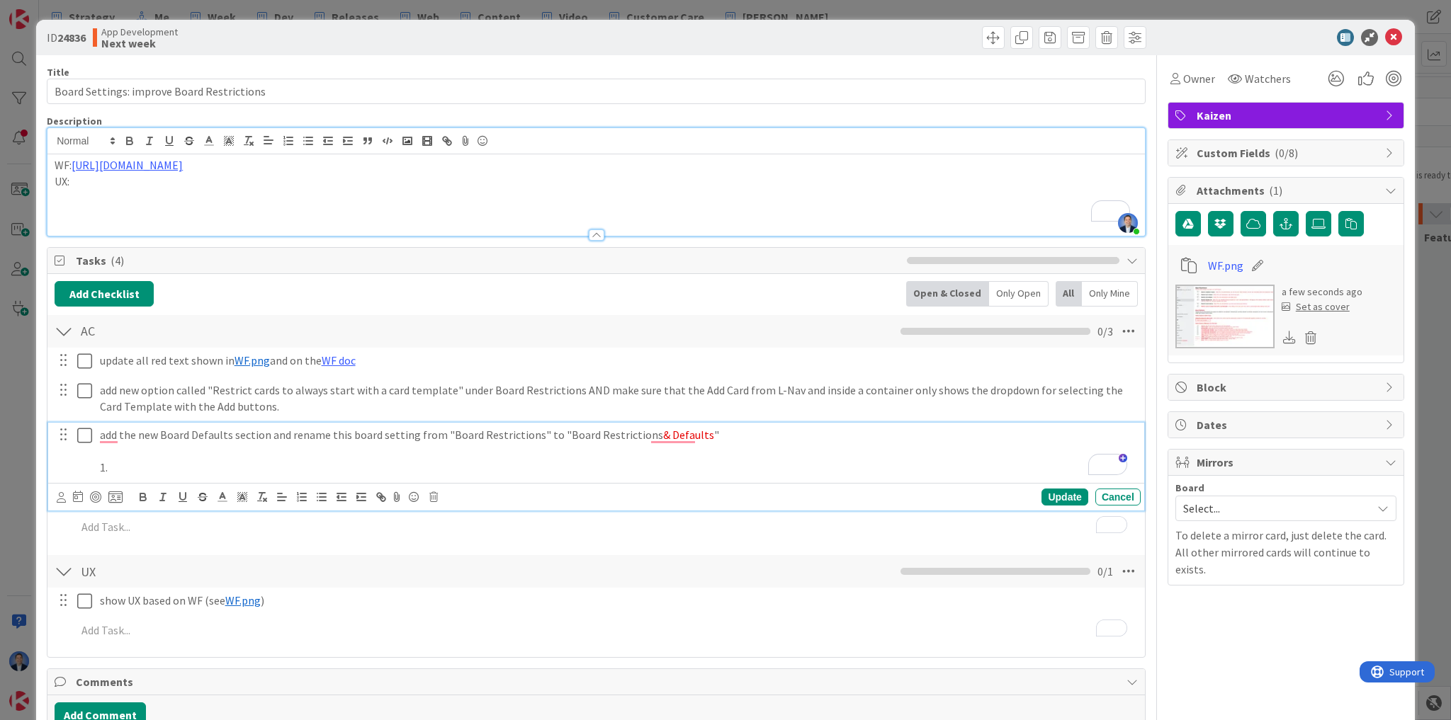
click at [125, 467] on p "1." at bounding box center [617, 468] width 1035 height 16
click at [652, 453] on p "To enrich screen reader interactions, please activate Accessibility in Grammarl…" at bounding box center [617, 451] width 1035 height 16
click at [581, 473] on p "1. The Default Container for New Cards will force all new cards added from the …" at bounding box center [617, 468] width 1035 height 16
drag, startPoint x: 487, startPoint y: 472, endPoint x: 125, endPoint y: 468, distance: 362.0
click at [125, 468] on p "1. The Default Container for New Cards will force all new cards added from the …" at bounding box center [617, 468] width 1035 height 16
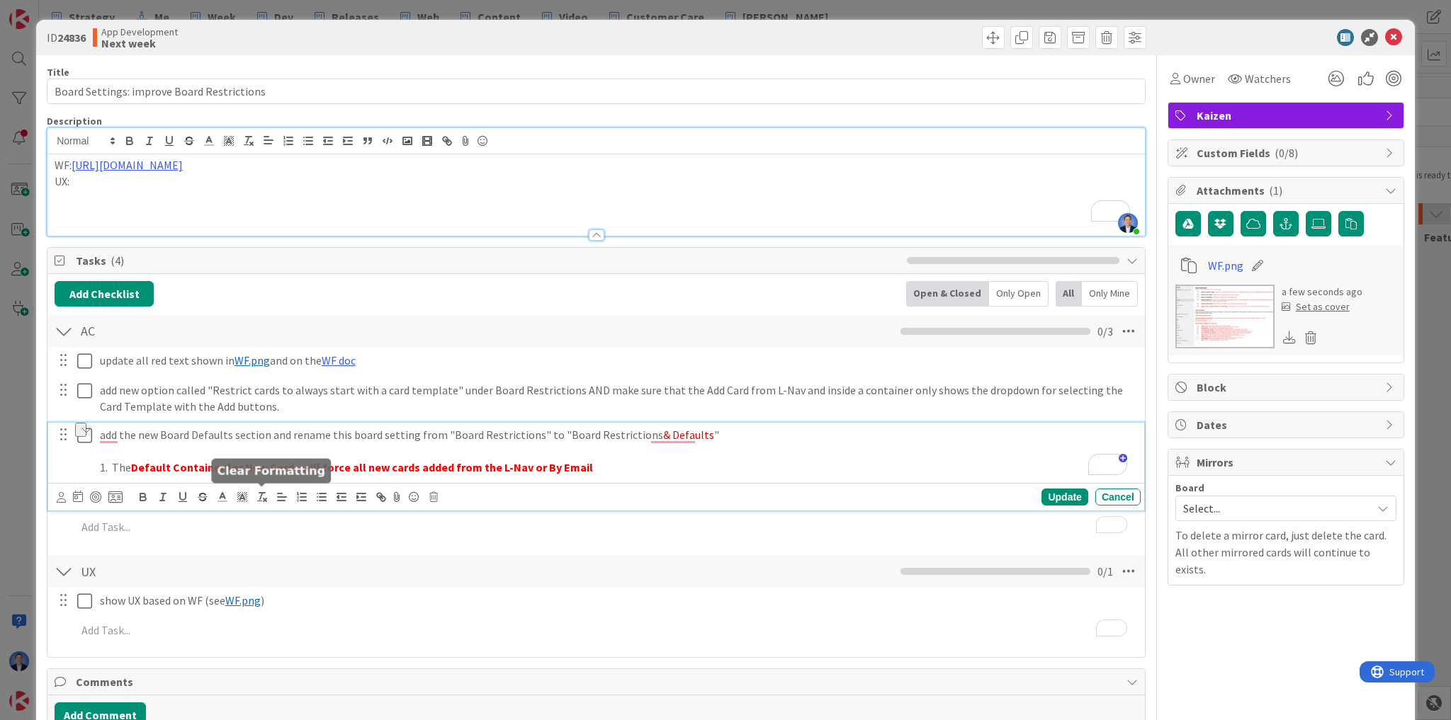
click at [263, 499] on icon "button" at bounding box center [262, 497] width 13 height 13
click at [587, 463] on p "1. The Default Container for New Cards will force all new cards added from the …" at bounding box center [617, 468] width 1035 height 16
click at [505, 465] on p "1. The Default Container for New Cards will force all new cards added from the …" at bounding box center [617, 468] width 1035 height 16
click at [502, 464] on p "1. The Default Container for New Cards will force all new cards added from the …" at bounding box center [617, 468] width 1035 height 16
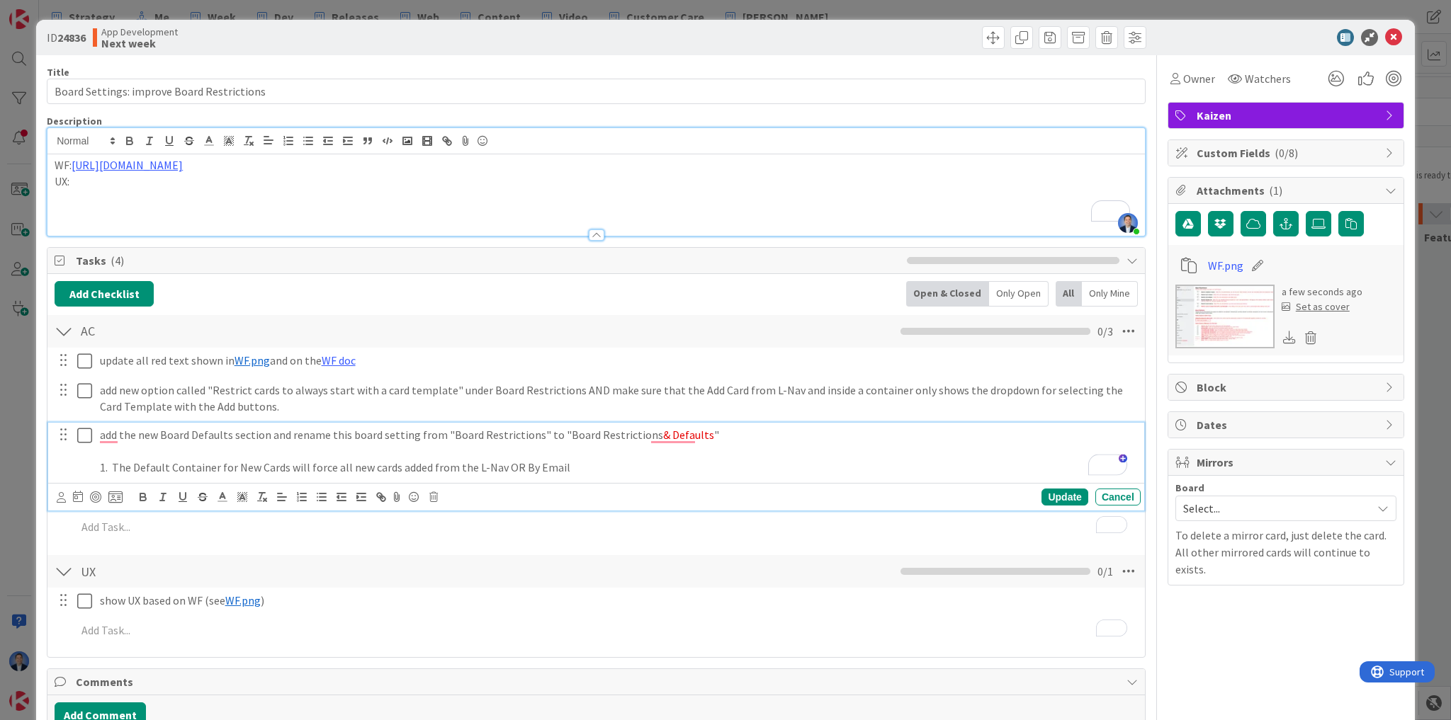
click at [580, 468] on p "1. The Default Container for New Cards will force all new cards added from the …" at bounding box center [617, 468] width 1035 height 16
click at [515, 465] on p "1. The Default Container for New Cards will force all new cards added from the …" at bounding box center [617, 468] width 1035 height 16
click at [626, 462] on p "1. The Default Container for New Cards will force all new cards added from the …" at bounding box center [617, 468] width 1035 height 16
click at [470, 465] on p "1. The Default Container for New Cards will force all new cards added from the …" at bounding box center [617, 468] width 1035 height 16
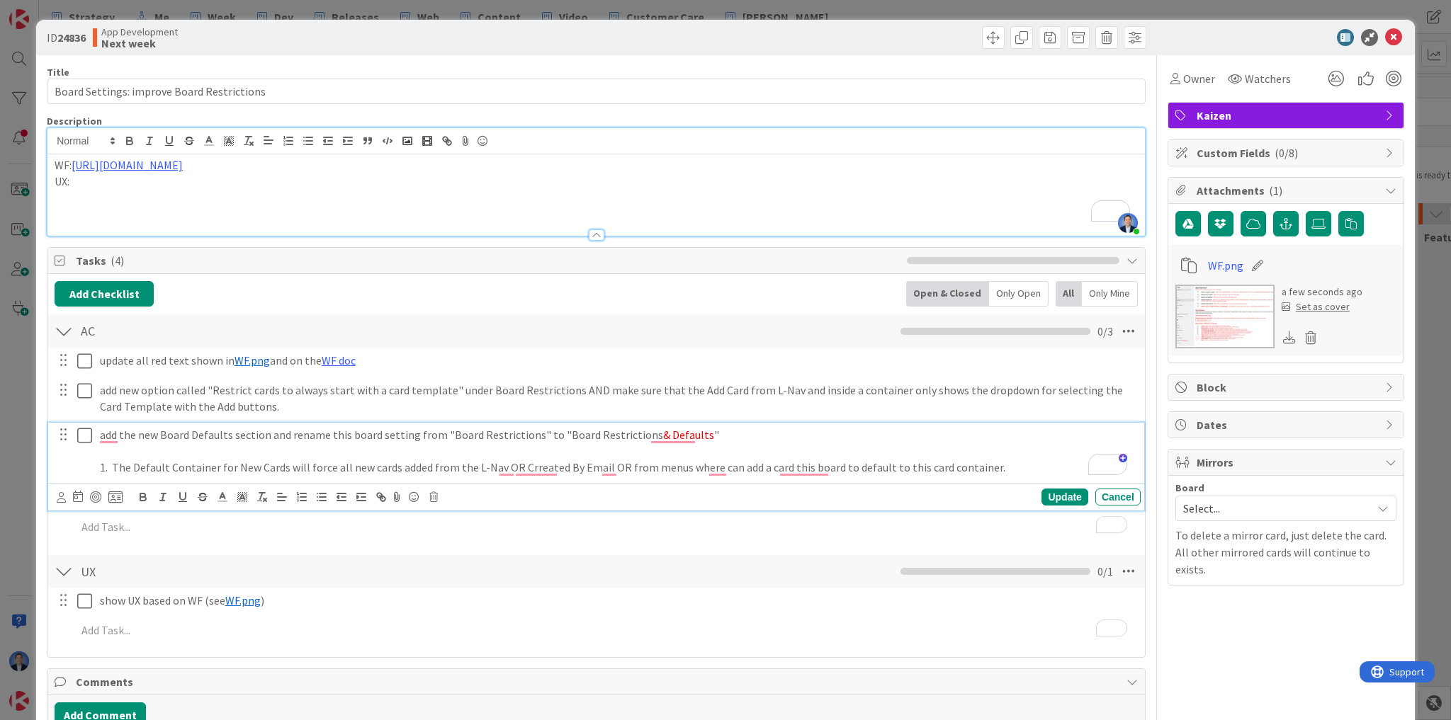
click at [354, 466] on p "1. The Default Container for New Cards will force all new cards added from the …" at bounding box center [617, 468] width 1035 height 16
drag, startPoint x: 354, startPoint y: 466, endPoint x: 492, endPoint y: 463, distance: 137.5
click at [492, 463] on p "1. The Default Container for New Cards will force all new cards added from the …" at bounding box center [617, 468] width 1035 height 16
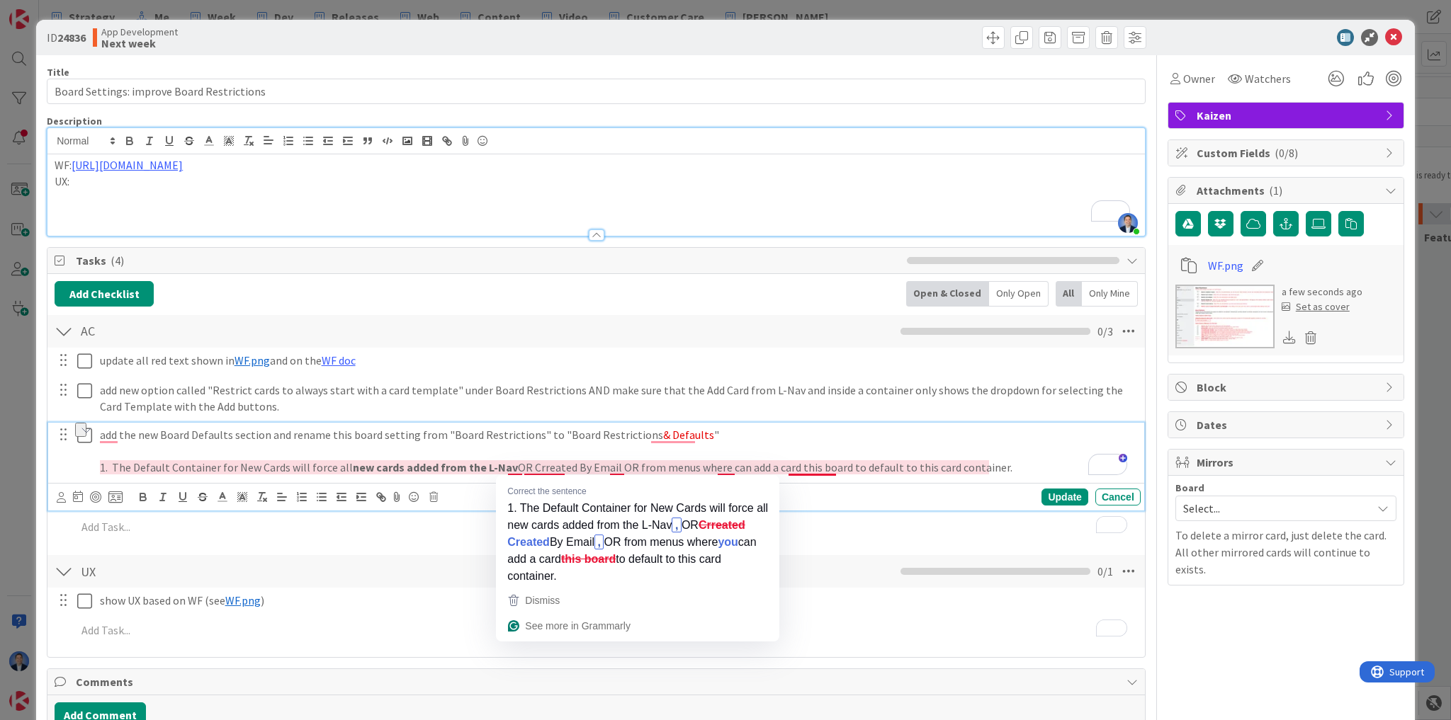
click at [537, 466] on p "1. The Default Container for New Cards will force all new cards added from the …" at bounding box center [617, 468] width 1035 height 16
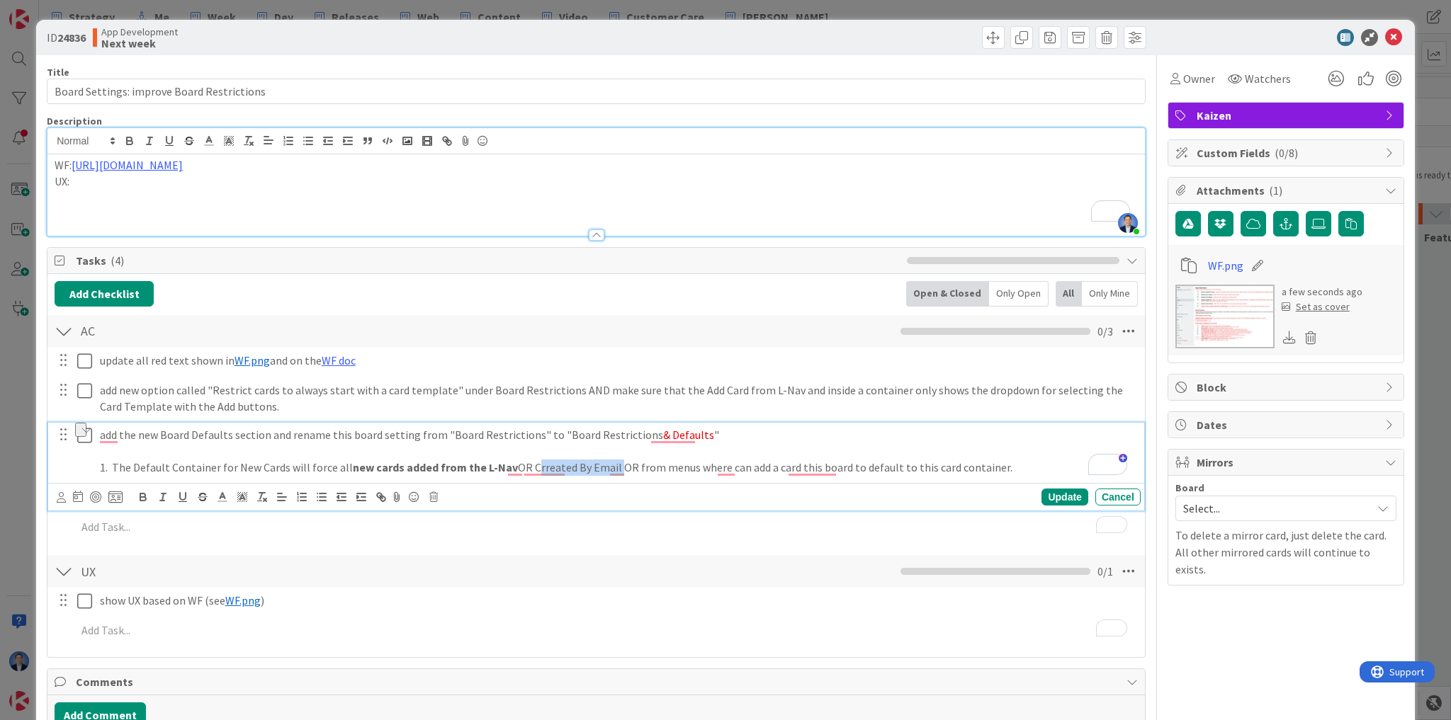
drag, startPoint x: 538, startPoint y: 466, endPoint x: 597, endPoint y: 465, distance: 58.8
click at [597, 465] on p "1. The Default Container for New Cards will force all new cards added from the …" at bounding box center [617, 468] width 1035 height 16
click at [640, 466] on p "1. The Default Container for New Cards will force all new cards added from the …" at bounding box center [617, 468] width 1035 height 16
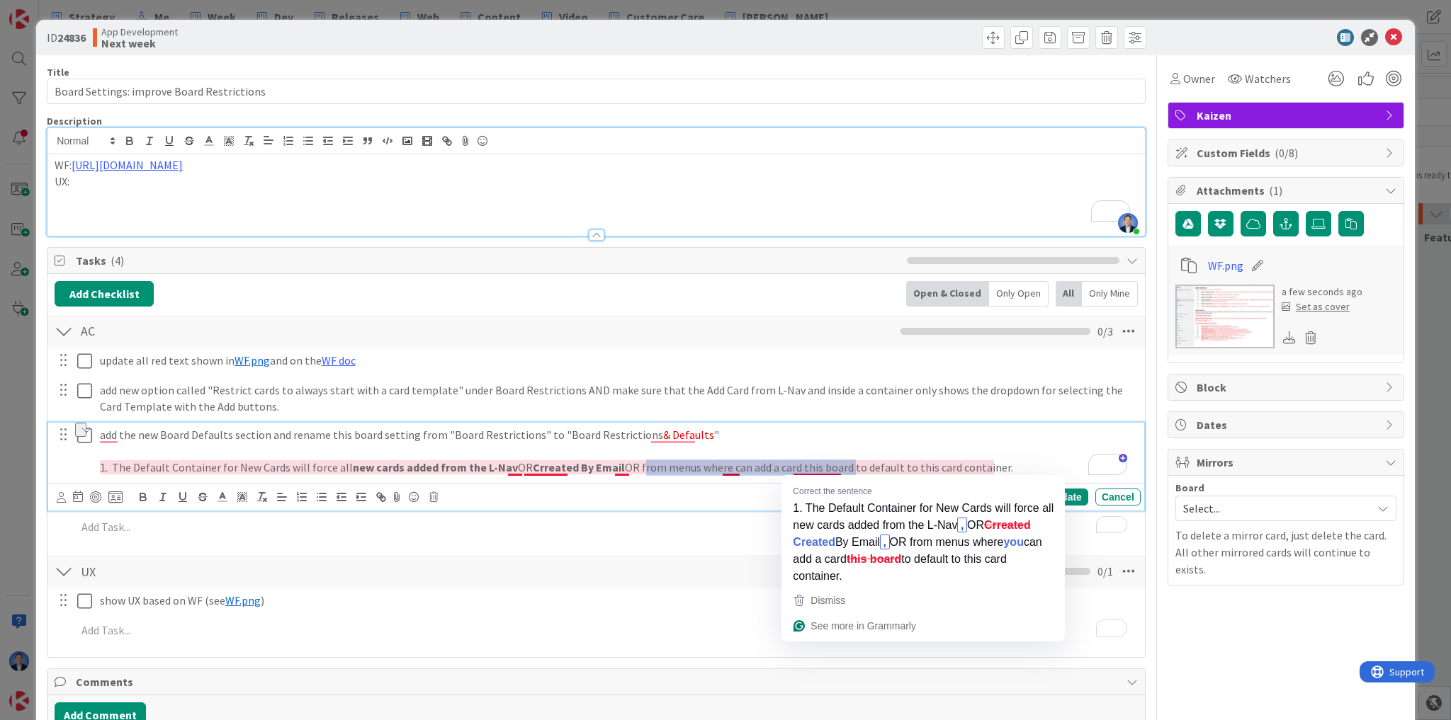
drag, startPoint x: 640, startPoint y: 466, endPoint x: 832, endPoint y: 470, distance: 192.0
click at [832, 470] on p "1. The Default Container for New Cards will force all new cards added from the …" at bounding box center [617, 468] width 1035 height 16
click at [902, 448] on p "To enrich screen reader interactions, please activate Accessibility in Grammarl…" at bounding box center [617, 451] width 1035 height 16
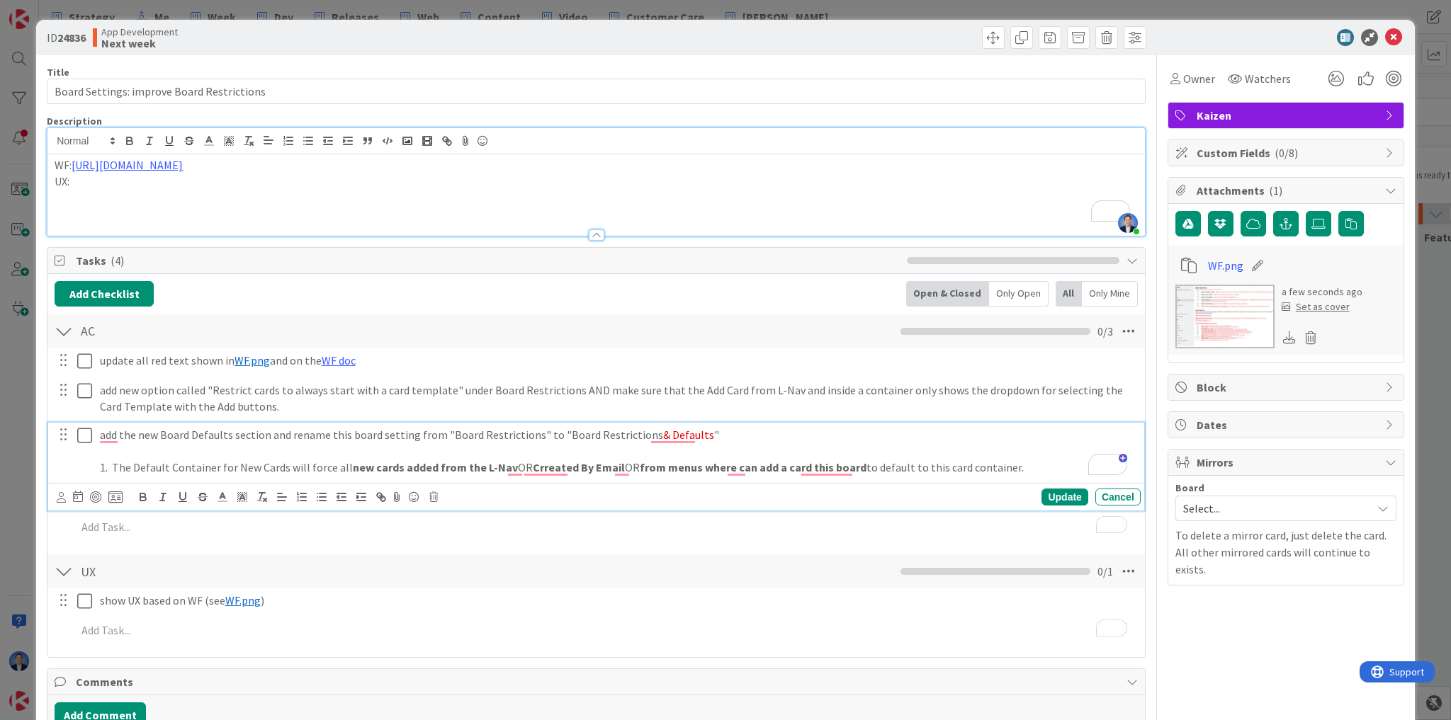
click at [1034, 453] on p "To enrich screen reader interactions, please activate Accessibility in Grammarl…" at bounding box center [617, 451] width 1035 height 16
click at [1012, 461] on p "1. The Default Container for New Cards will force all new cards added from the …" at bounding box center [617, 468] width 1035 height 16
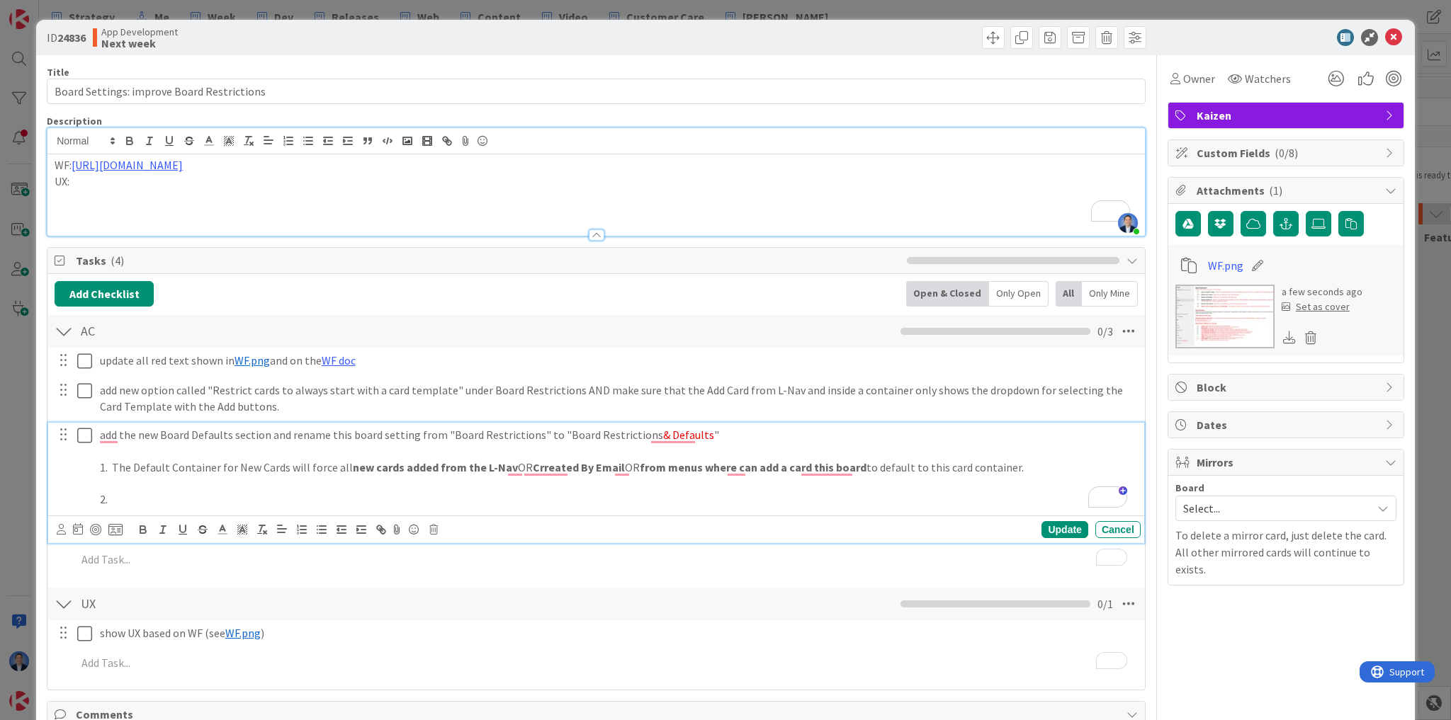
click at [164, 504] on p "2." at bounding box center [617, 500] width 1035 height 16
drag, startPoint x: 441, startPoint y: 508, endPoint x: 196, endPoint y: 509, distance: 245.1
click at [196, 509] on div "add the new Board Defaults section and rename this board setting from "Board Re…" at bounding box center [617, 467] width 1046 height 89
click at [261, 531] on icon "button" at bounding box center [262, 530] width 13 height 13
click at [443, 497] on p "2. all the otpions under Default Options (Members Can Override)" at bounding box center [617, 500] width 1035 height 16
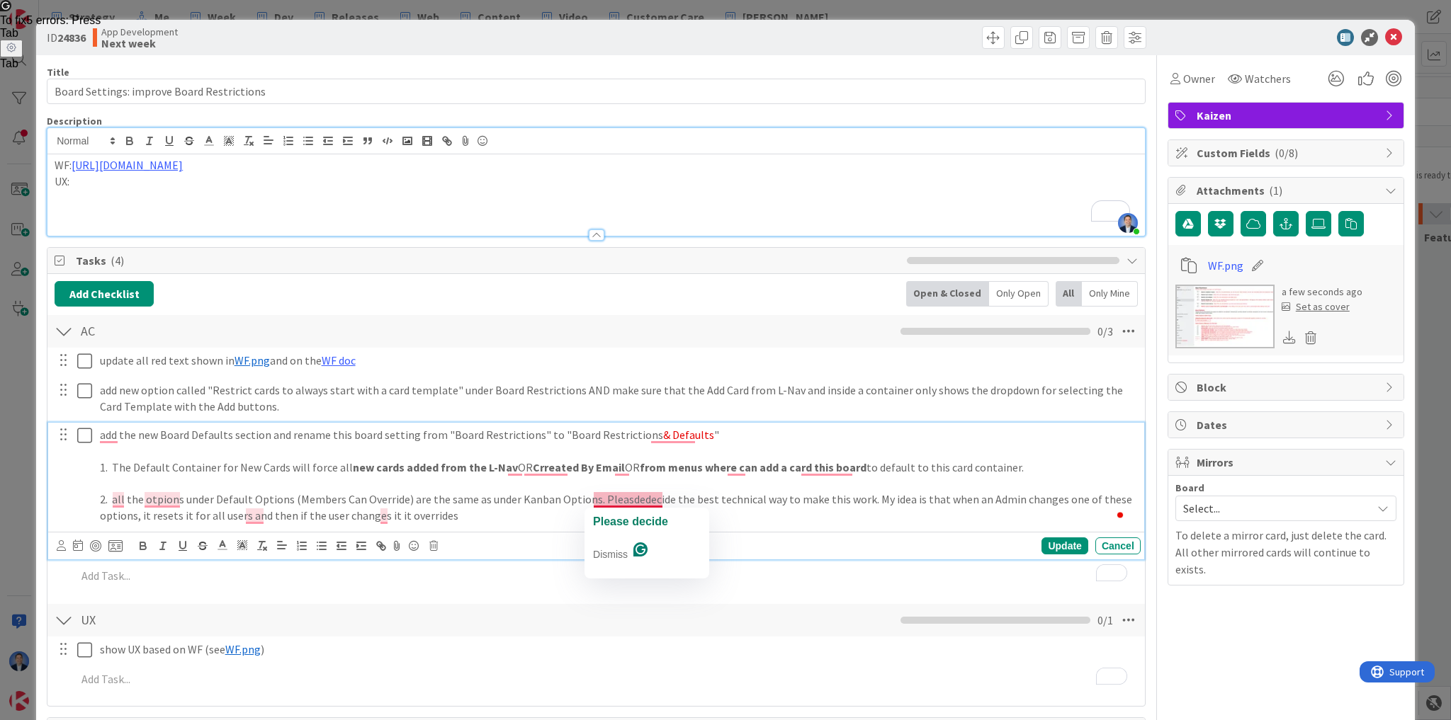
click at [633, 516] on span "Please decide" at bounding box center [630, 522] width 75 height 12
click at [453, 514] on p "2. all the otpions under Default Options (Members Can Override) are the same as…" at bounding box center [617, 508] width 1035 height 32
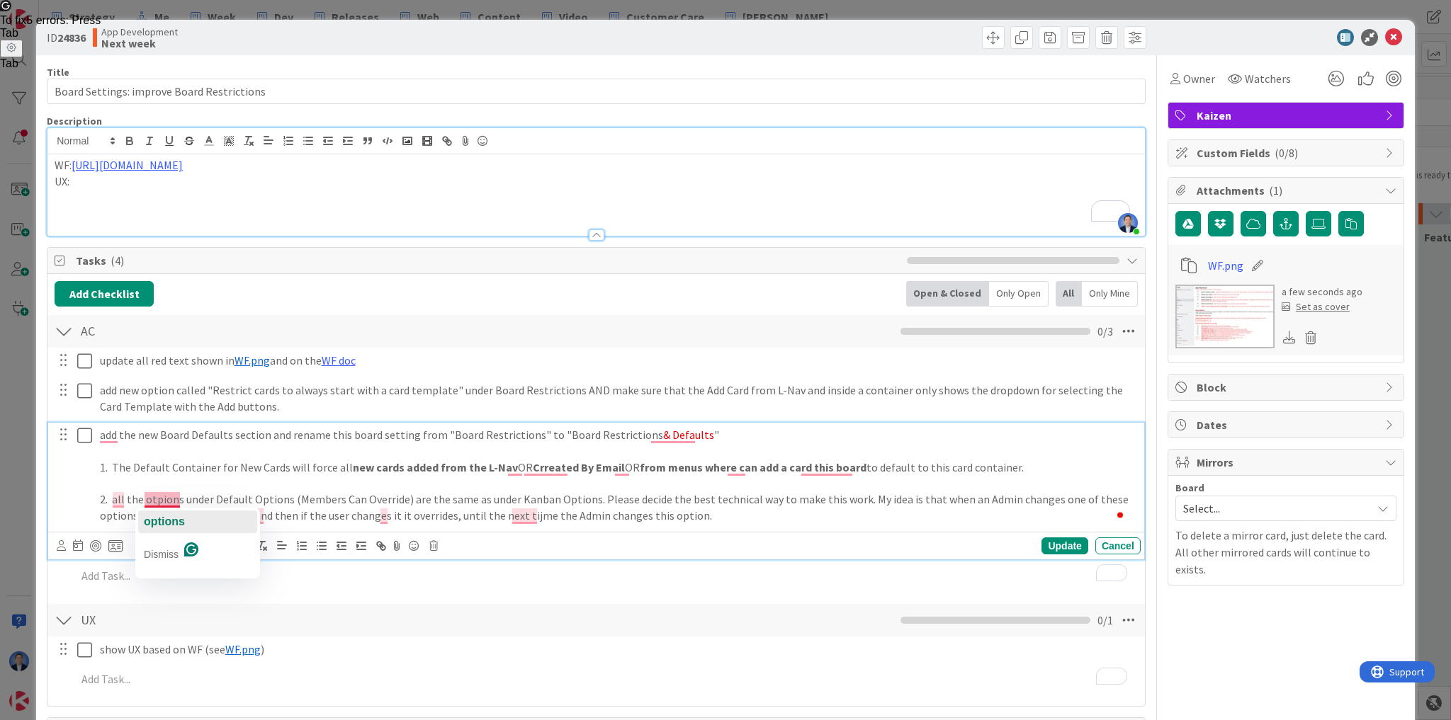
click at [170, 521] on span "options" at bounding box center [164, 522] width 41 height 12
click at [231, 497] on p "2. all the options under Default Options (Members Can Override) are the same as…" at bounding box center [617, 508] width 1035 height 32
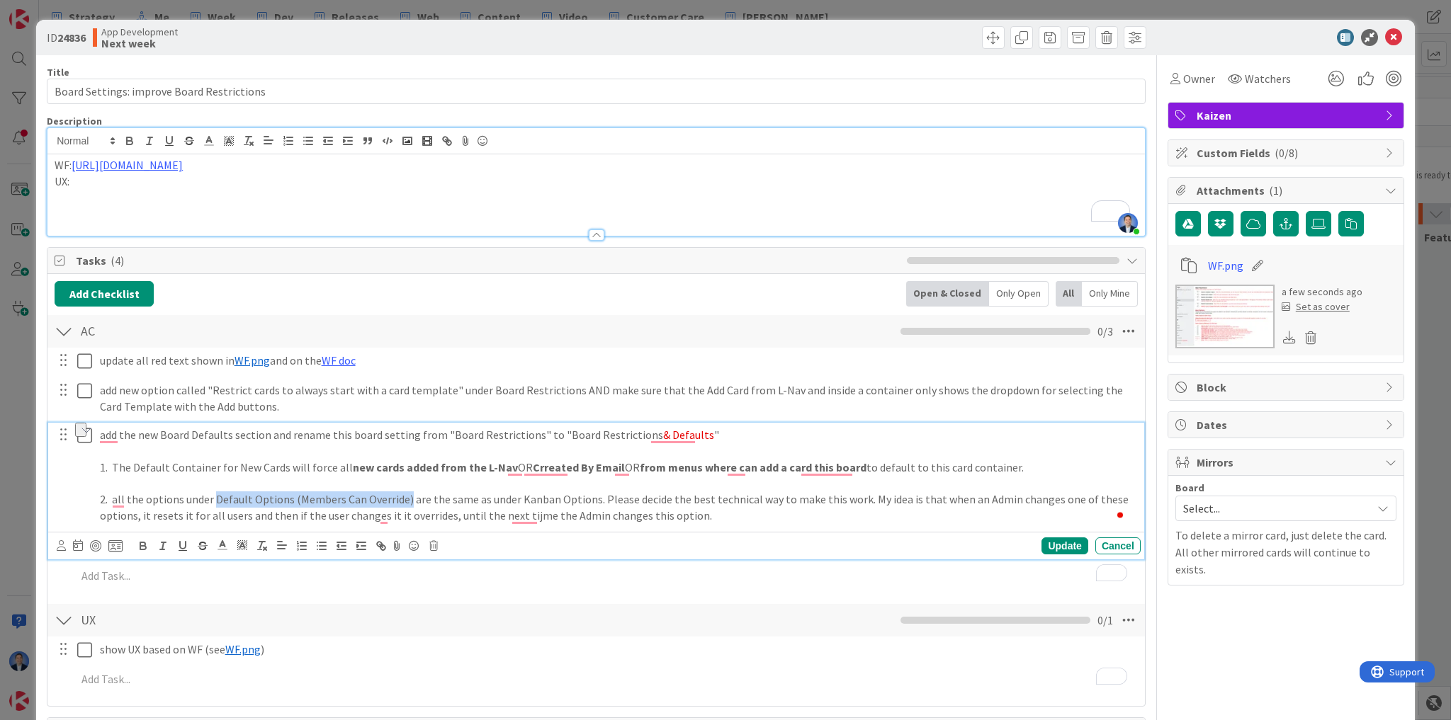
drag, startPoint x: 231, startPoint y: 497, endPoint x: 398, endPoint y: 493, distance: 167.2
click at [398, 493] on p "2. all the options under Default Options (Members Can Override) are the same as…" at bounding box center [617, 508] width 1035 height 32
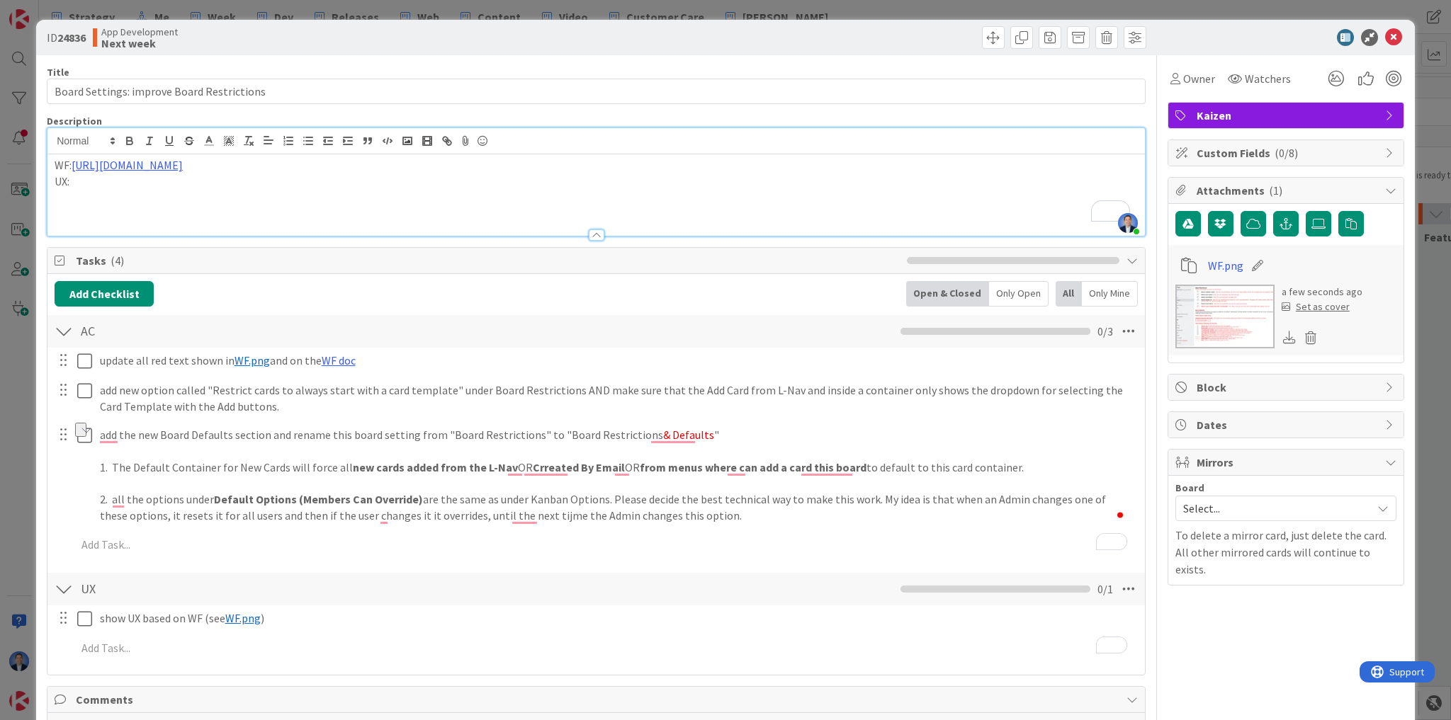
click at [1053, 547] on div "update all red text shown in ﻿ WF.png ﻿ and on the WF doc Update Cancel add new…" at bounding box center [596, 455] width 1083 height 215
click at [1199, 76] on span "Owner" at bounding box center [1199, 78] width 32 height 17
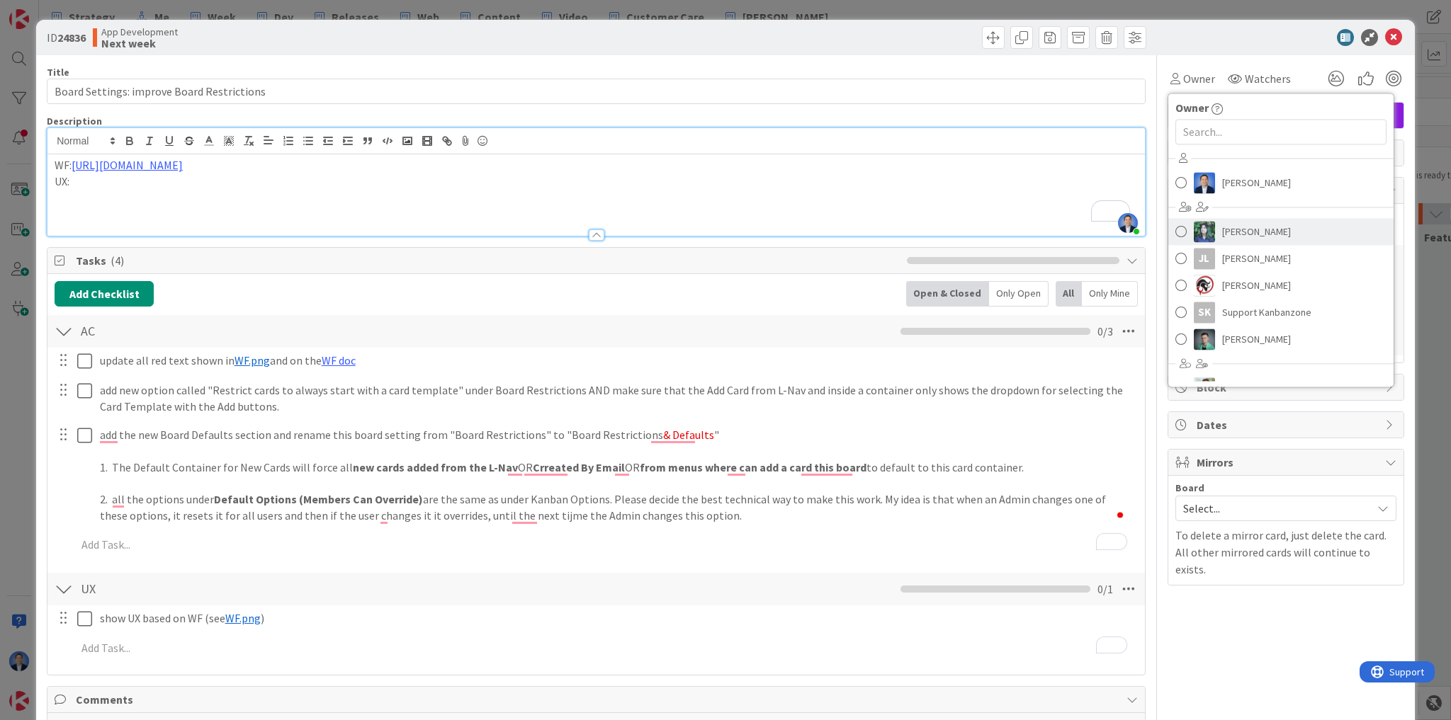
click at [1224, 230] on span "[PERSON_NAME]" at bounding box center [1256, 231] width 69 height 21
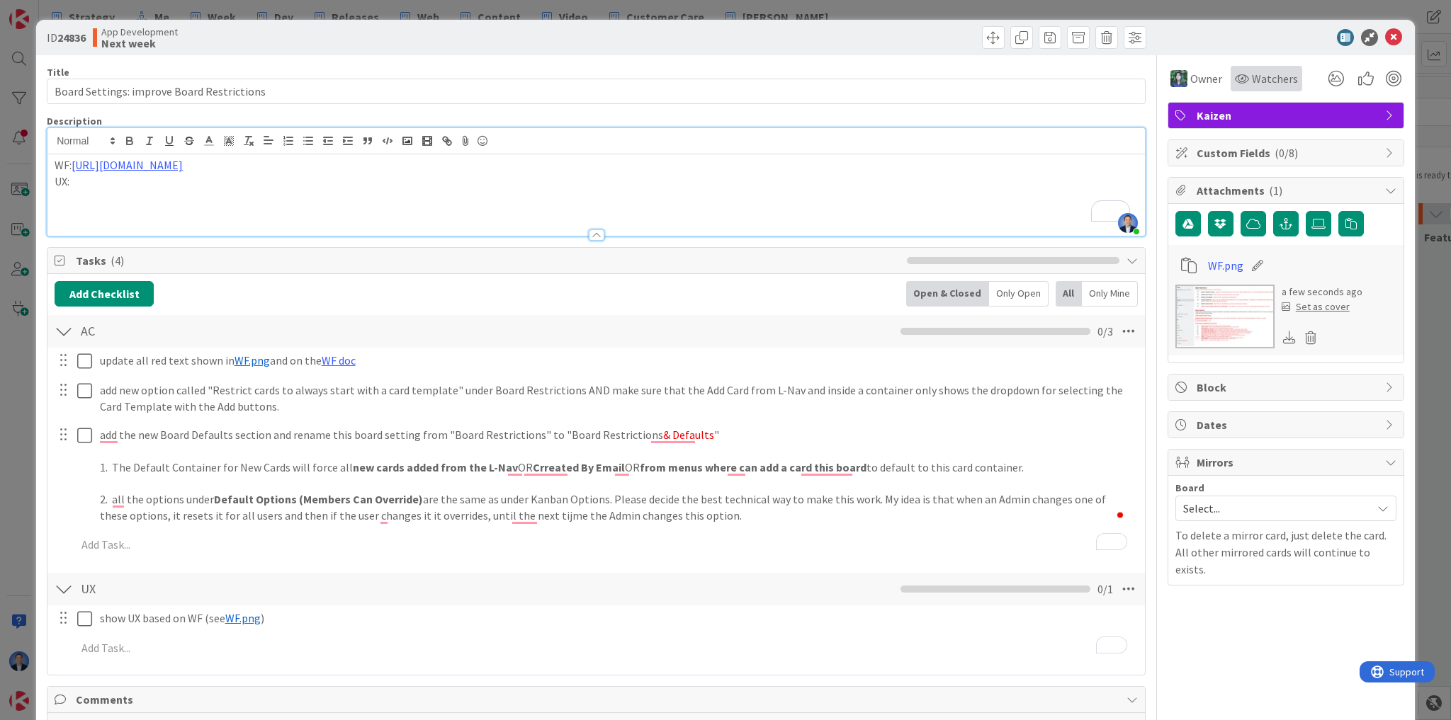
click at [1241, 82] on div "Watchers" at bounding box center [1266, 78] width 63 height 17
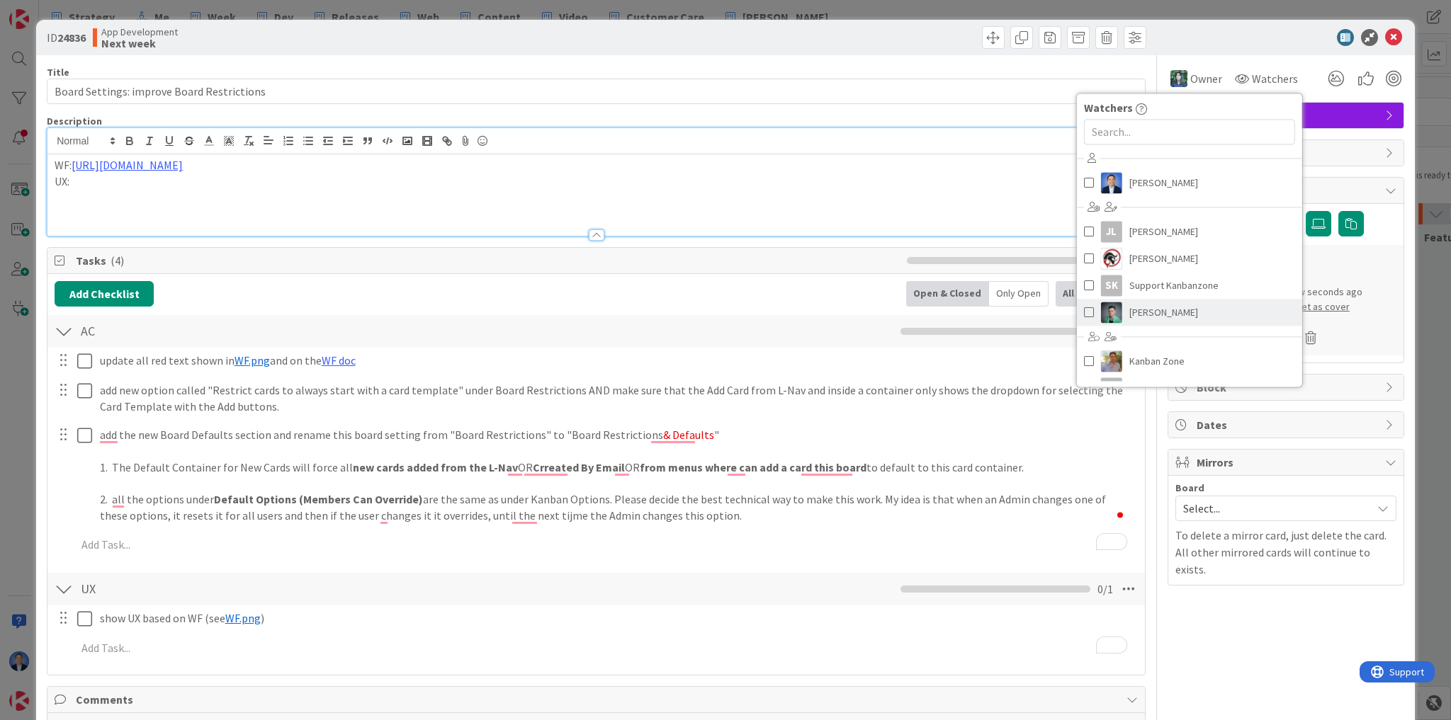
click at [1183, 308] on span "[PERSON_NAME]" at bounding box center [1163, 312] width 69 height 21
type input "Board Settings: improve Board Restrictions"
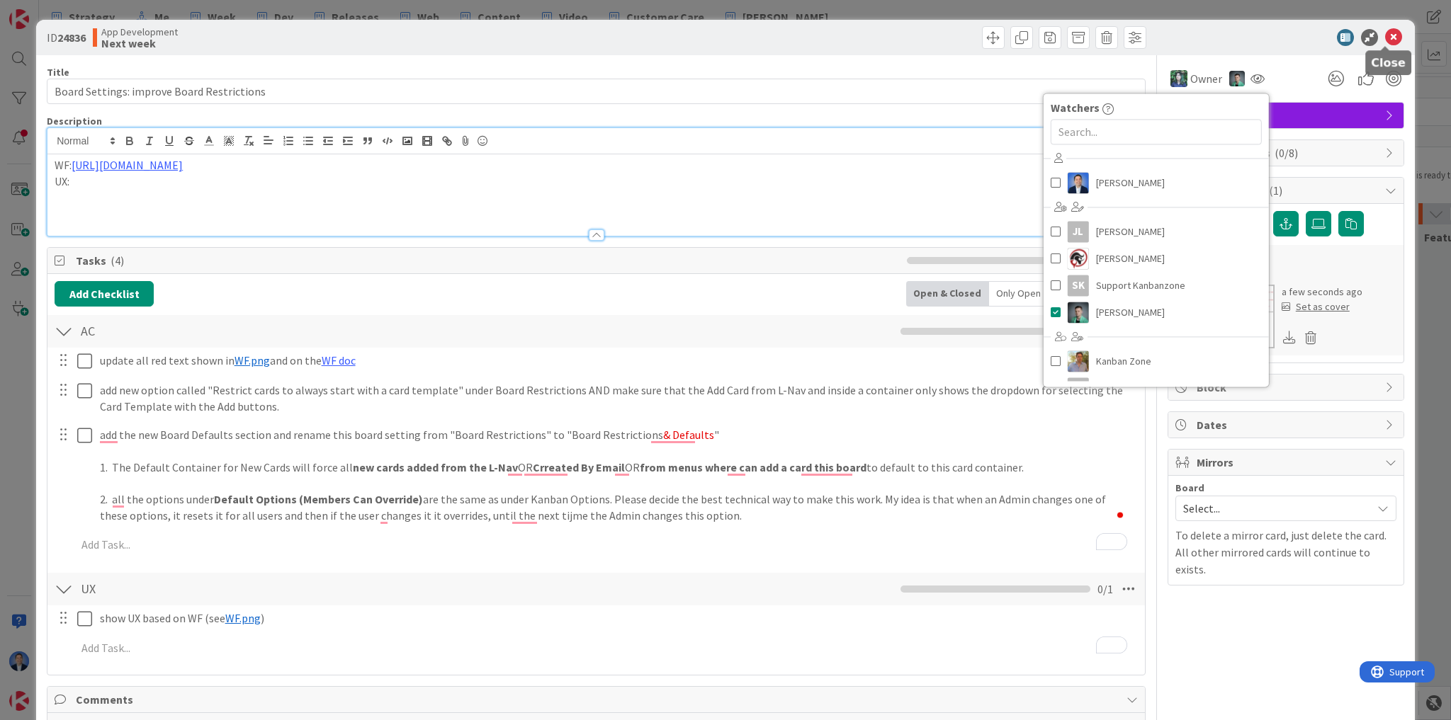
drag, startPoint x: 1382, startPoint y: 35, endPoint x: 822, endPoint y: 252, distance: 600.4
click at [1385, 35] on icon at bounding box center [1393, 37] width 17 height 17
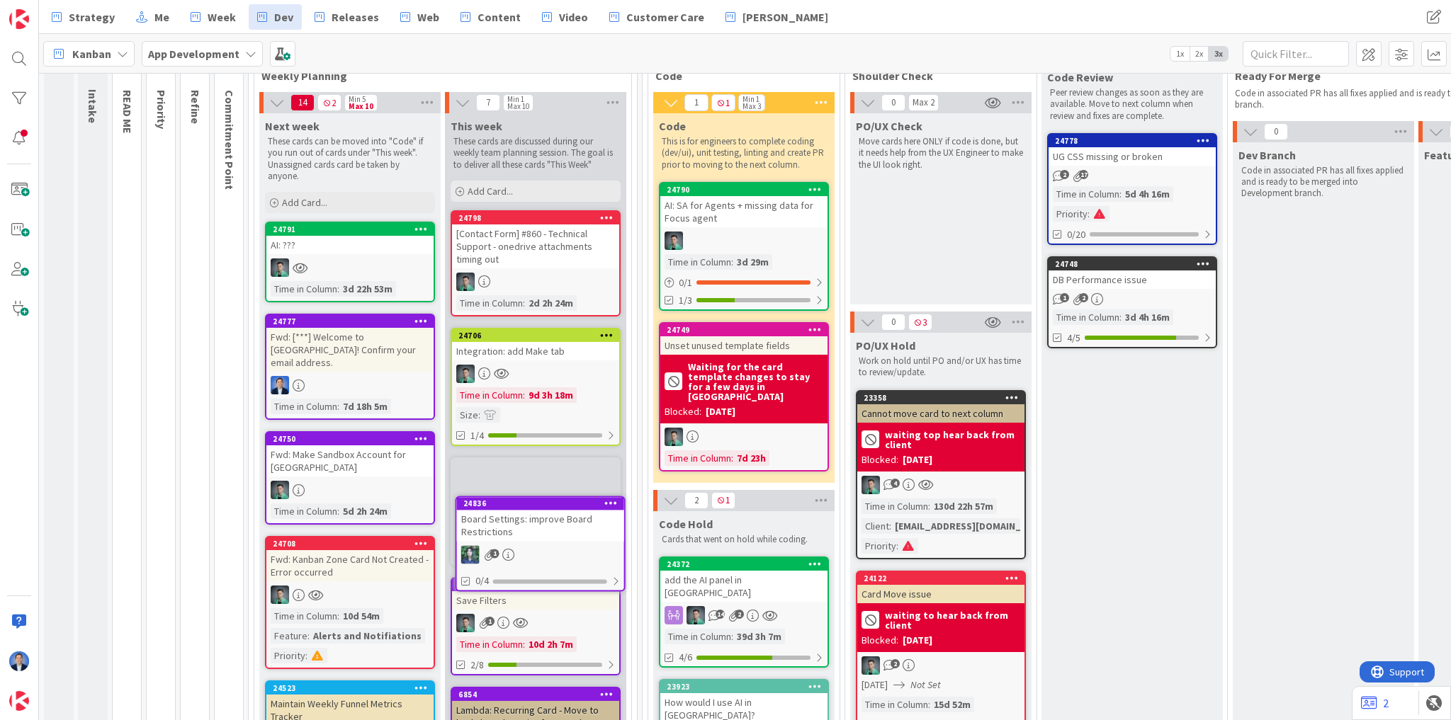
scroll to position [87, 0]
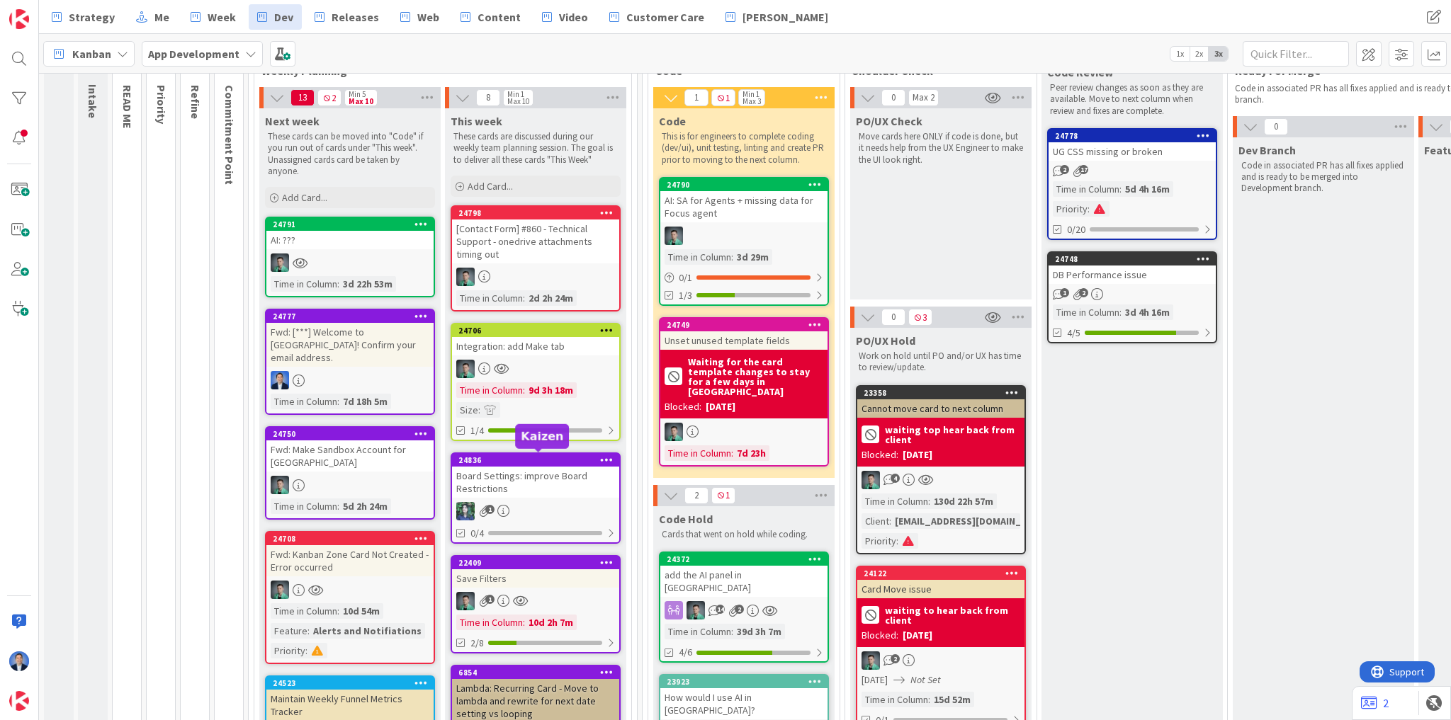
click at [530, 459] on div "24836" at bounding box center [538, 461] width 161 height 10
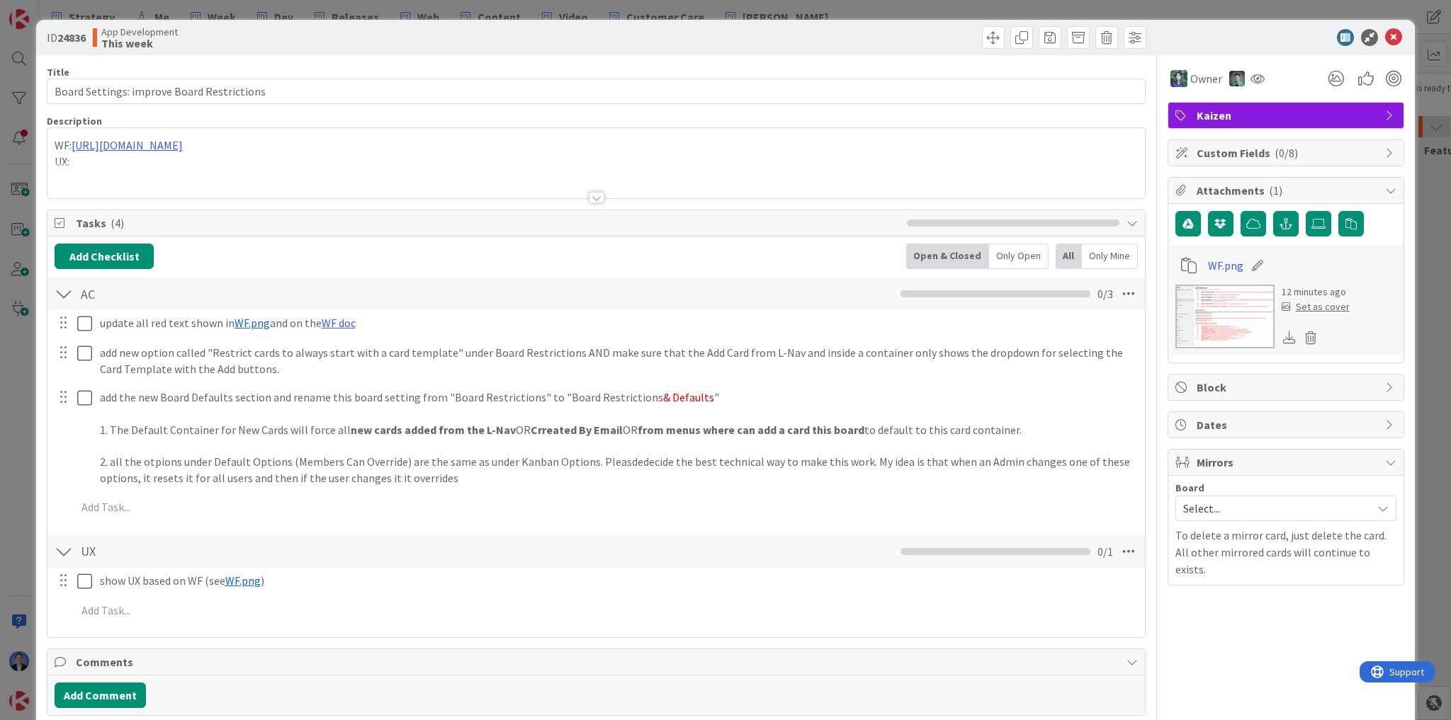
type input "Board Settings: improve Board Restrictions"
